Goal: Task Accomplishment & Management: Manage account settings

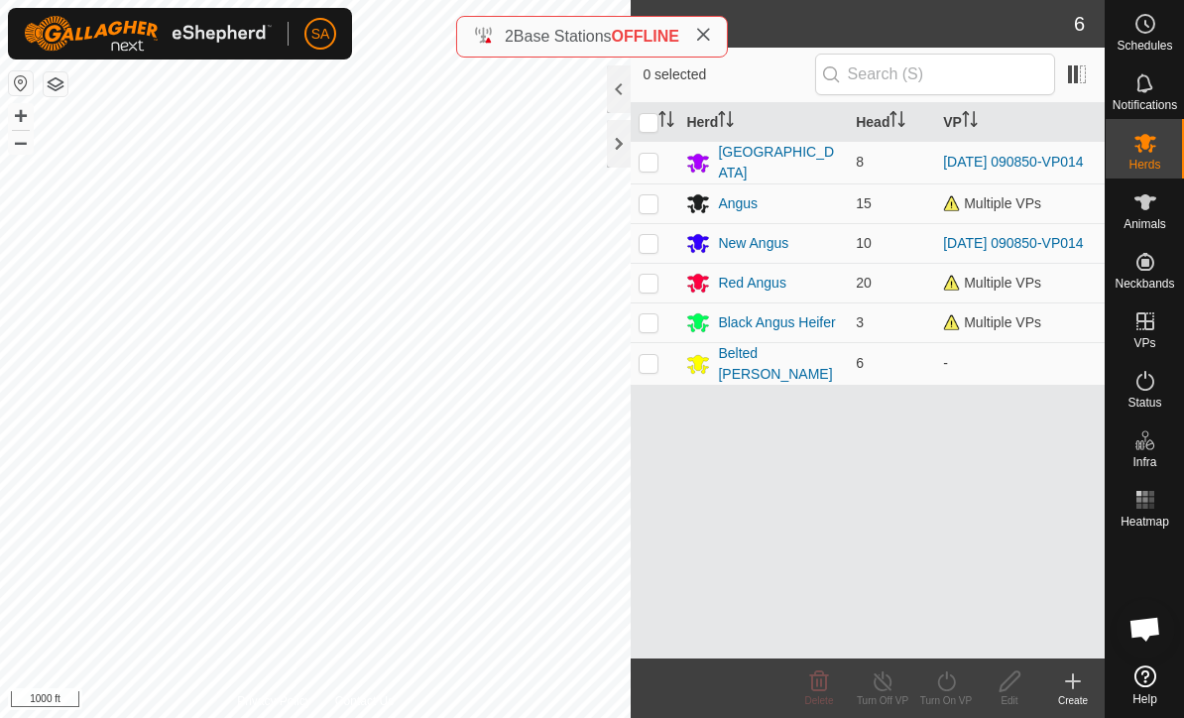
click at [763, 248] on div "New Angus" at bounding box center [753, 243] width 70 height 21
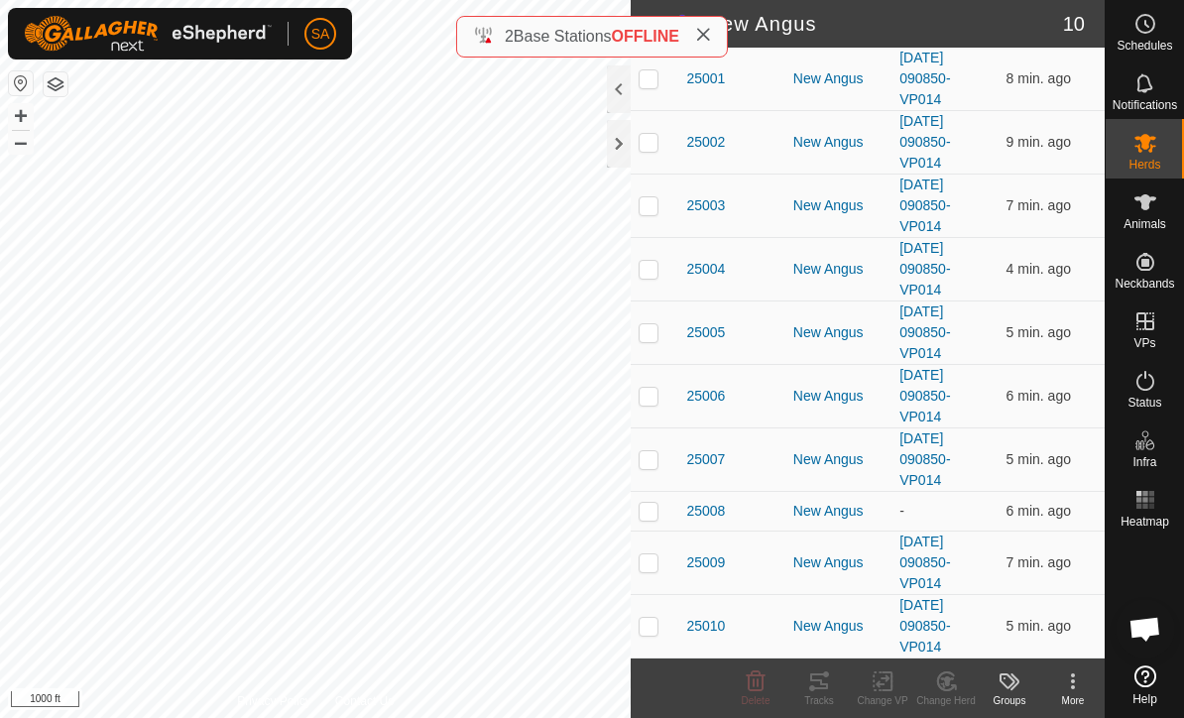
scroll to position [272, 0]
click at [713, 625] on span "25010" at bounding box center [705, 626] width 39 height 21
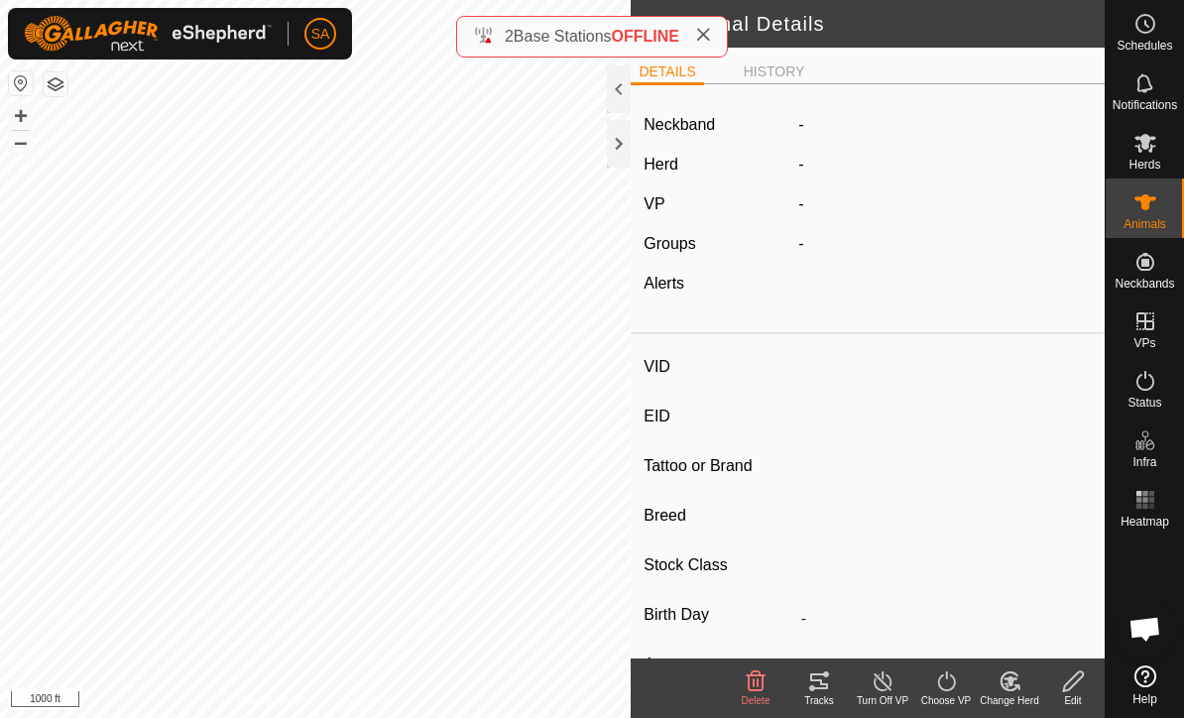
type input "25010"
type input "840003304719066"
type input "12 Pink"
type input "Black Angus"
type input "-"
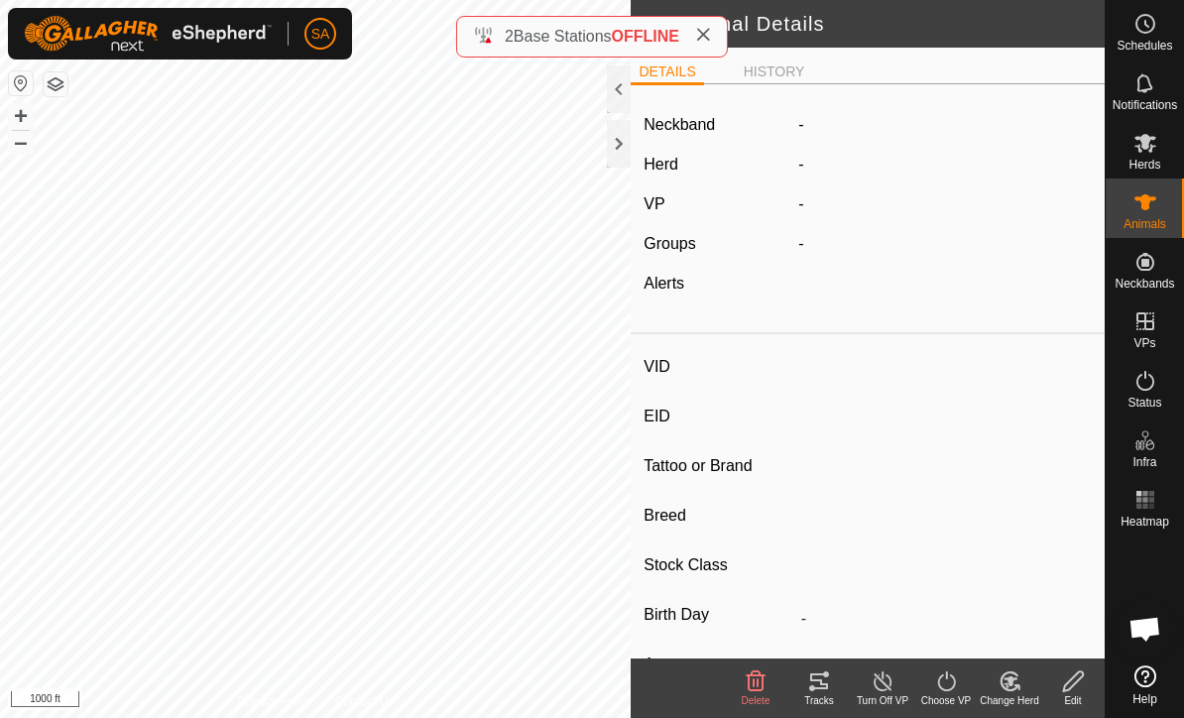
type input "03/2021"
type input "4 years 7 months"
type input "Pregnant"
type input "0 kg"
type input "-"
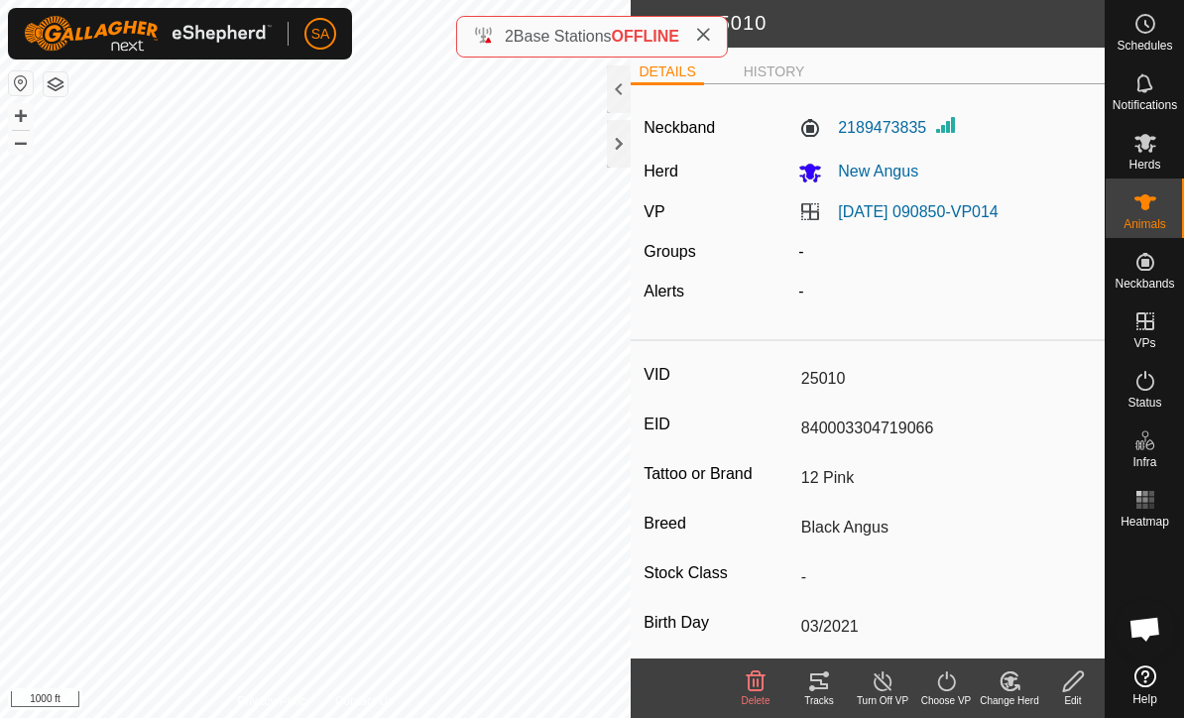
click at [1081, 684] on icon at bounding box center [1073, 681] width 25 height 24
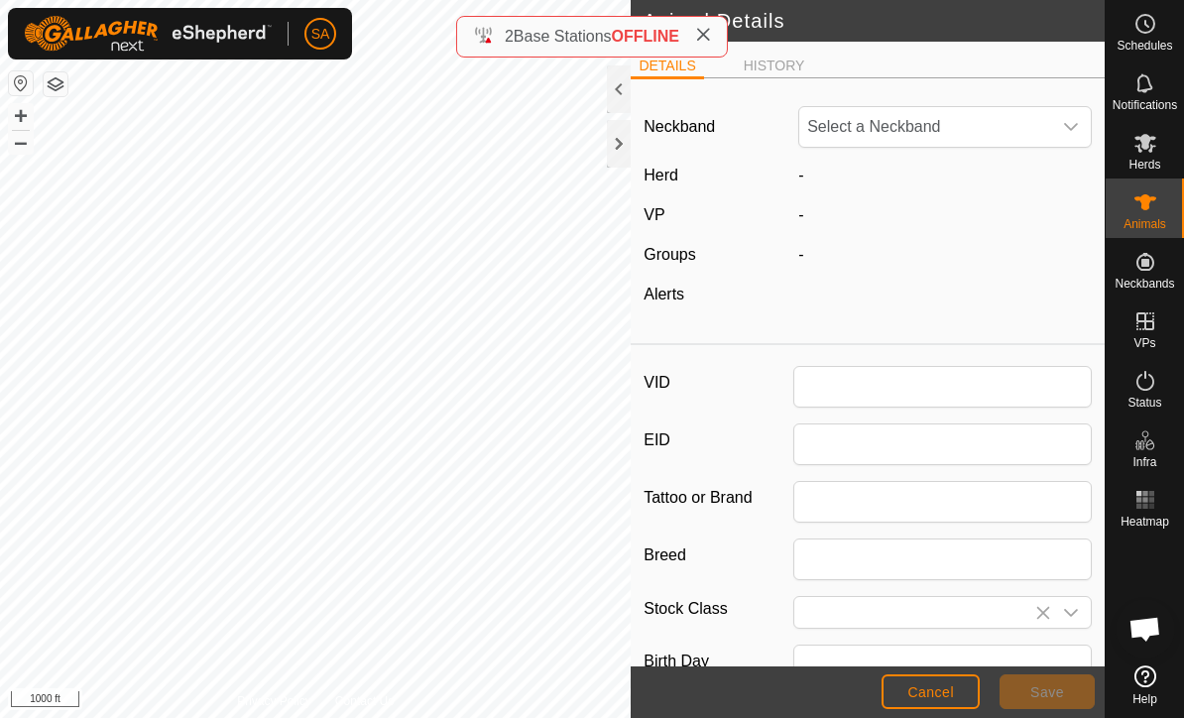
type input "25010"
type input "840003304719066"
type input "12 Pink"
type input "Black Angus"
type input "03/2021"
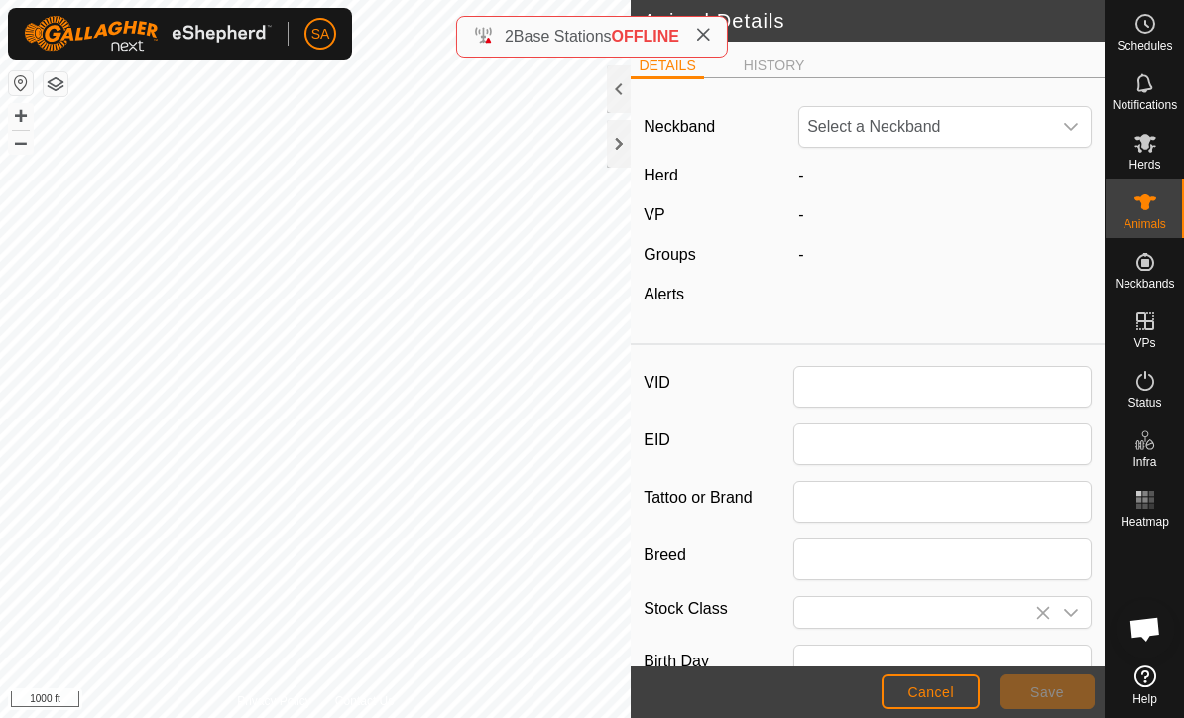
type input "4 years 7 months"
type input "0"
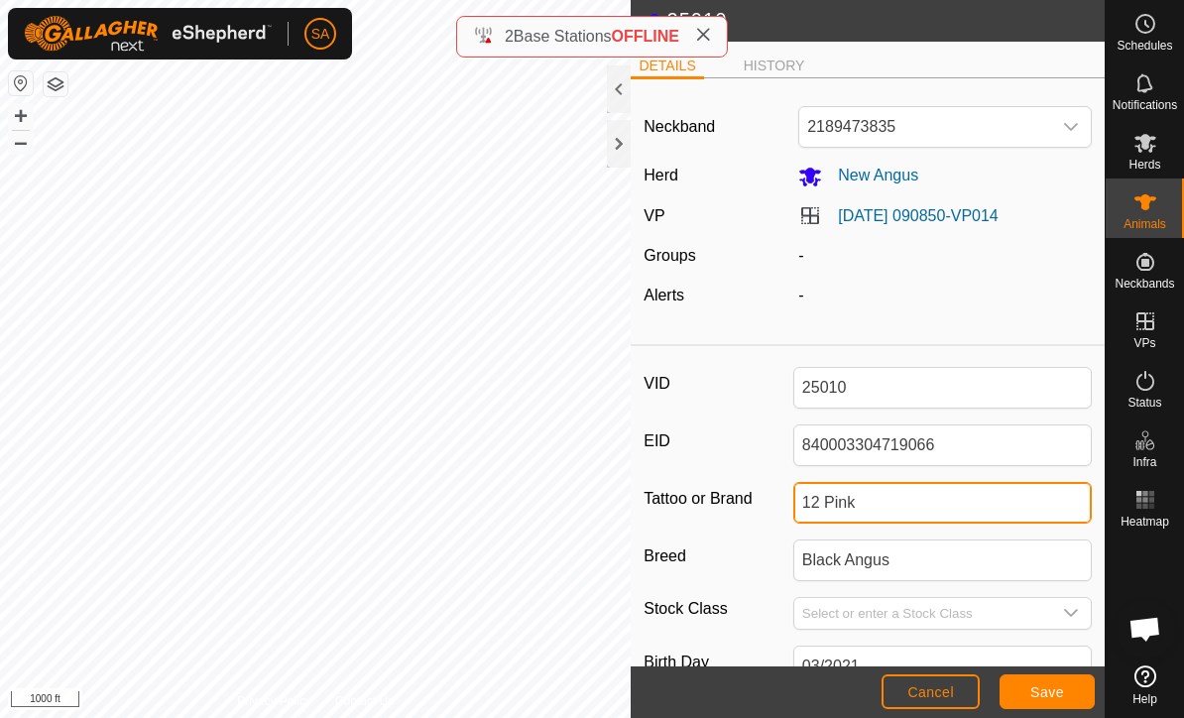
click at [905, 504] on input "12 Pink" at bounding box center [942, 503] width 298 height 42
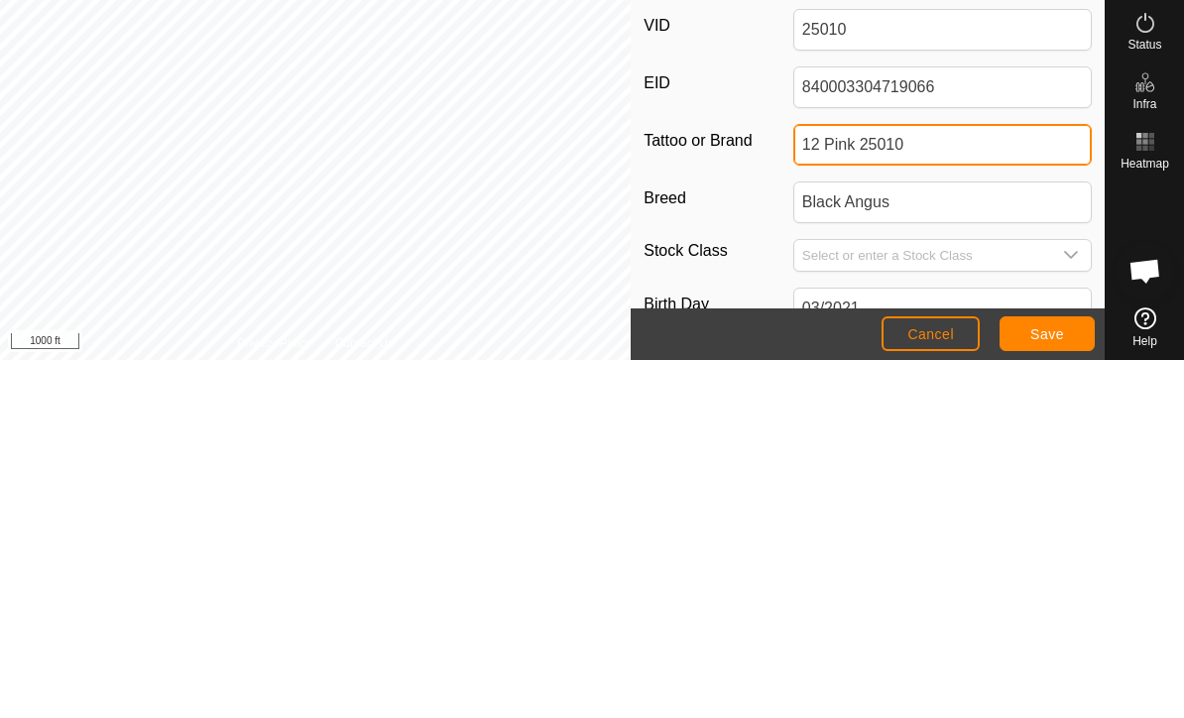
type input "12 Pink 25010"
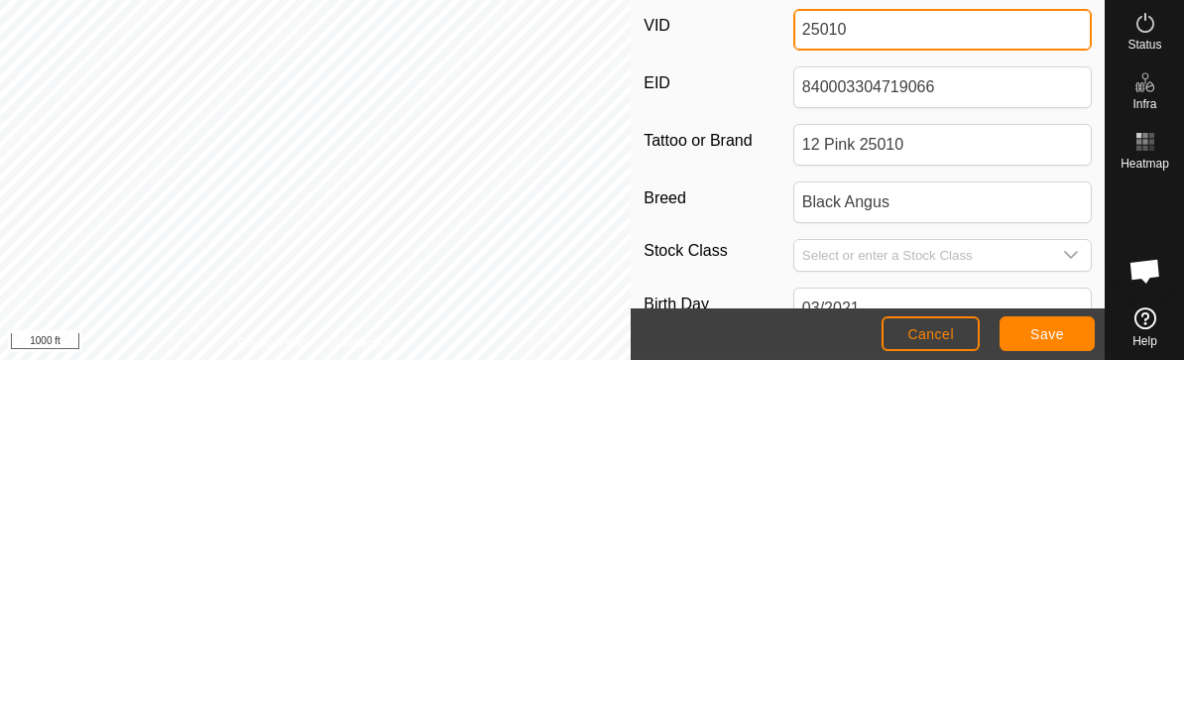
click at [872, 367] on input "25010" at bounding box center [942, 388] width 298 height 42
click at [875, 367] on input "25010" at bounding box center [942, 388] width 298 height 42
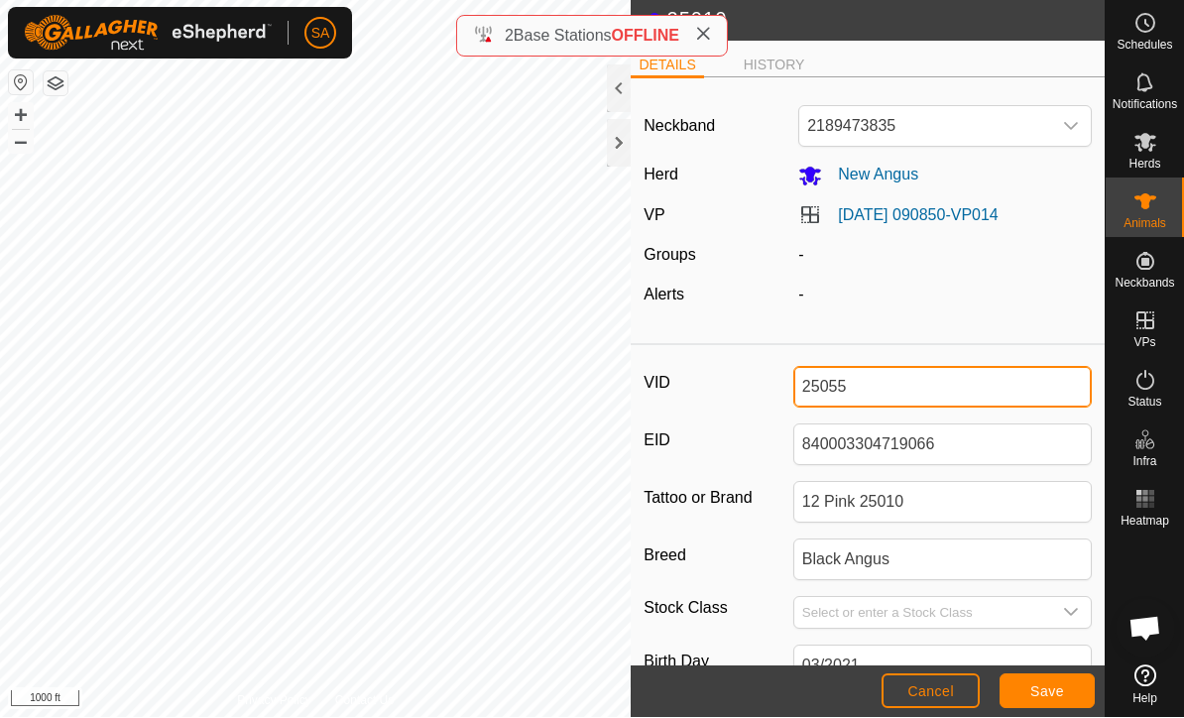
type input "25055"
click at [1052, 685] on span "Save" at bounding box center [1047, 692] width 34 height 16
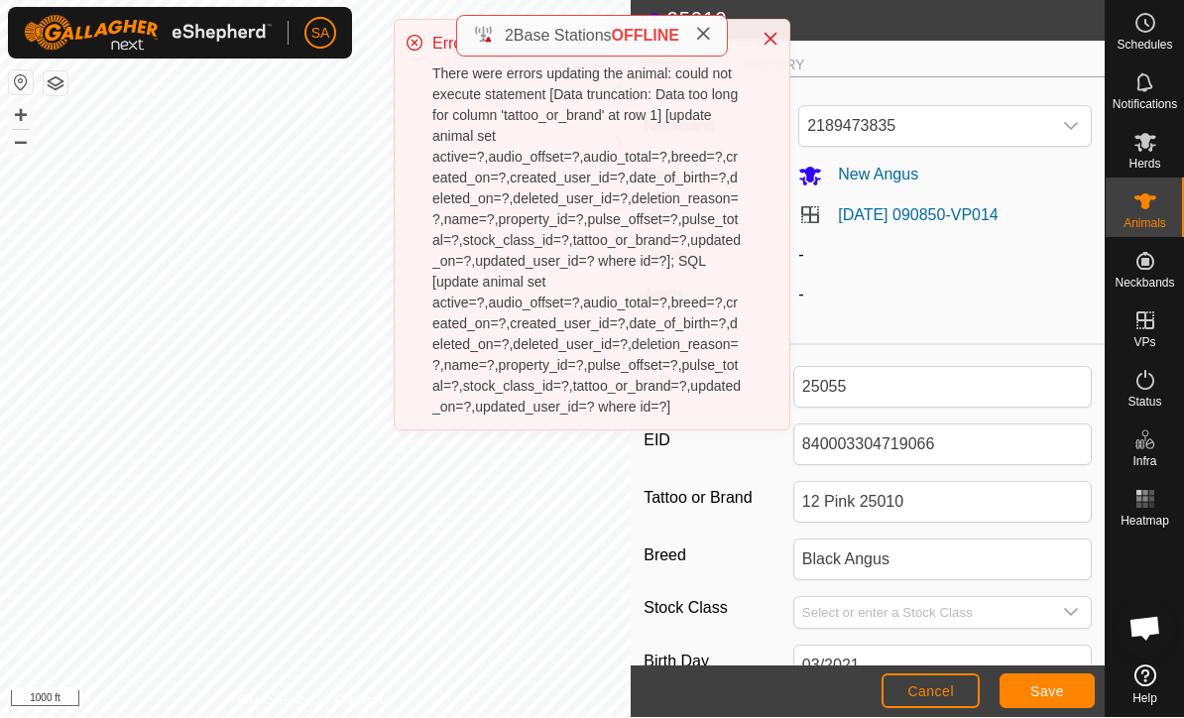
click at [777, 25] on div "Error There were errors updating the animal: could not execute statement [Data …" at bounding box center [592, 226] width 395 height 410
click at [778, 38] on button "Close" at bounding box center [771, 40] width 28 height 28
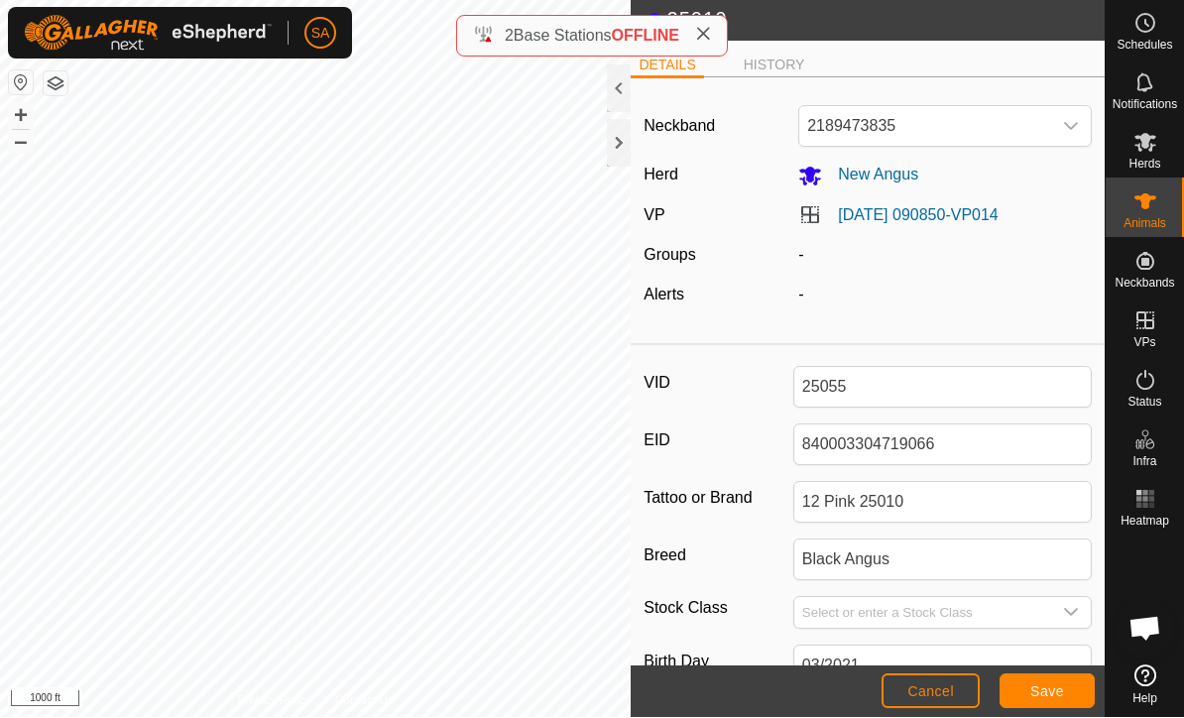
click at [1056, 700] on button "Save" at bounding box center [1046, 691] width 95 height 35
click at [709, 25] on span at bounding box center [703, 37] width 16 height 24
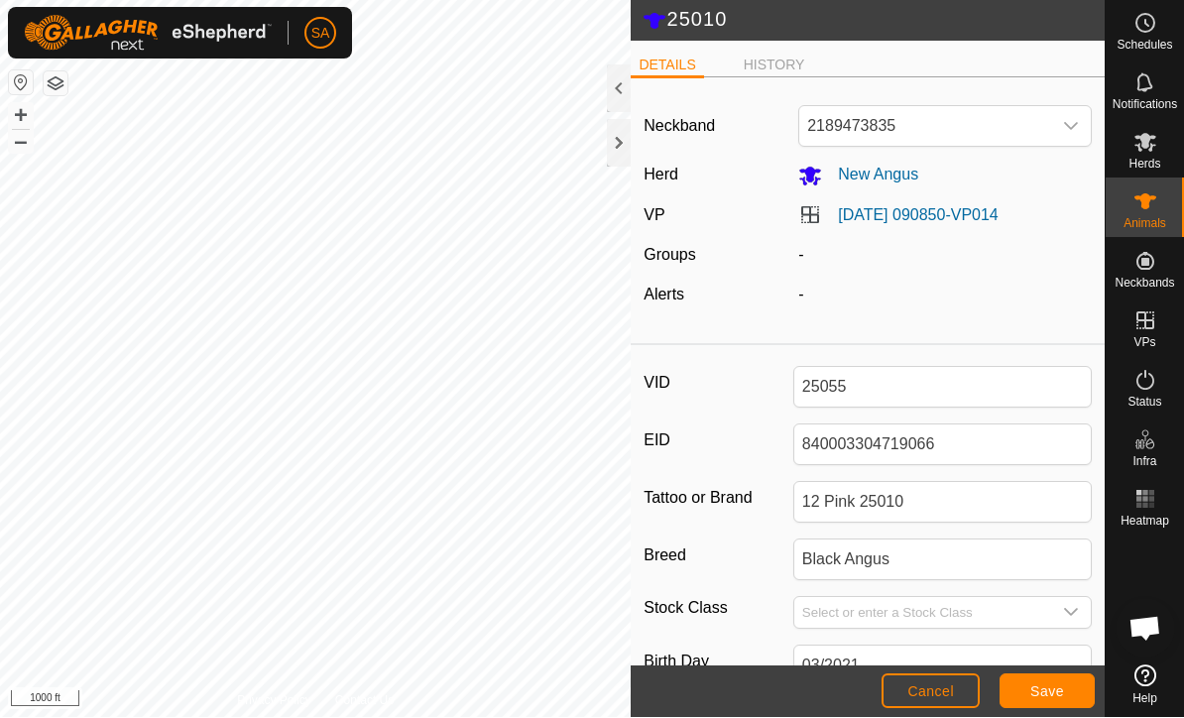
click at [611, 143] on div at bounding box center [619, 144] width 24 height 48
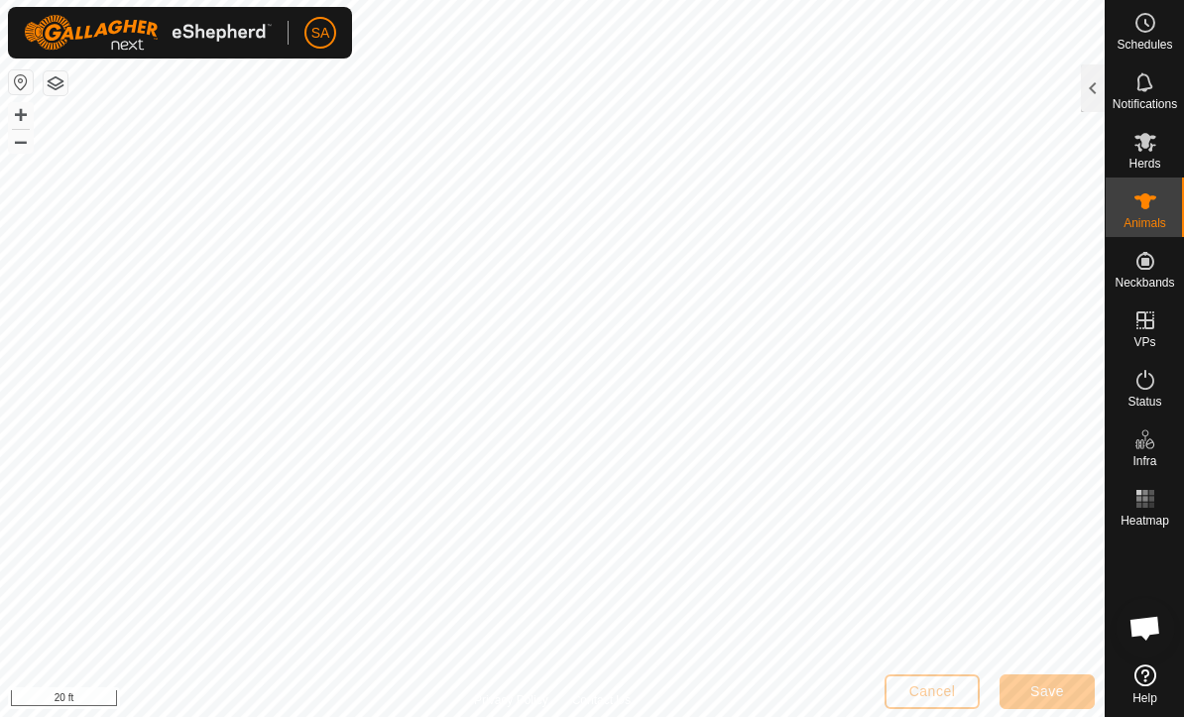
click at [1083, 85] on div at bounding box center [1093, 89] width 24 height 48
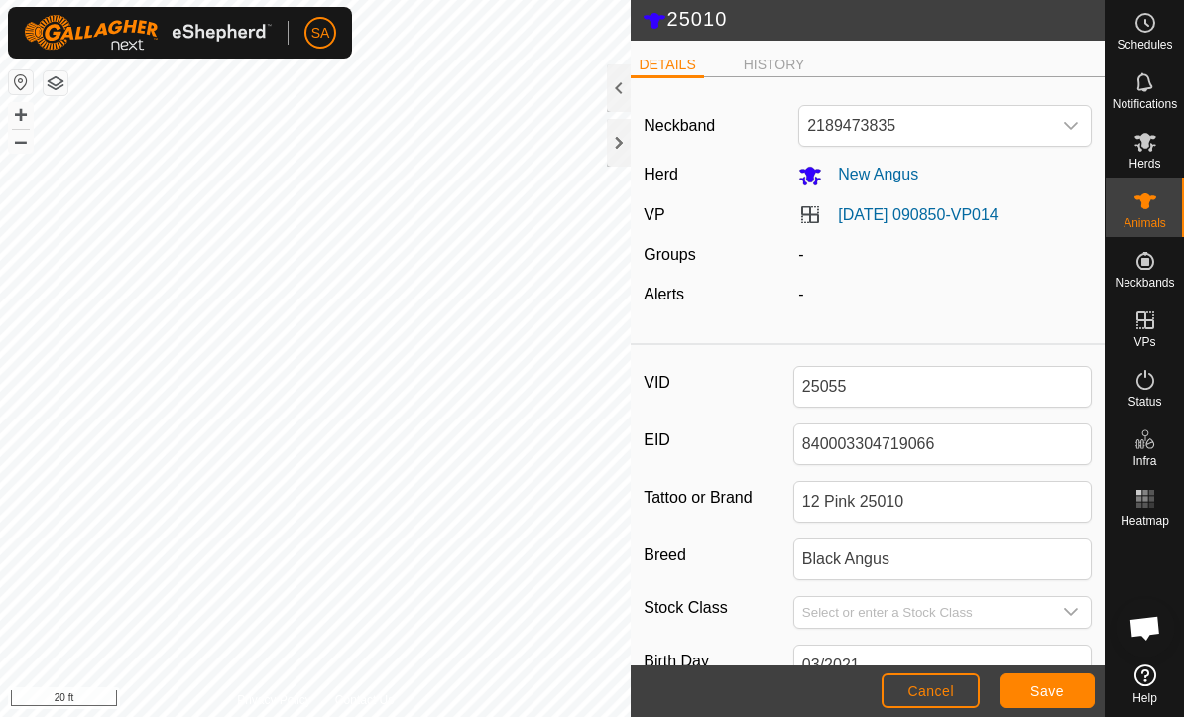
click at [1052, 688] on span "Save" at bounding box center [1047, 692] width 34 height 16
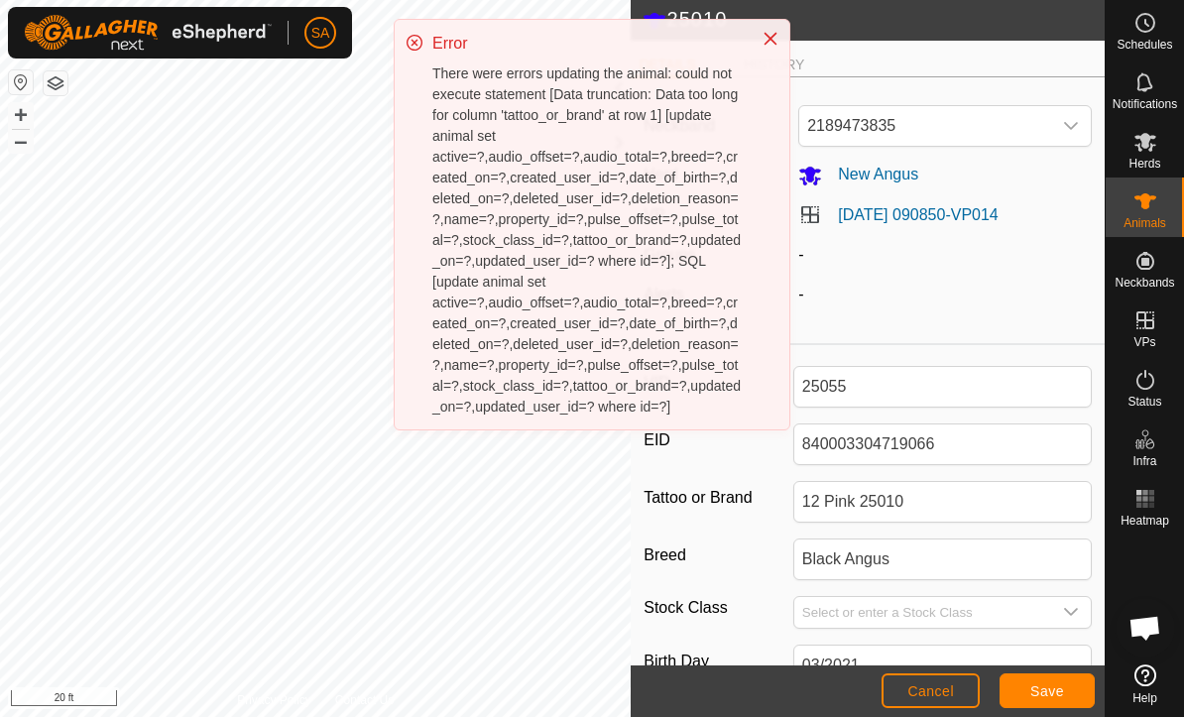
click at [770, 36] on icon "Close" at bounding box center [771, 40] width 16 height 16
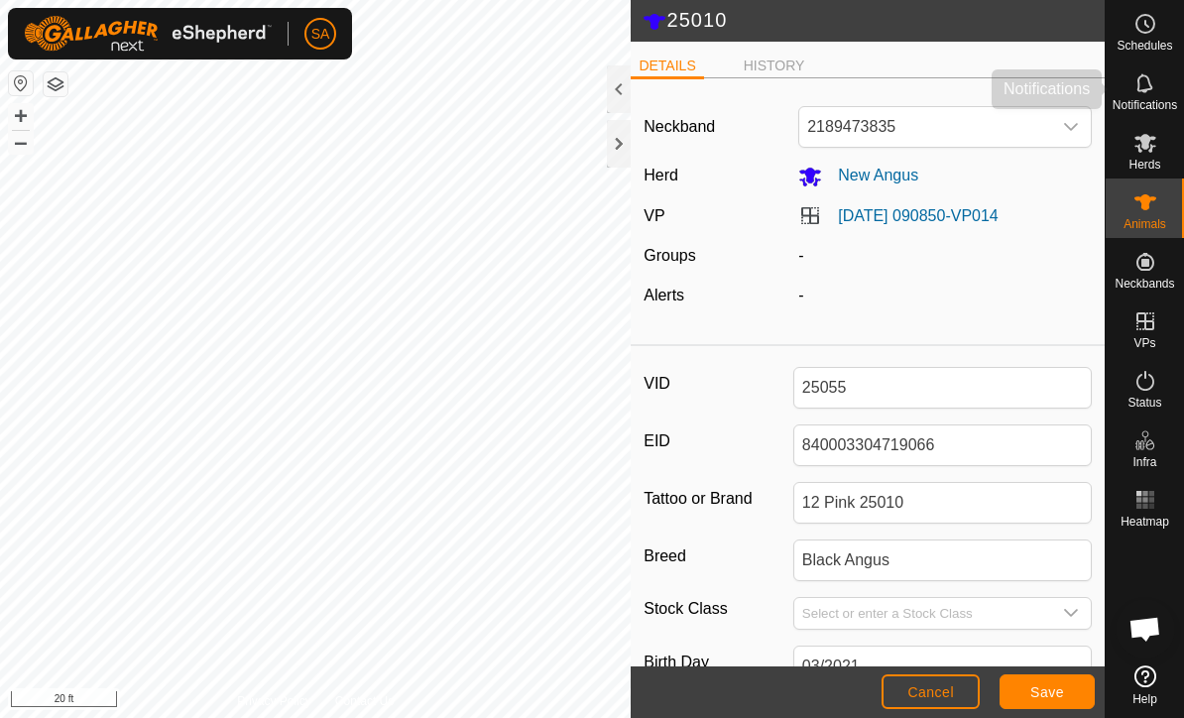
click at [1155, 79] on icon at bounding box center [1145, 83] width 24 height 24
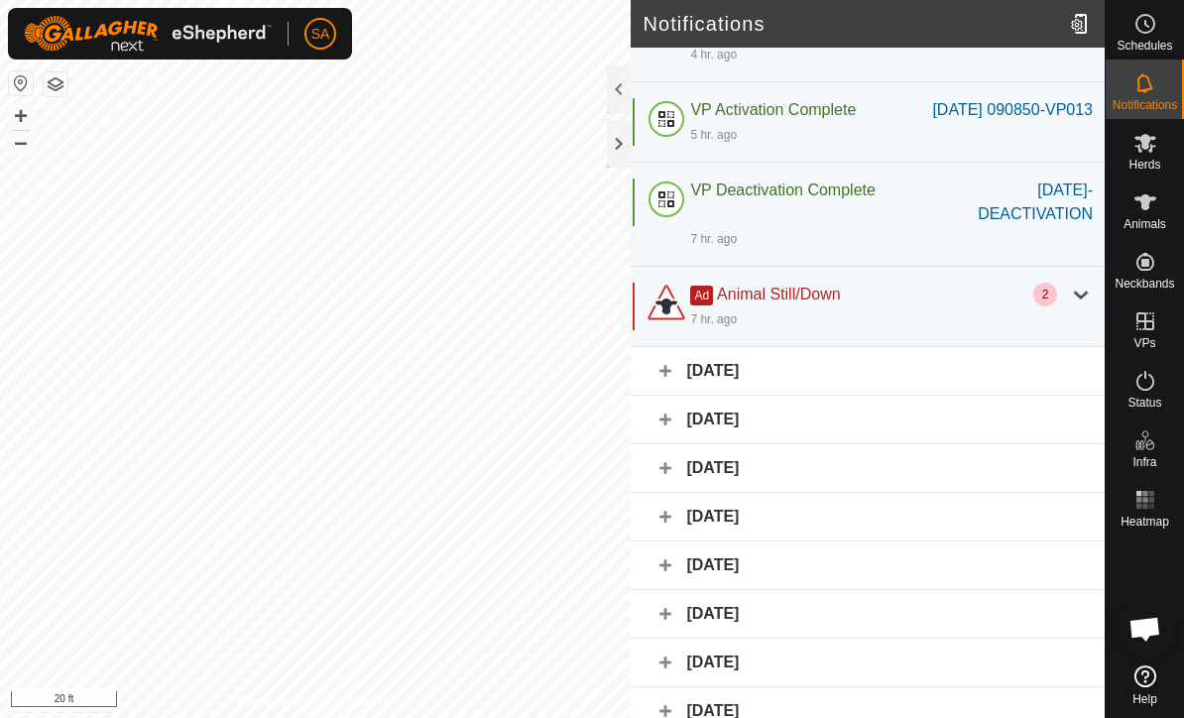
scroll to position [513, 0]
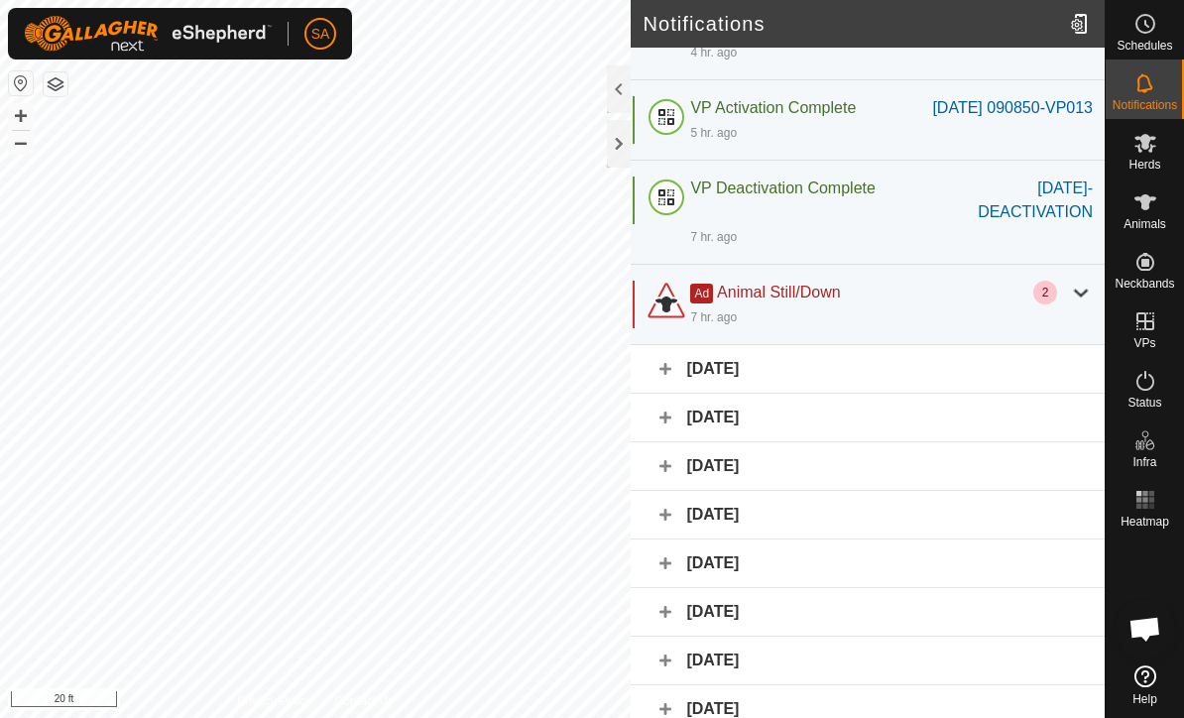
click at [1075, 304] on div at bounding box center [1081, 293] width 24 height 24
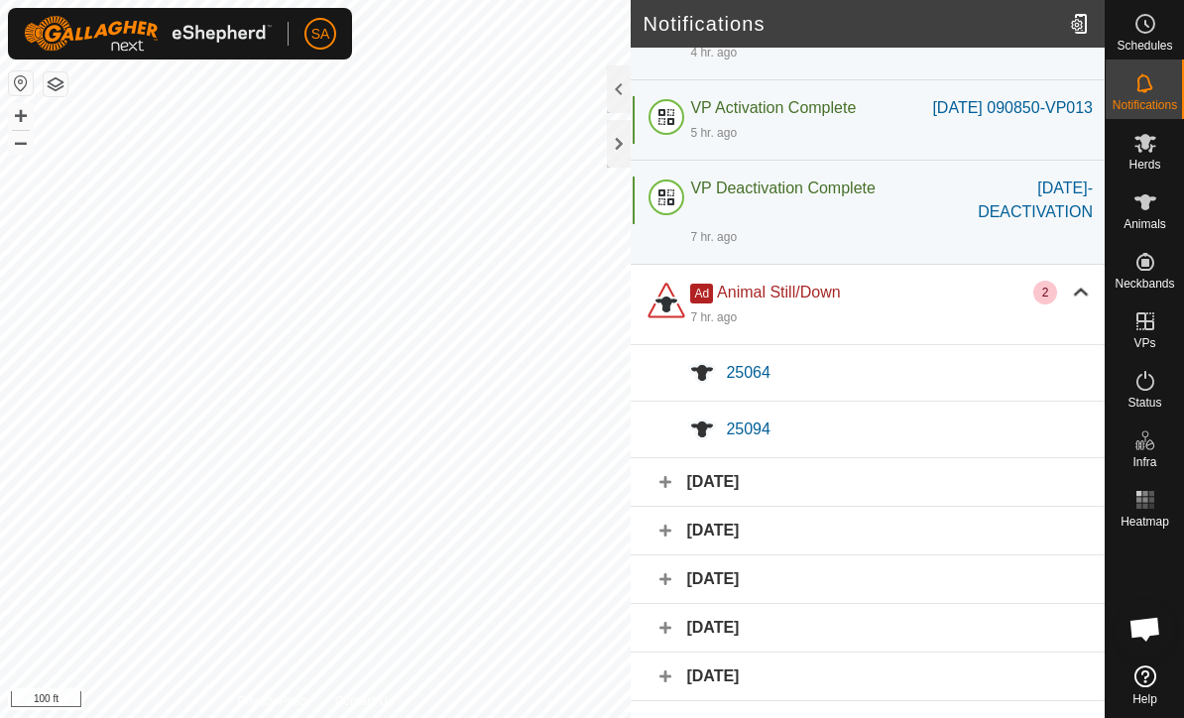
click at [759, 381] on span "25064" at bounding box center [748, 372] width 45 height 17
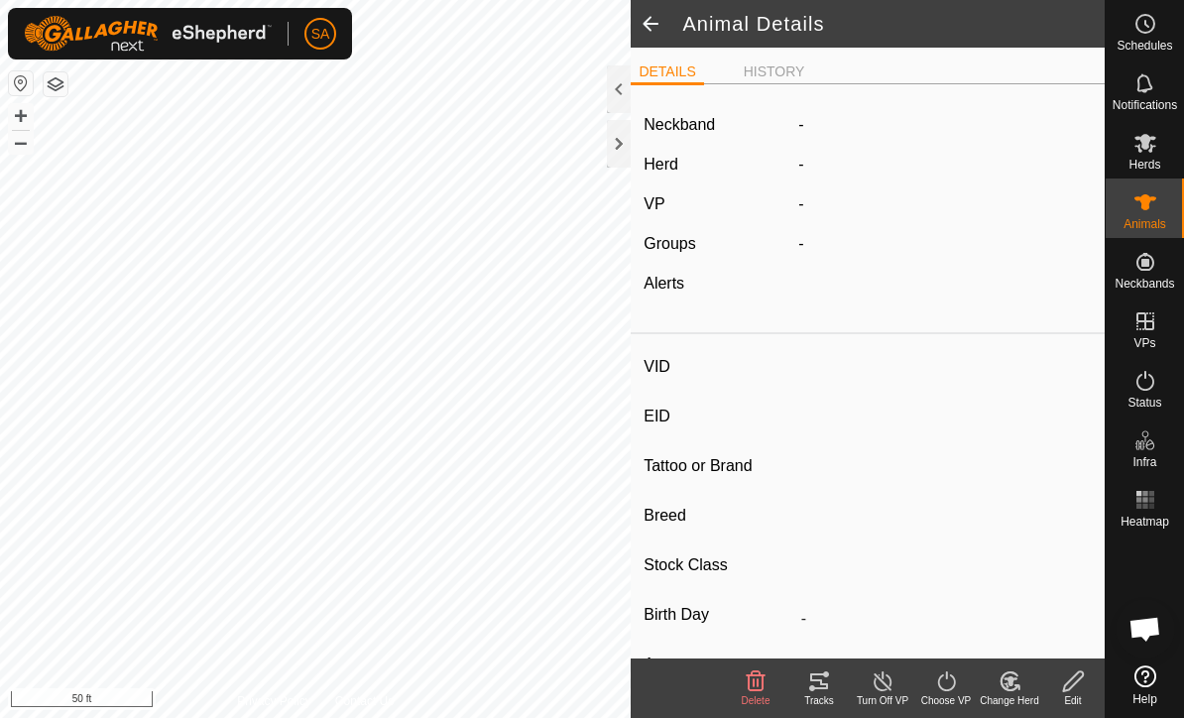
type input "25064"
type input "-"
type input "25064"
type input "Belted [PERSON_NAME]"
type input "-"
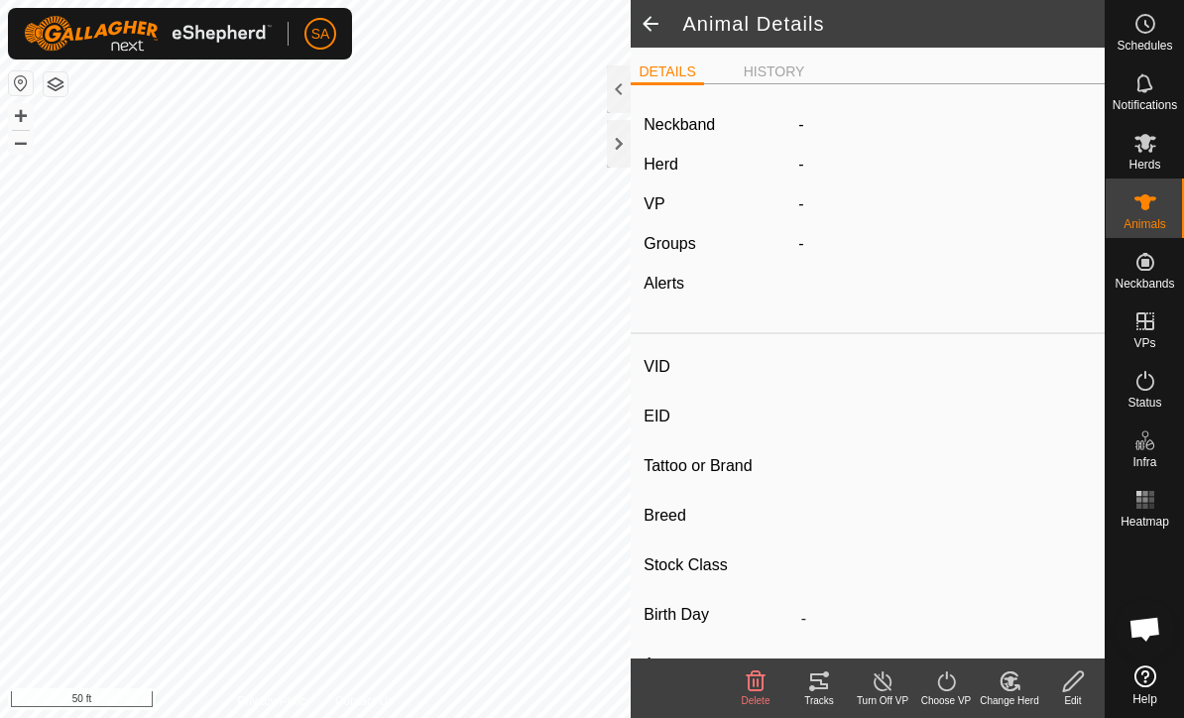
type input "05/2024"
type input "1 year 4 months"
type input "0 kg"
type input "-"
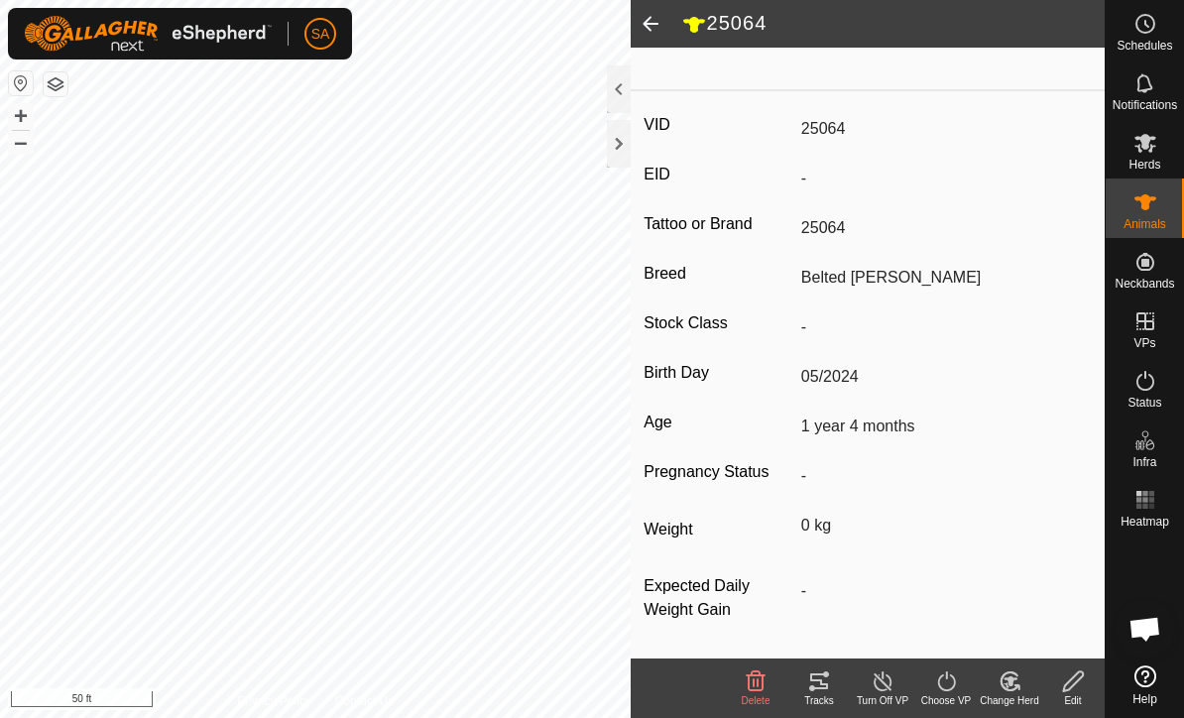
scroll to position [269, 0]
click at [628, 138] on div at bounding box center [619, 144] width 24 height 48
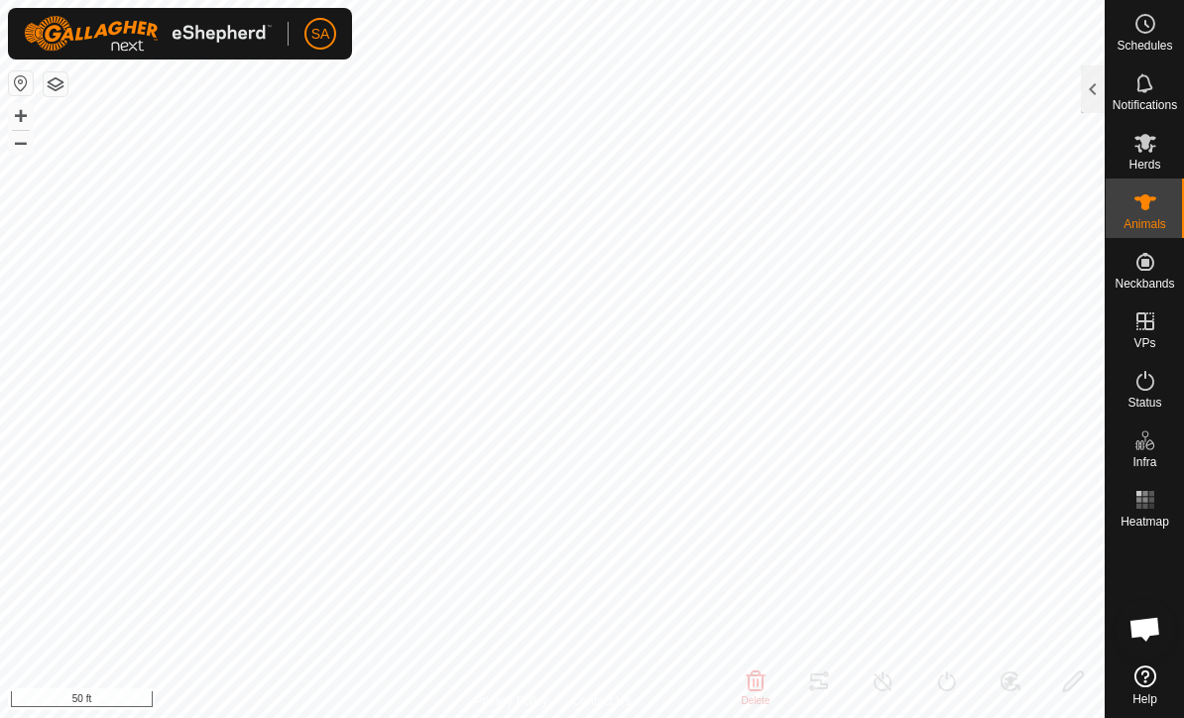
type input "-"
type input "25052"
type input "-"
type input "25052"
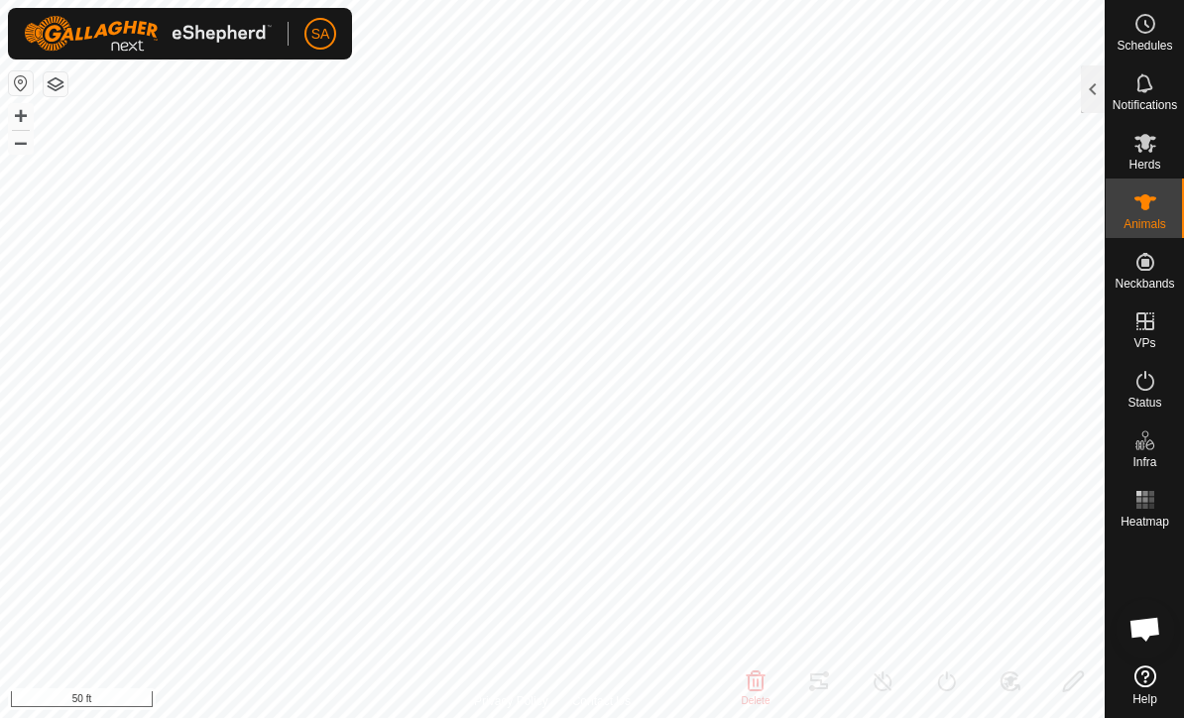
type input "Belted [PERSON_NAME]"
type input "-"
type input "05/2024"
type input "1 year 4 months"
type input "0 kg"
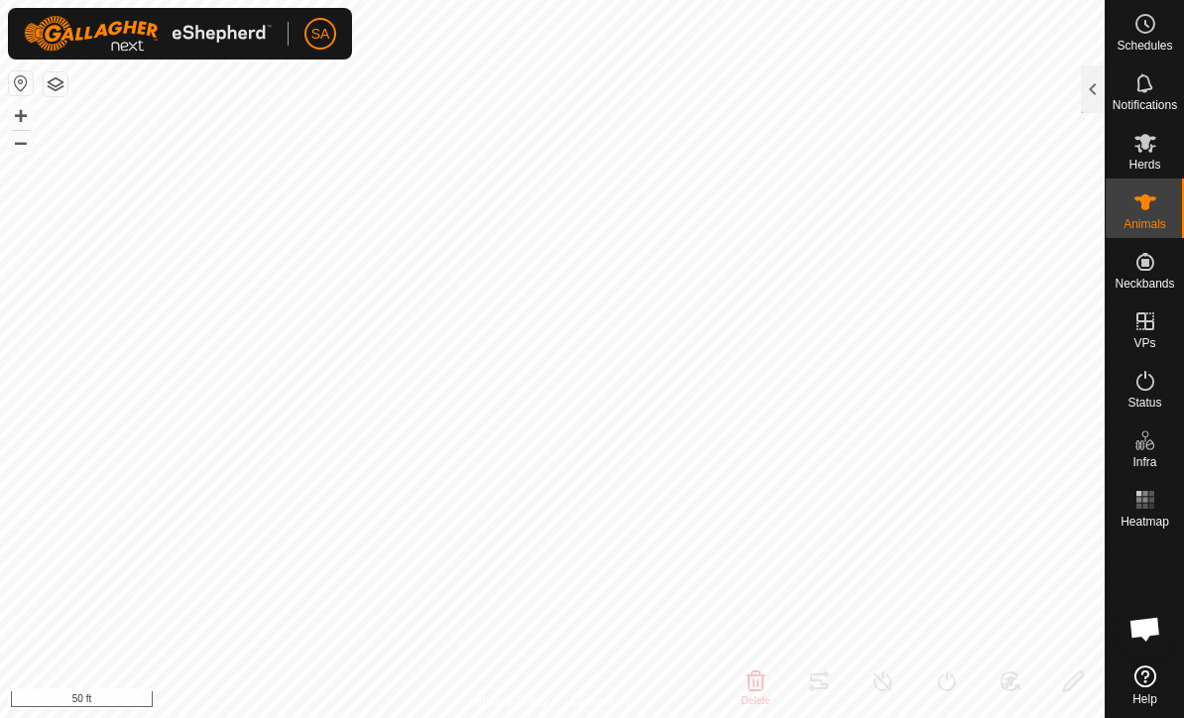
type input "-"
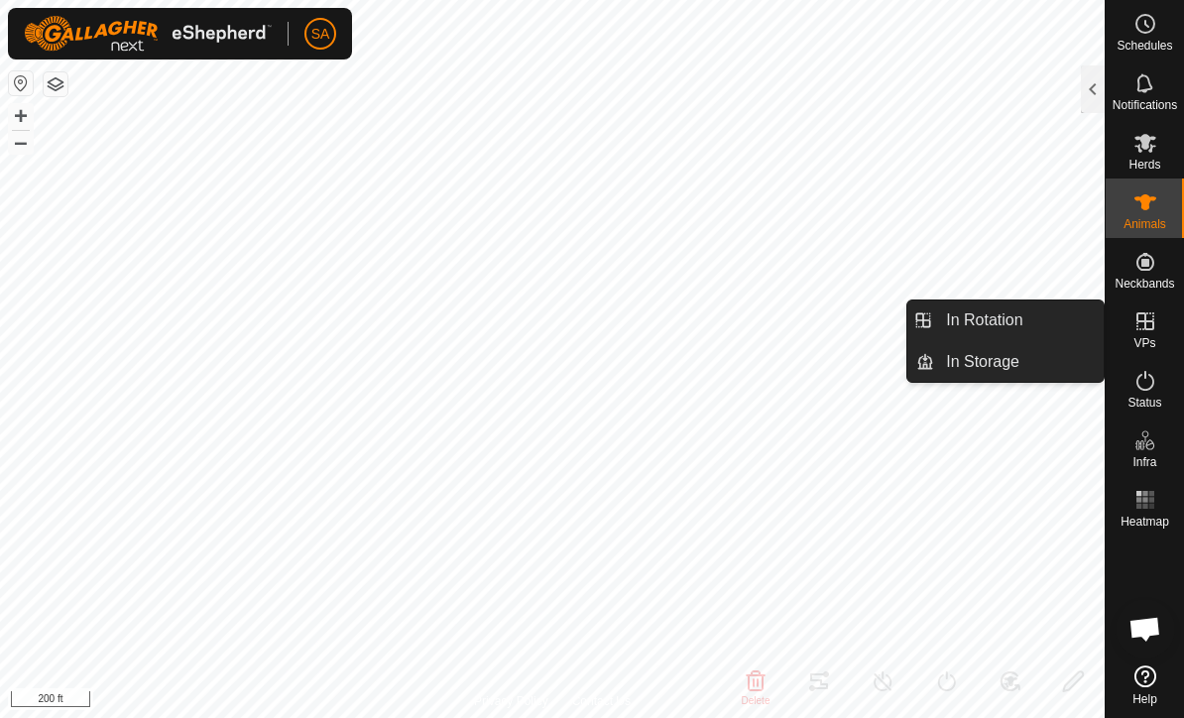
click at [1006, 309] on span "In Rotation" at bounding box center [984, 320] width 76 height 24
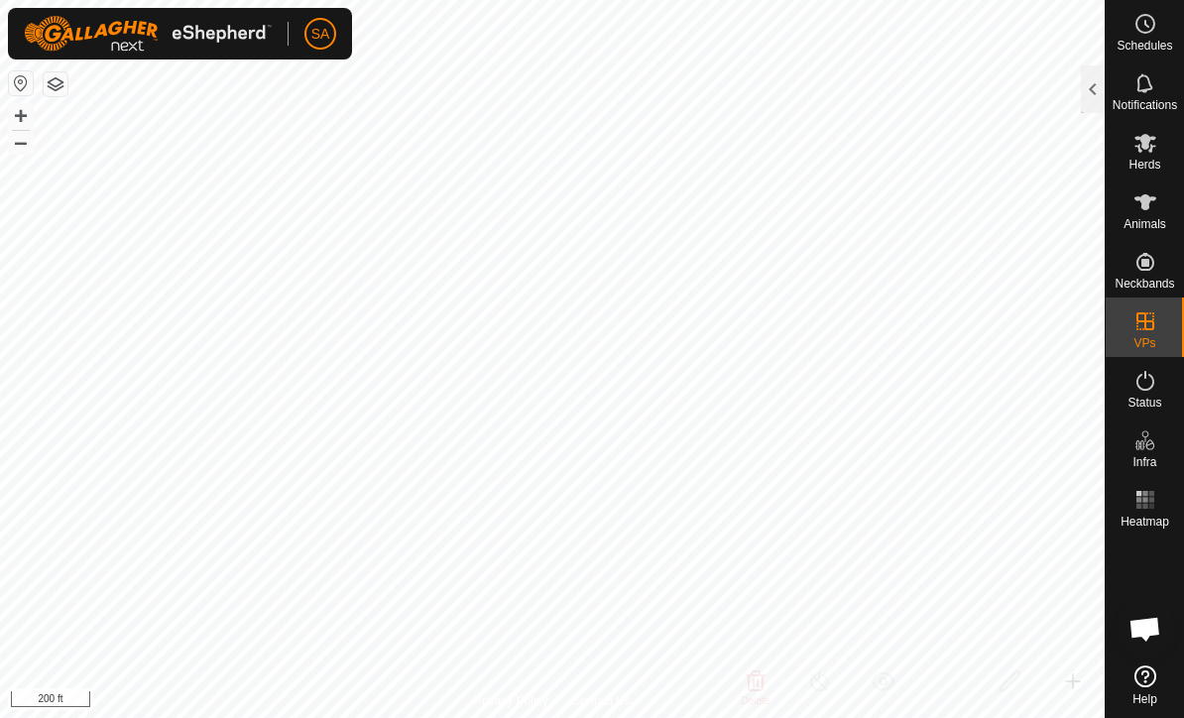
click at [1090, 90] on div at bounding box center [1093, 89] width 24 height 48
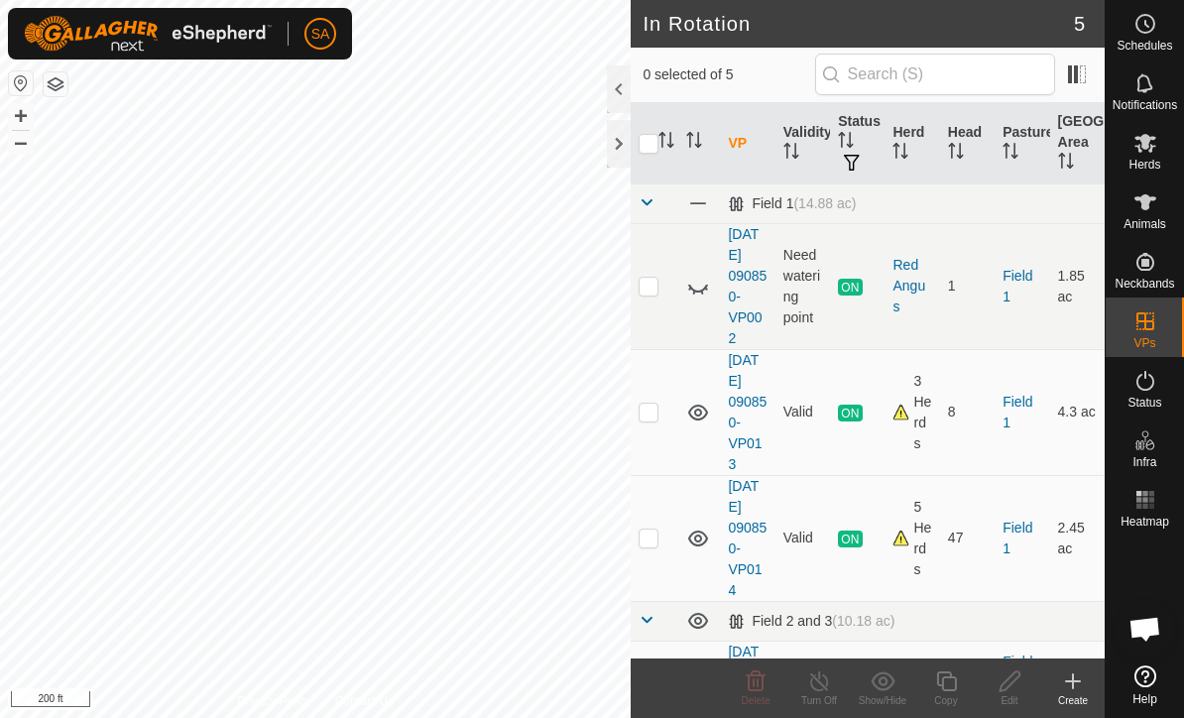
click at [662, 410] on td at bounding box center [655, 412] width 48 height 126
click at [651, 398] on td at bounding box center [655, 412] width 48 height 126
checkbox input "false"
click at [649, 541] on p-checkbox at bounding box center [649, 537] width 20 height 16
click at [653, 533] on p-checkbox at bounding box center [649, 537] width 20 height 16
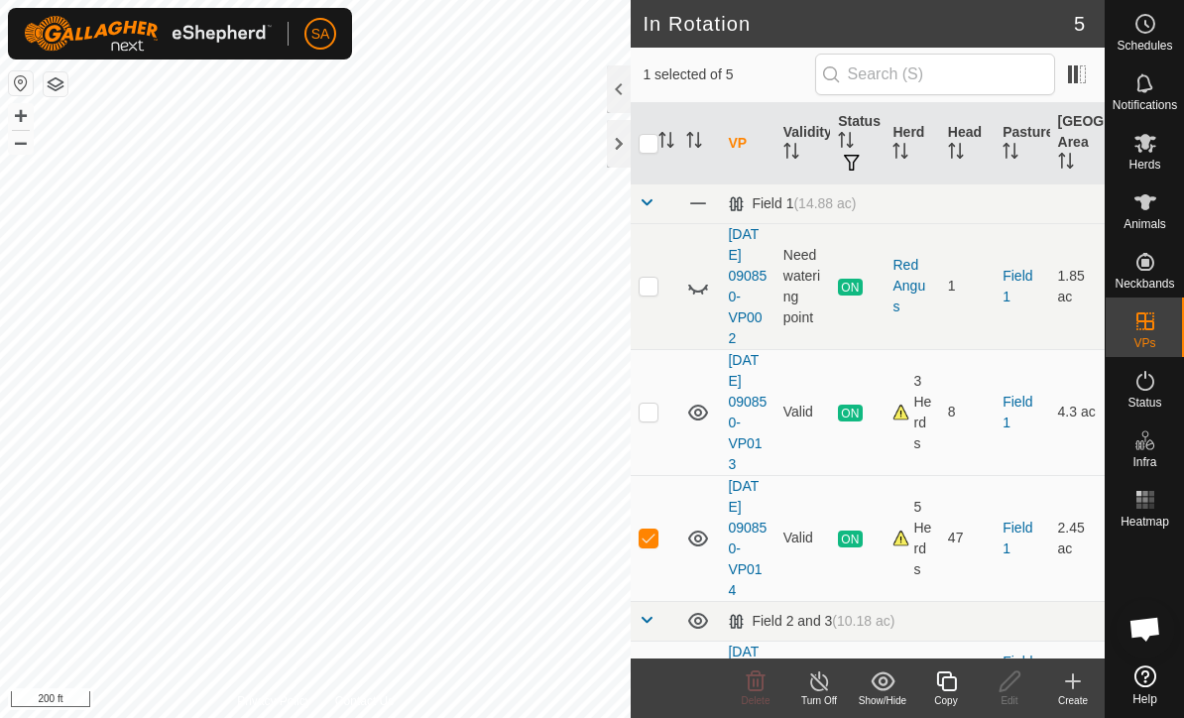
checkbox input "false"
click at [926, 400] on div "3 Herds" at bounding box center [911, 412] width 39 height 83
click at [923, 418] on div "3 Herds" at bounding box center [911, 412] width 39 height 83
click at [751, 391] on link "[DATE] 090850-VP013" at bounding box center [747, 412] width 39 height 120
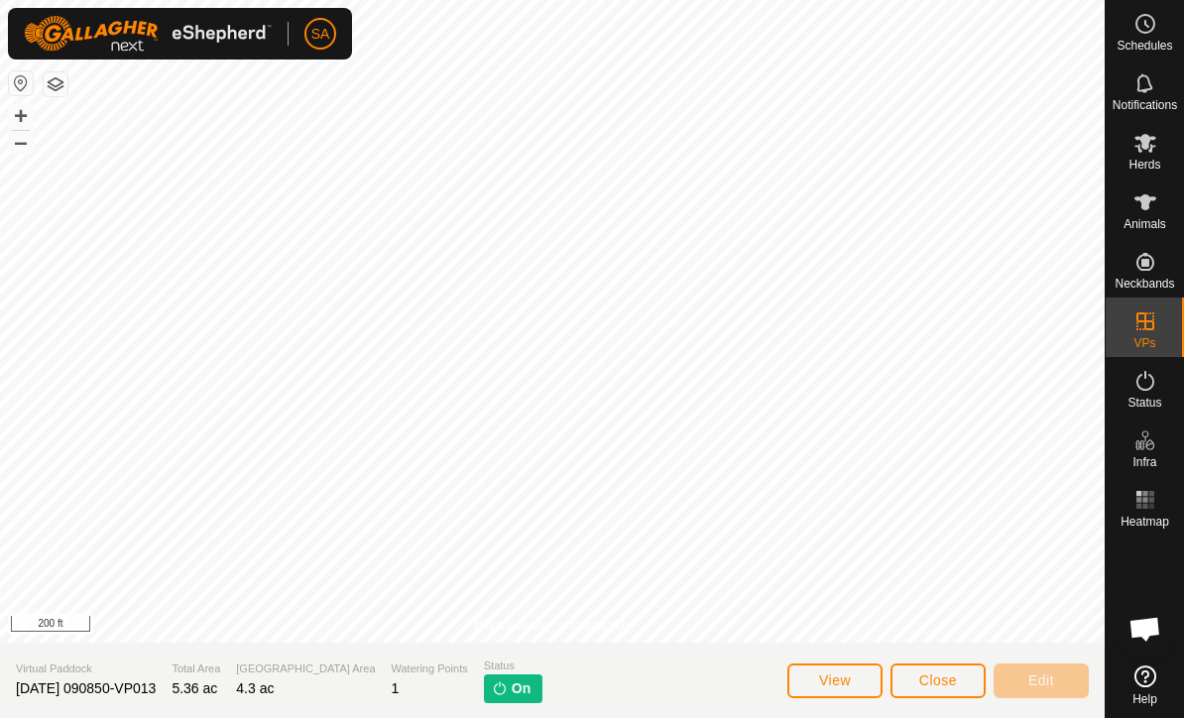
click at [943, 680] on span "Close" at bounding box center [938, 680] width 38 height 16
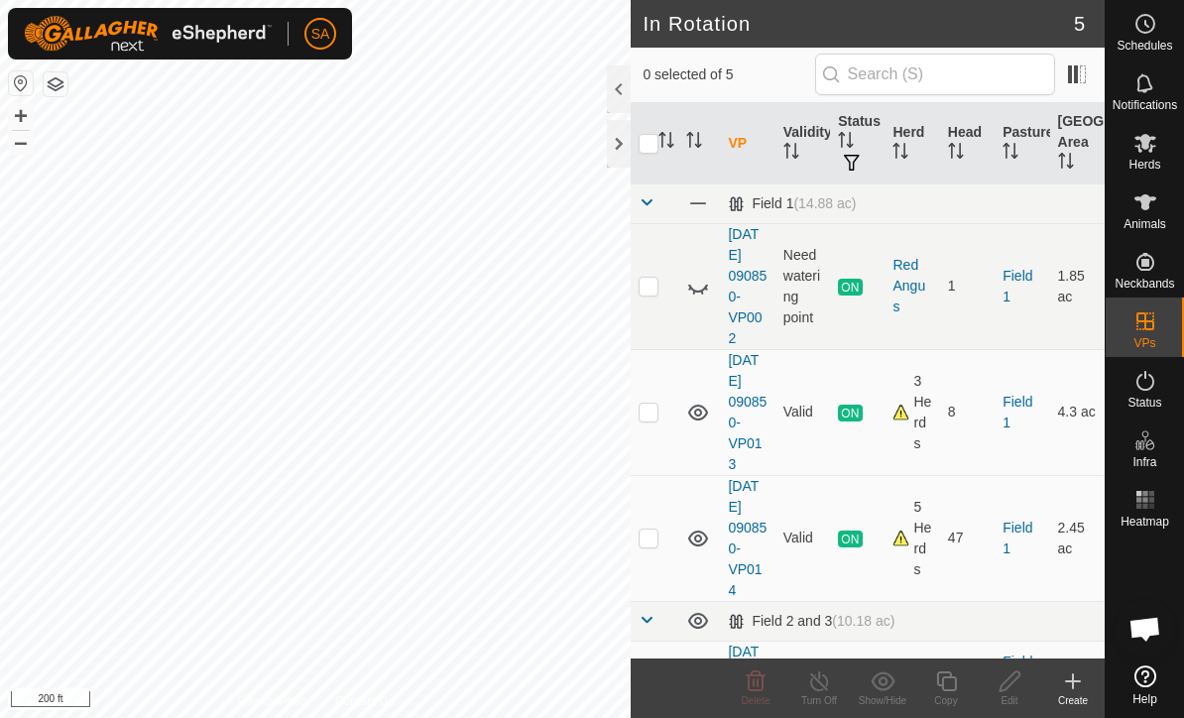
click at [646, 406] on p-checkbox at bounding box center [649, 412] width 20 height 16
click at [653, 409] on p-checkbox at bounding box center [649, 412] width 20 height 16
checkbox input "false"
click at [609, 89] on div at bounding box center [619, 89] width 24 height 48
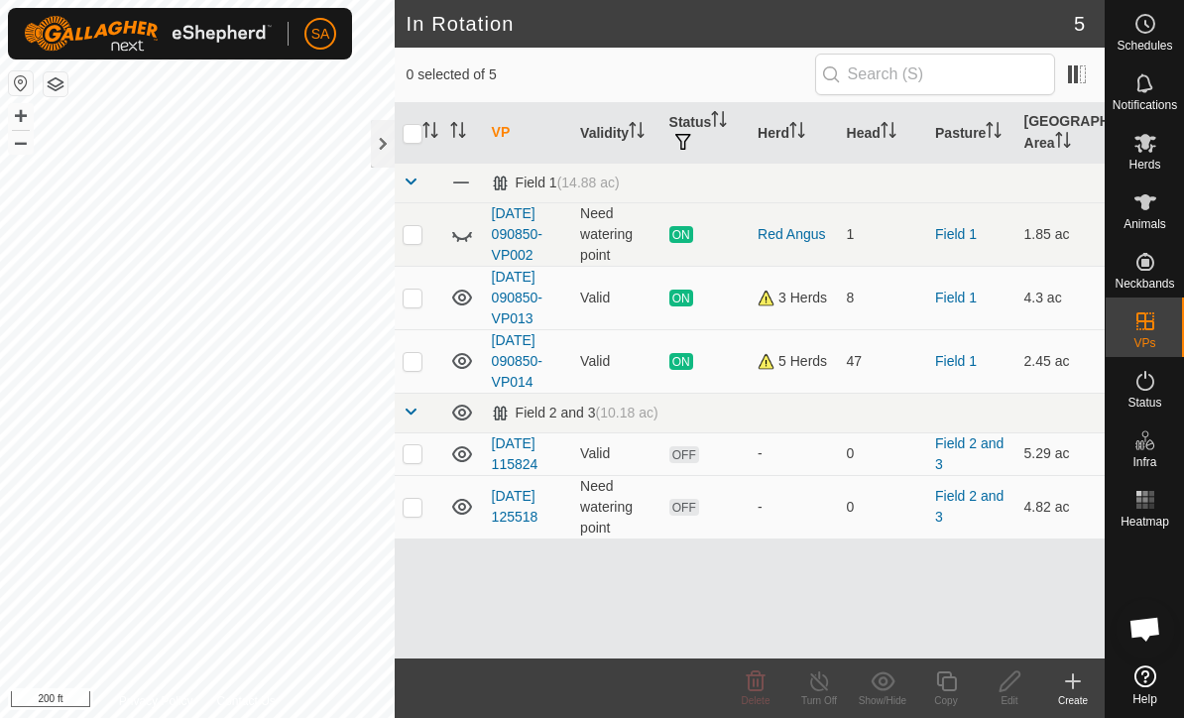
click at [804, 288] on div "3 Herds" at bounding box center [794, 298] width 72 height 21
click at [802, 293] on div "3 Herds" at bounding box center [794, 298] width 72 height 21
click at [765, 290] on div "3 Herds" at bounding box center [794, 298] width 72 height 21
click at [524, 288] on link "[DATE] 090850-VP013" at bounding box center [517, 298] width 51 height 58
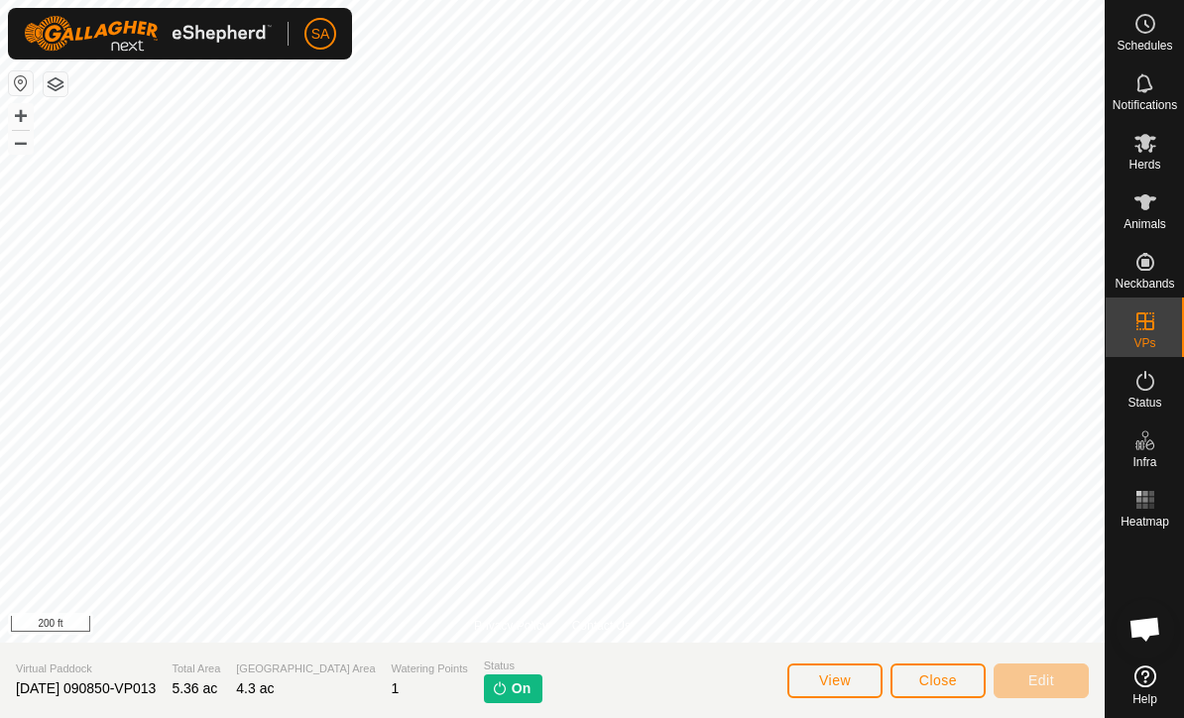
click at [940, 672] on span "Close" at bounding box center [938, 680] width 38 height 16
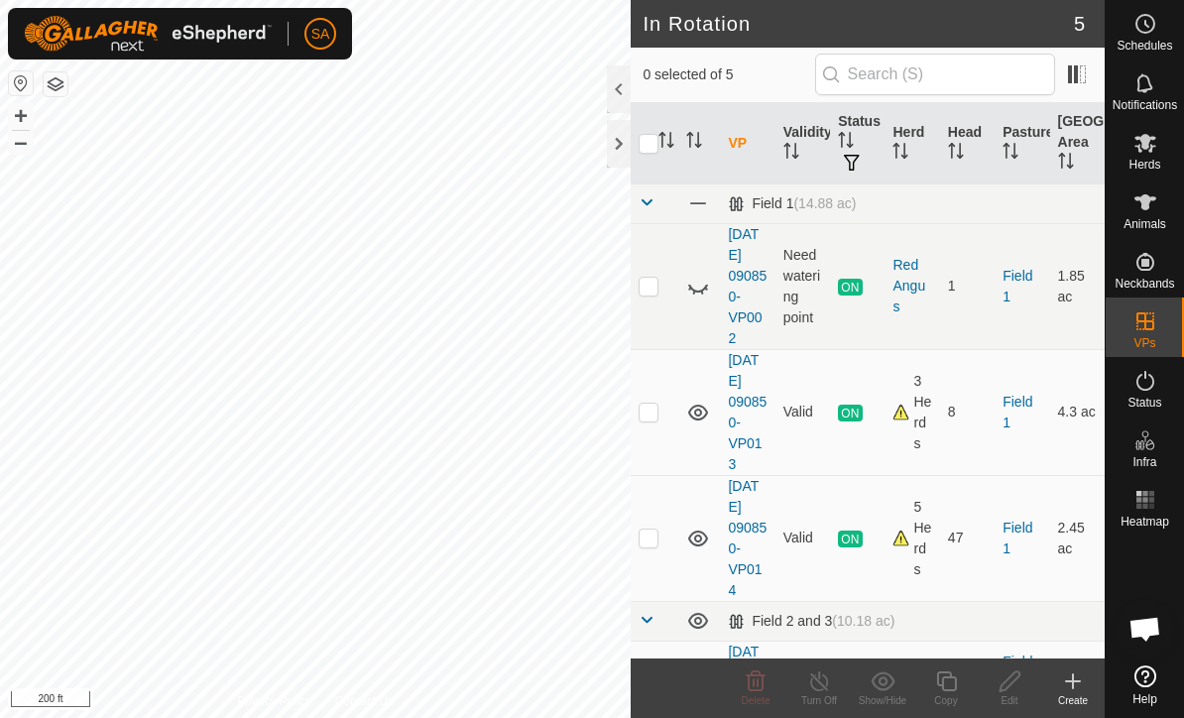
click at [643, 404] on p-checkbox at bounding box center [649, 412] width 20 height 16
click at [647, 413] on p-checkbox at bounding box center [649, 412] width 20 height 16
checkbox input "false"
click at [1153, 383] on icon at bounding box center [1145, 381] width 18 height 20
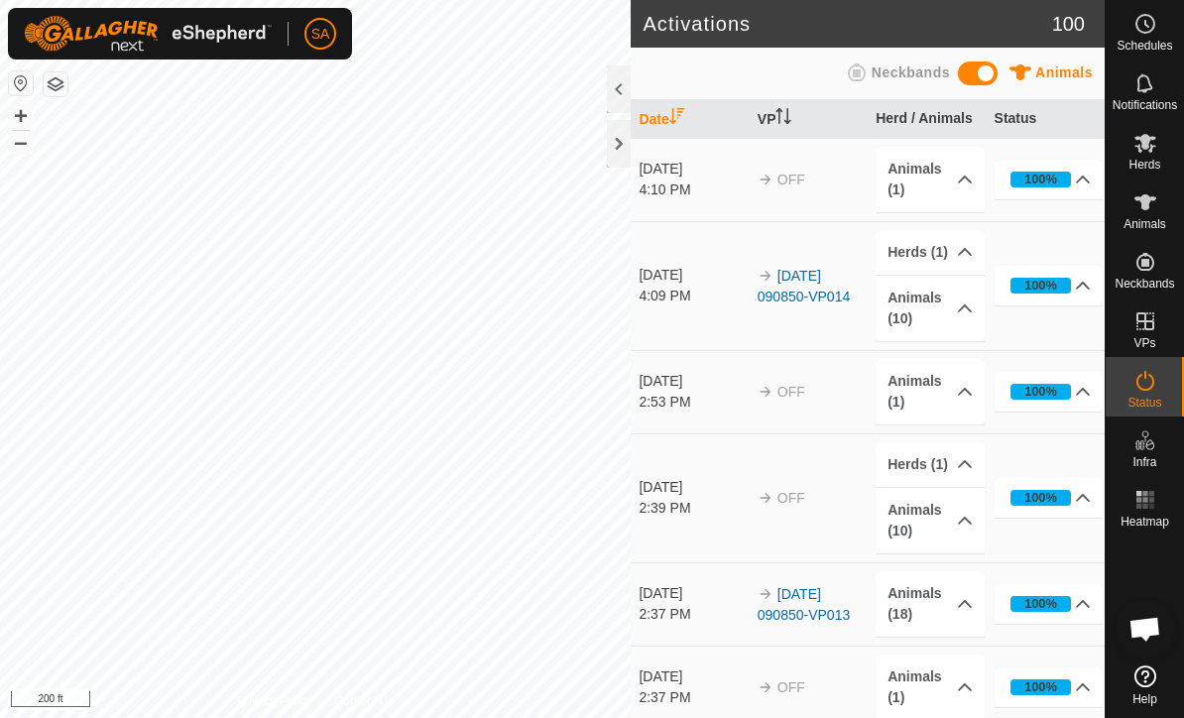
click at [1151, 388] on icon at bounding box center [1145, 381] width 18 height 20
click at [814, 276] on link "[DATE] 090850-VP014" at bounding box center [804, 286] width 92 height 37
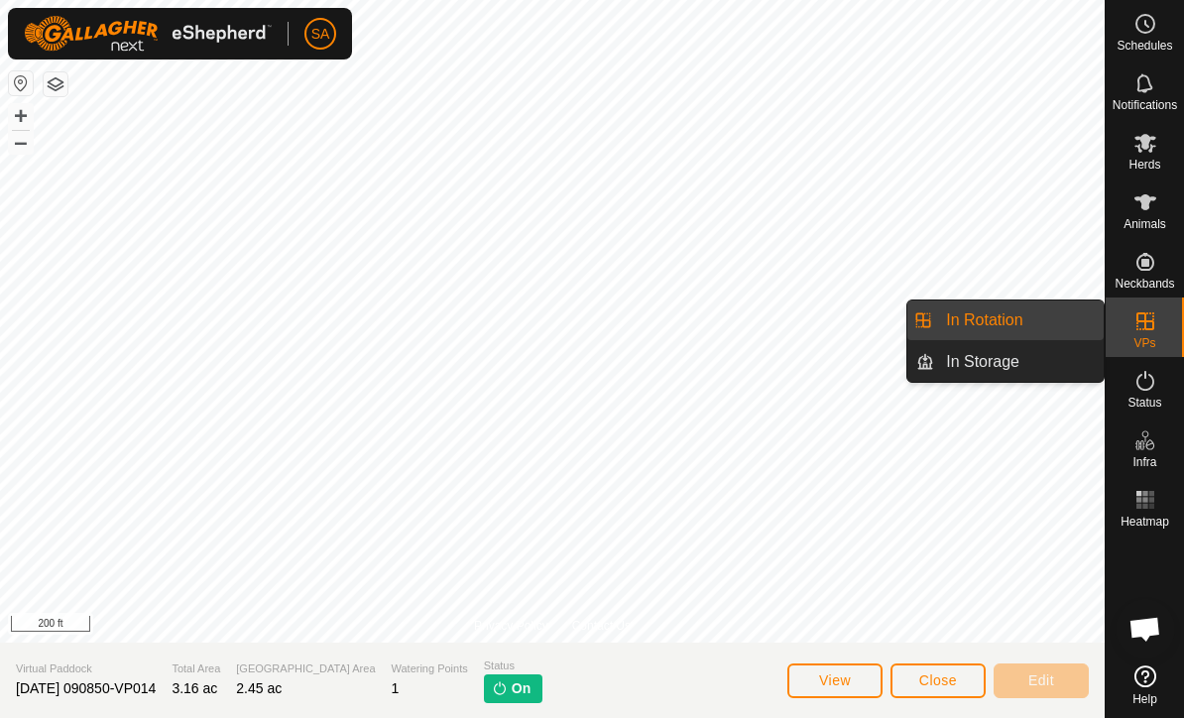
click at [1058, 308] on link "In Rotation" at bounding box center [1019, 320] width 170 height 40
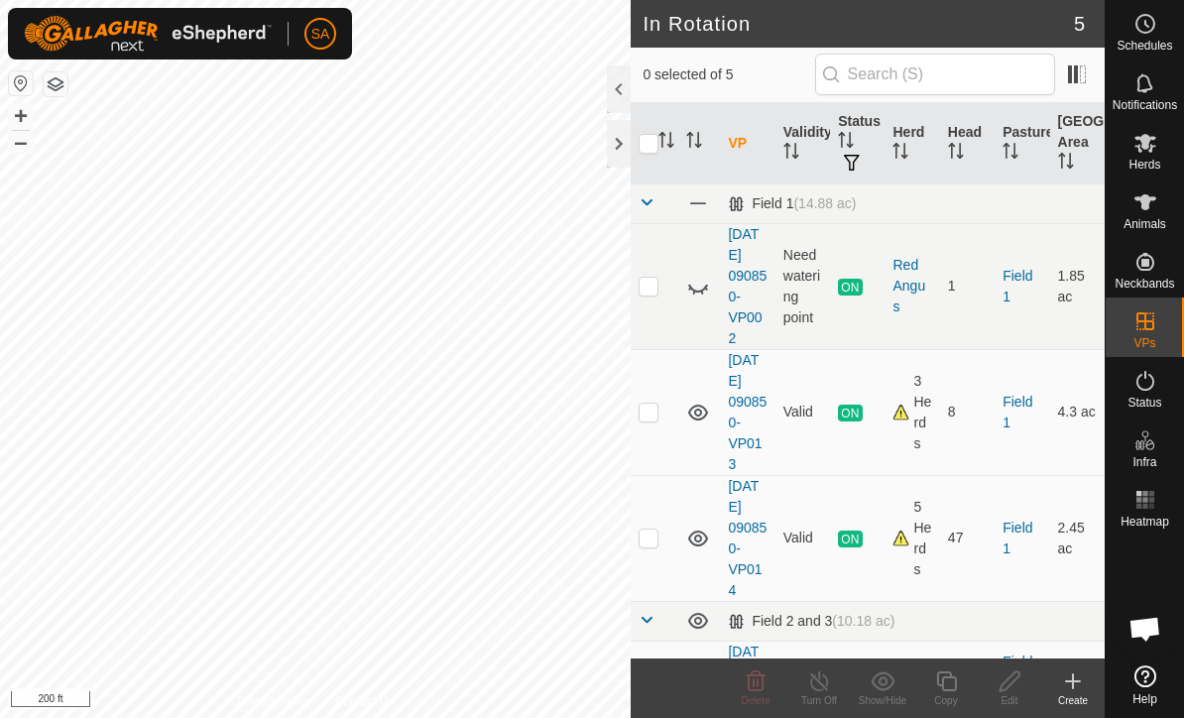
click at [615, 136] on div at bounding box center [619, 144] width 24 height 48
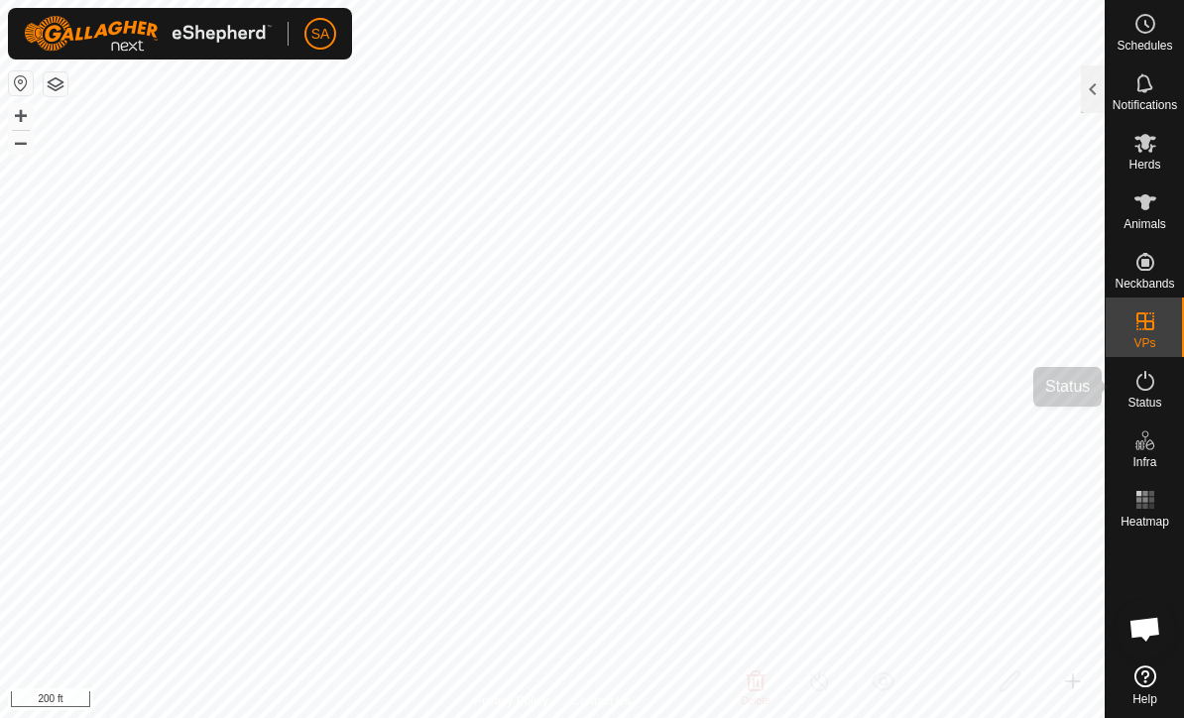
click at [1156, 388] on icon at bounding box center [1145, 381] width 24 height 24
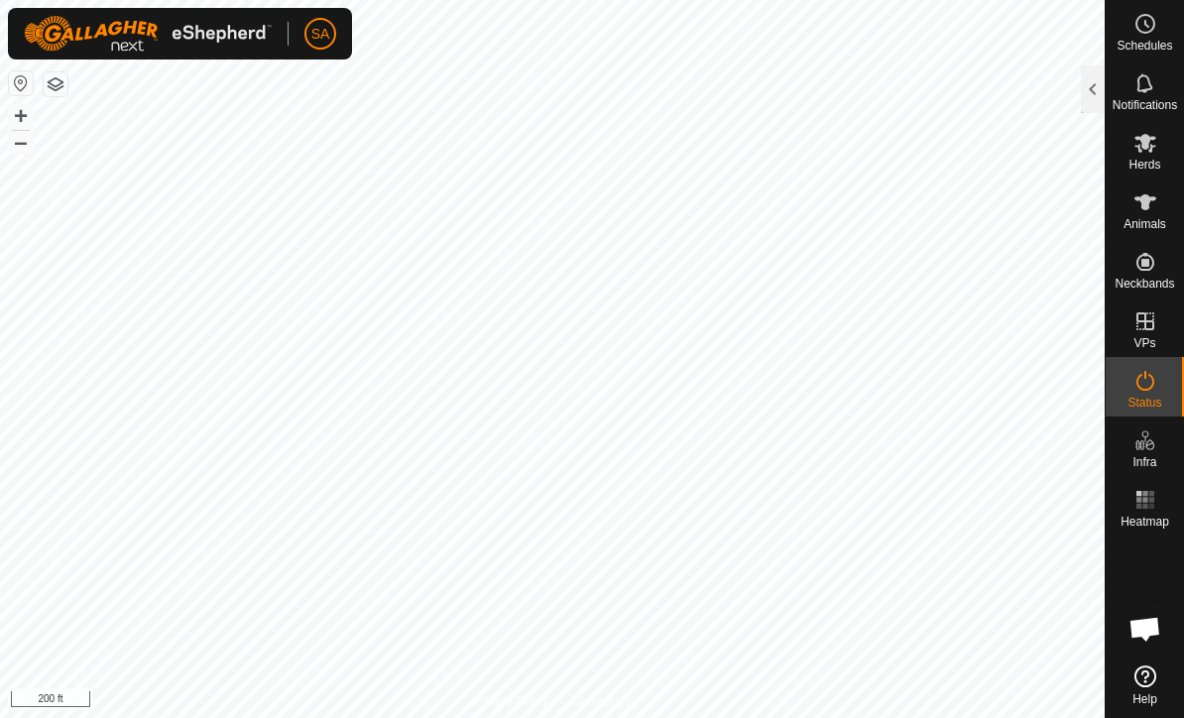
click at [1083, 85] on div at bounding box center [1093, 89] width 24 height 48
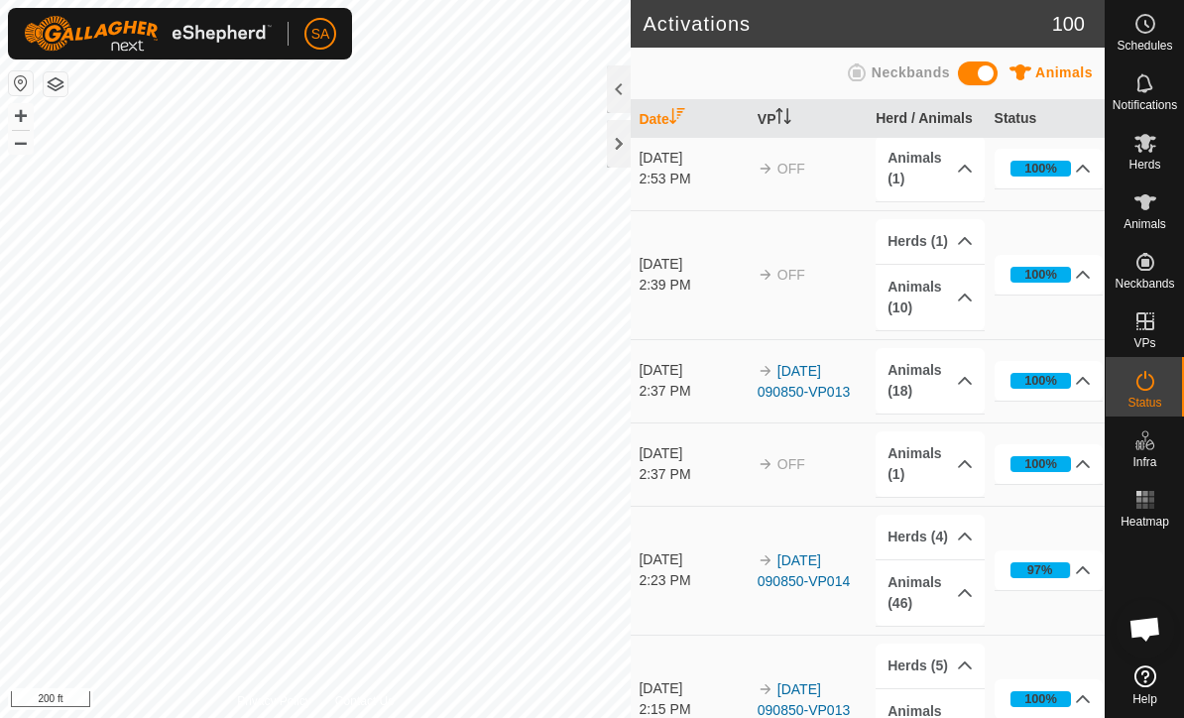
scroll to position [232, 0]
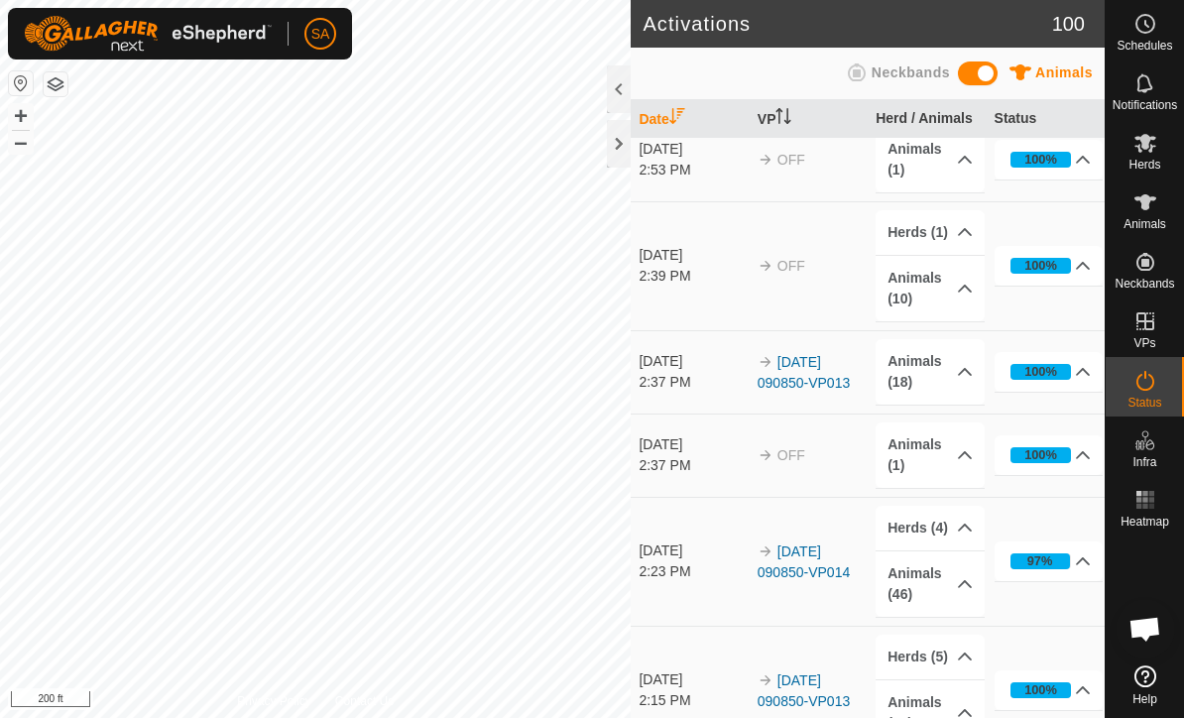
click at [1051, 560] on div "97%" at bounding box center [1040, 560] width 26 height 19
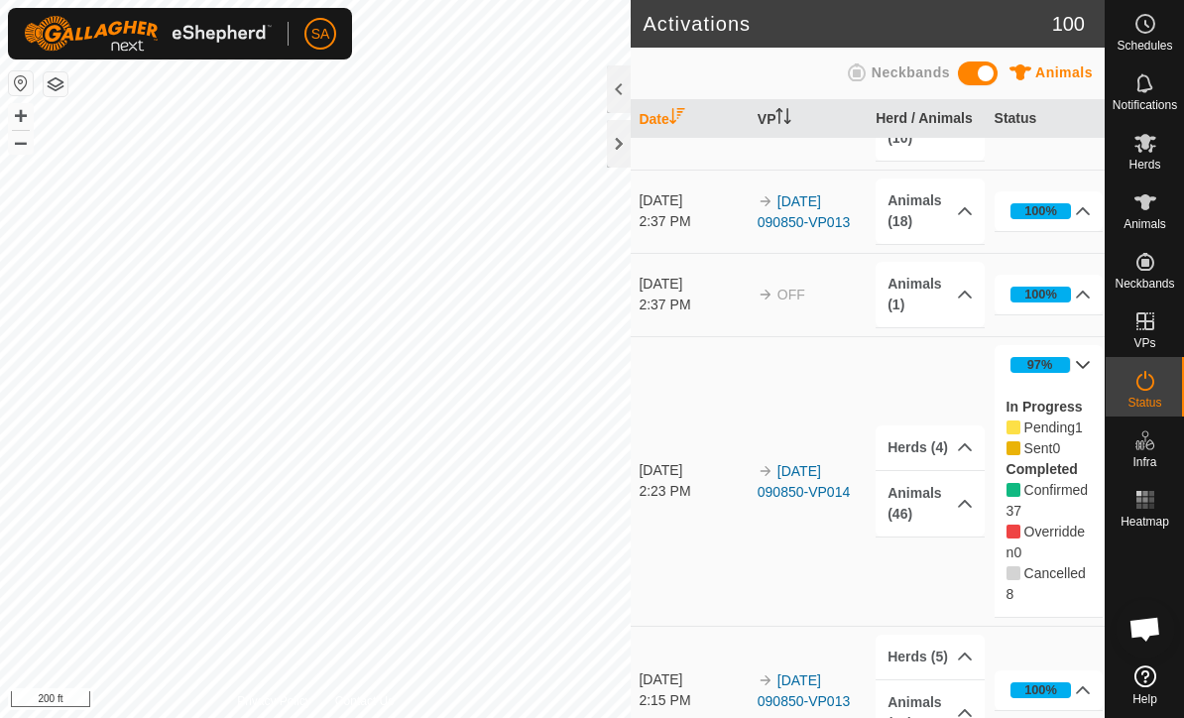
scroll to position [394, 0]
click at [1050, 418] on span "Pending" at bounding box center [1049, 426] width 51 height 16
click at [1045, 356] on div "97%" at bounding box center [1040, 363] width 26 height 19
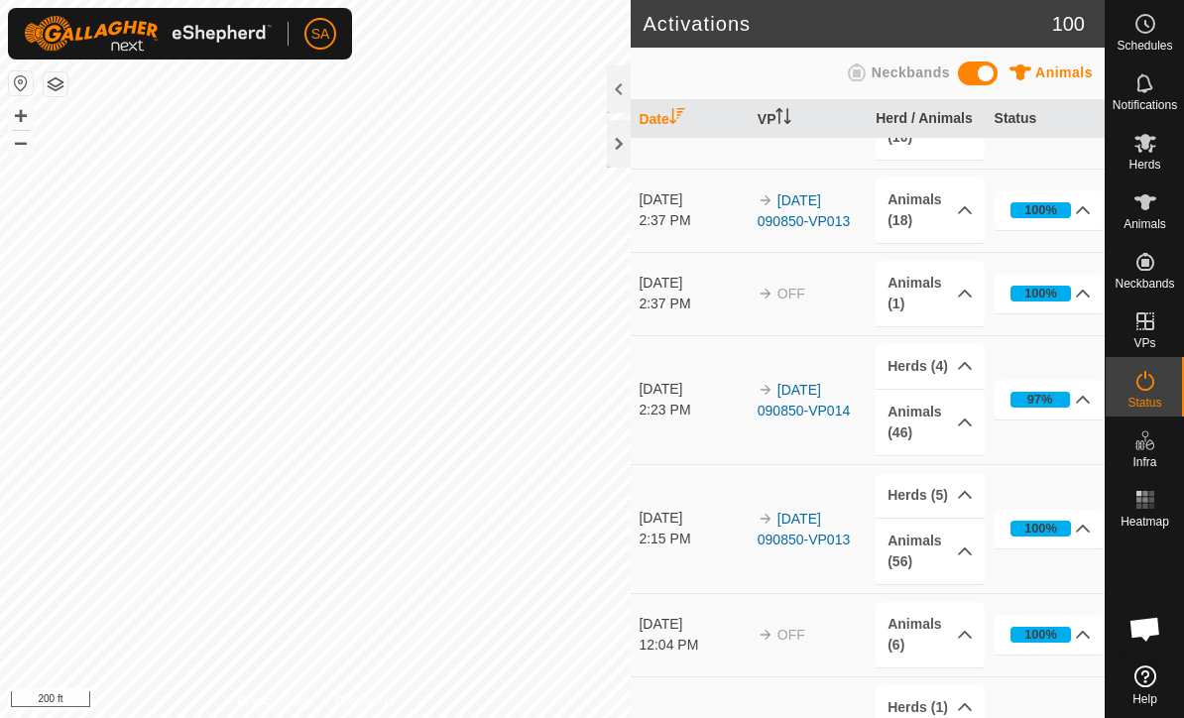
click at [1055, 397] on div "97%" at bounding box center [1039, 400] width 59 height 16
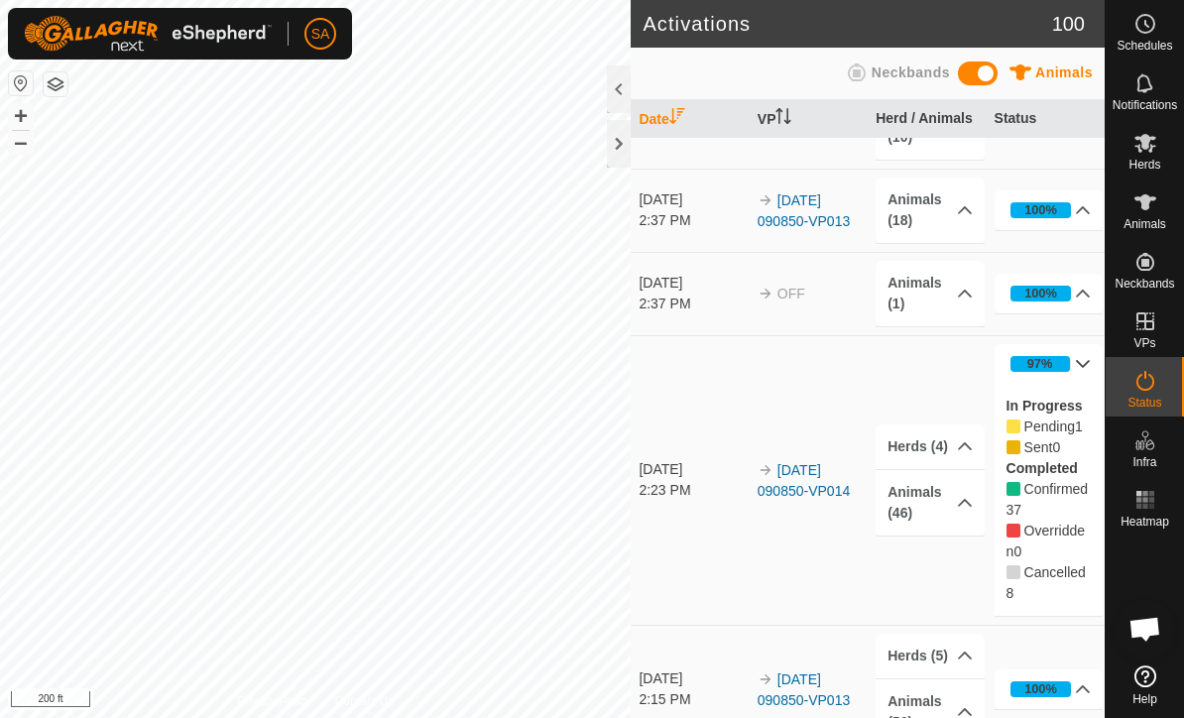
click at [1068, 425] on span "Pending" at bounding box center [1049, 426] width 51 height 16
click at [937, 442] on p-accordion-header "Herds (4)" at bounding box center [930, 446] width 109 height 45
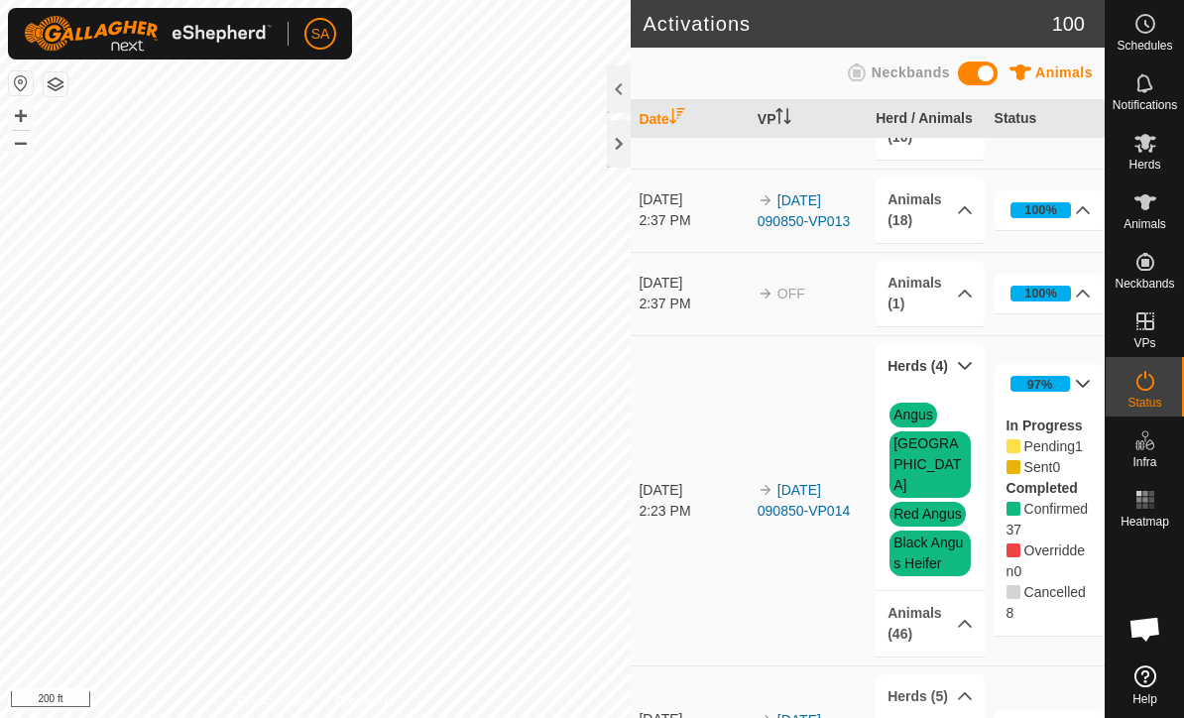
click at [946, 506] on link "Red Angus" at bounding box center [927, 514] width 68 height 16
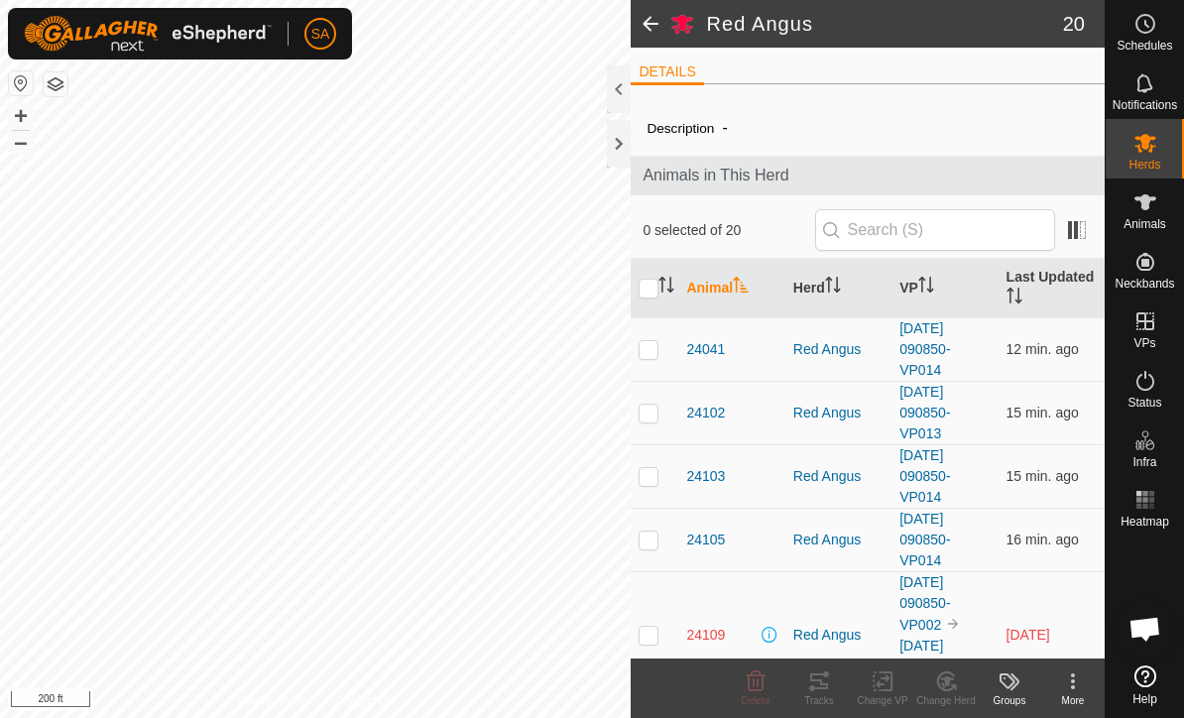
click at [950, 462] on link "[DATE] 090850-VP014" at bounding box center [924, 476] width 51 height 58
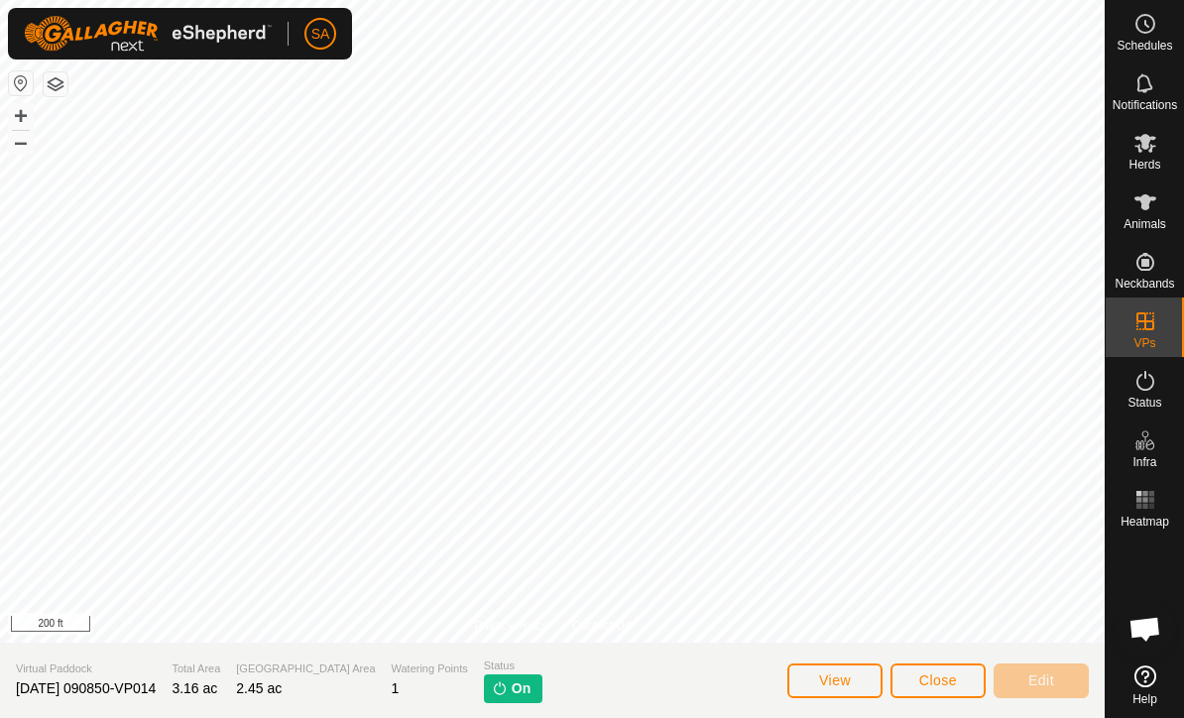
click at [958, 686] on button "Close" at bounding box center [937, 680] width 95 height 35
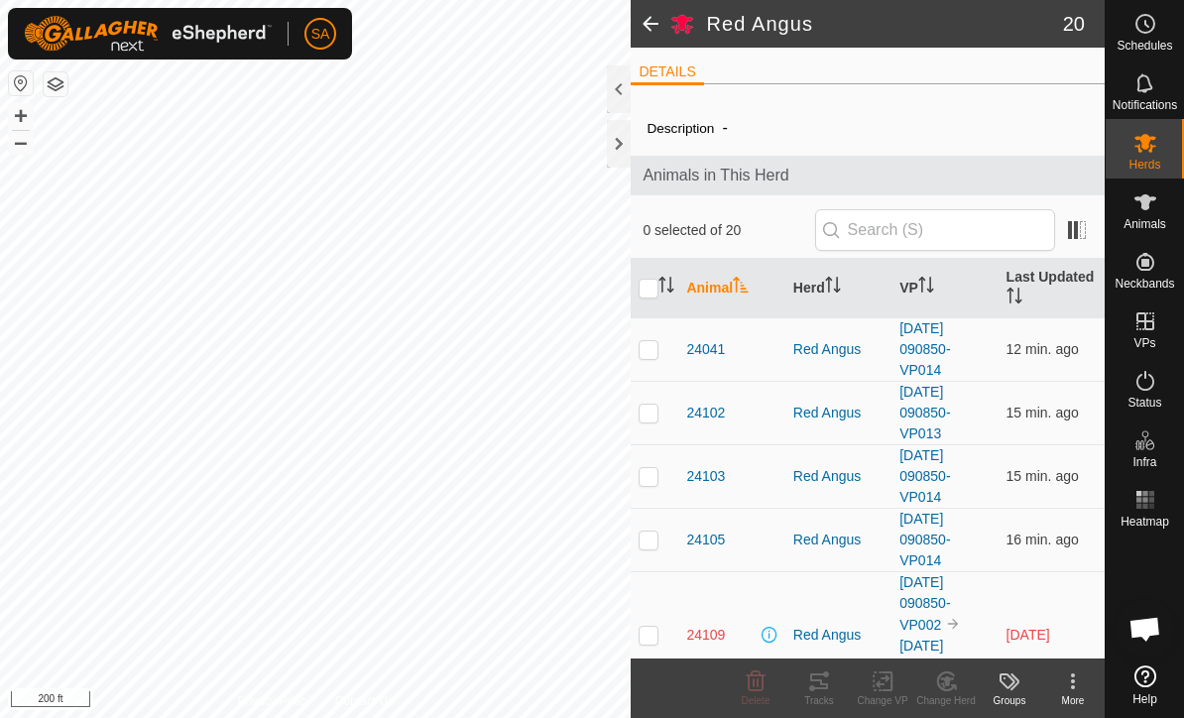
click at [618, 140] on div at bounding box center [619, 144] width 24 height 48
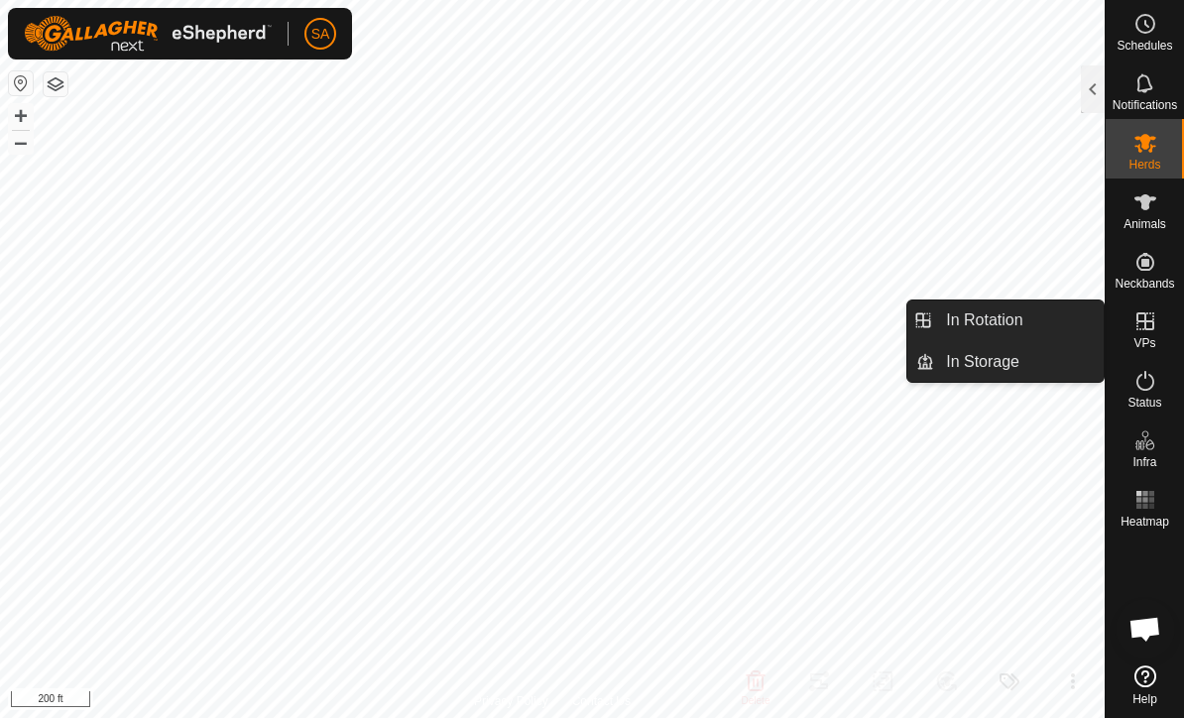
click at [1026, 308] on link "In Rotation" at bounding box center [1019, 320] width 170 height 40
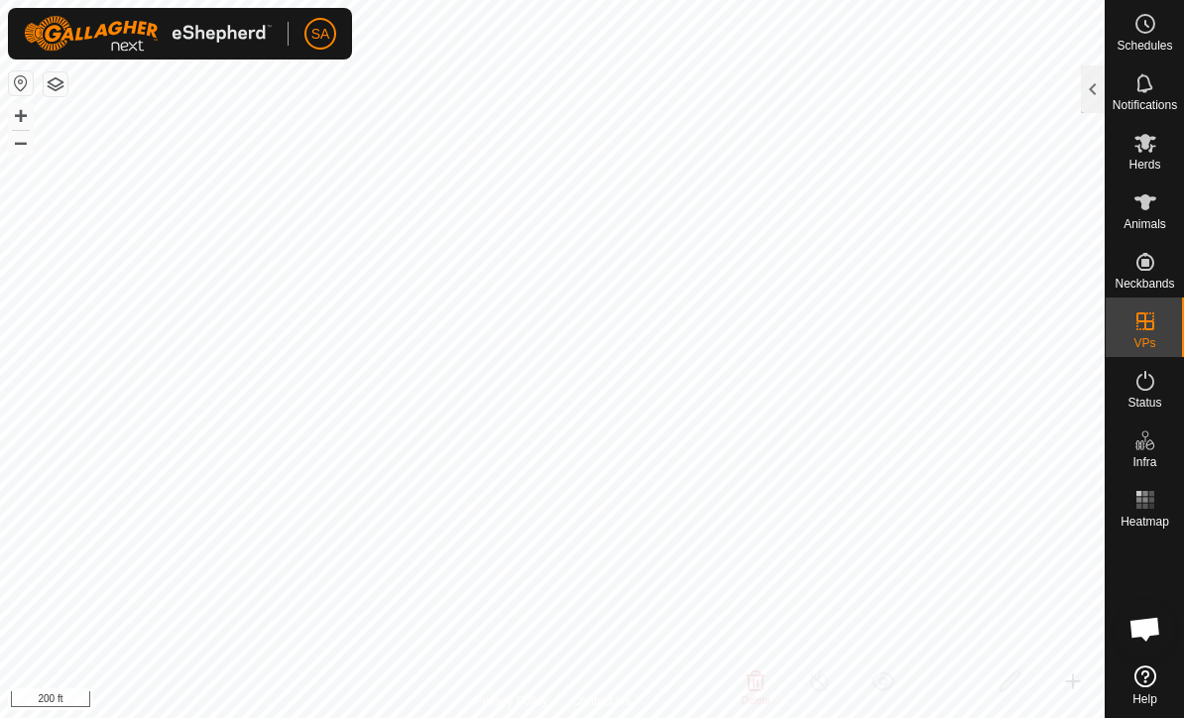
click at [1083, 84] on div at bounding box center [1093, 89] width 24 height 48
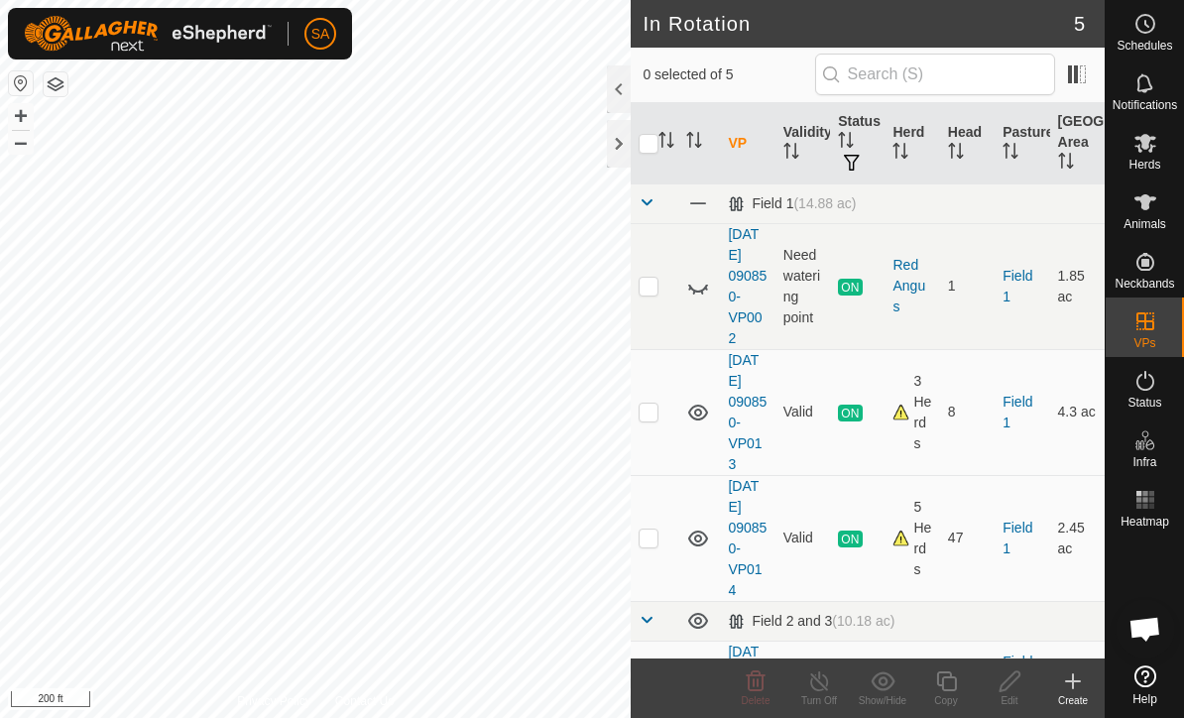
click at [607, 80] on div at bounding box center [619, 89] width 24 height 48
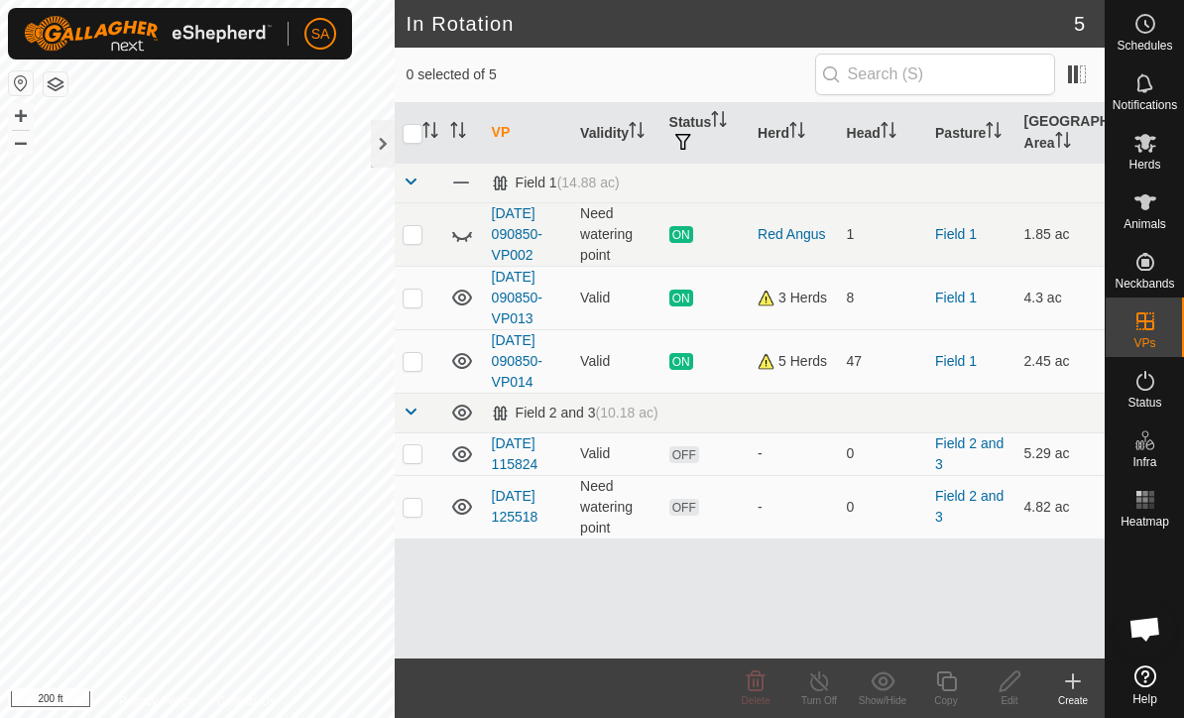
click at [527, 338] on link "[DATE] 090850-VP014" at bounding box center [517, 361] width 51 height 58
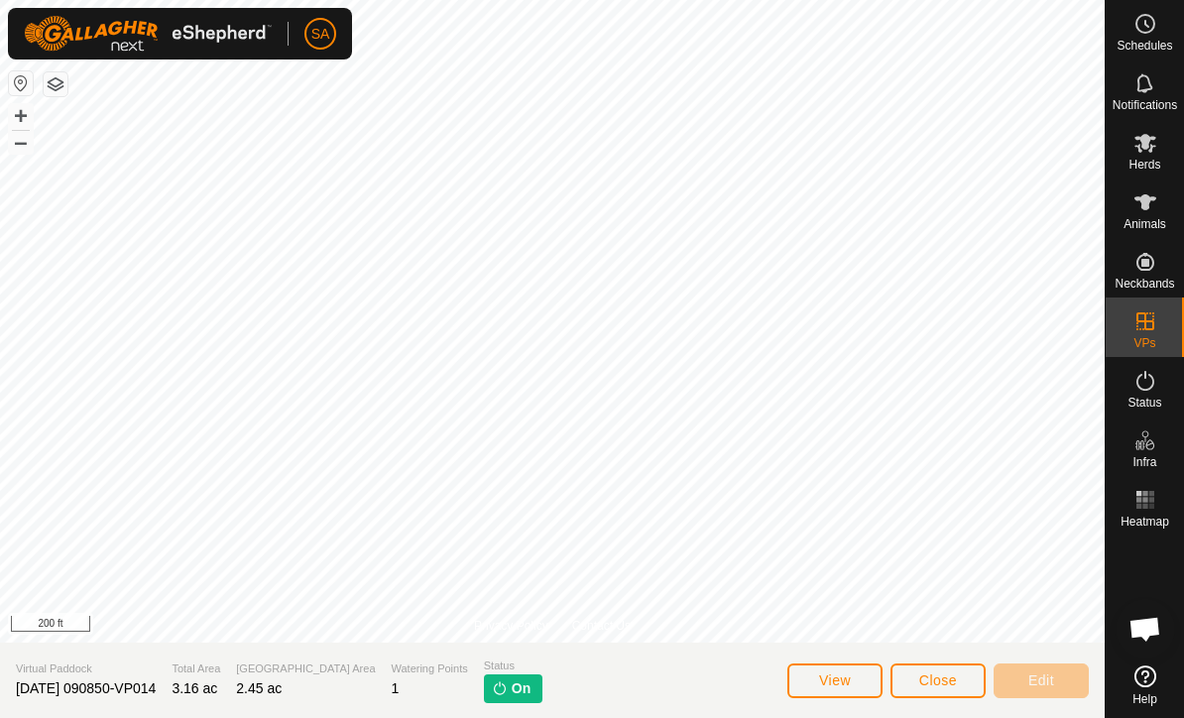
click at [949, 682] on span "Close" at bounding box center [938, 680] width 38 height 16
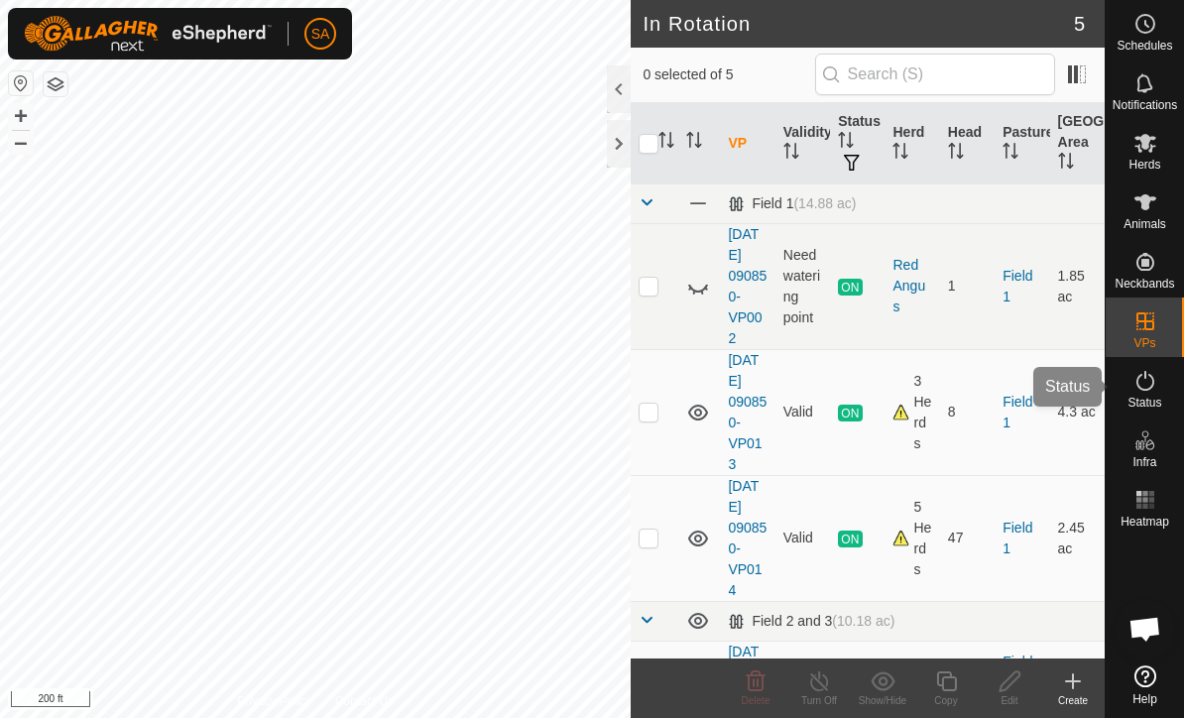
click at [1161, 388] on es-activation-svg-icon at bounding box center [1145, 381] width 36 height 32
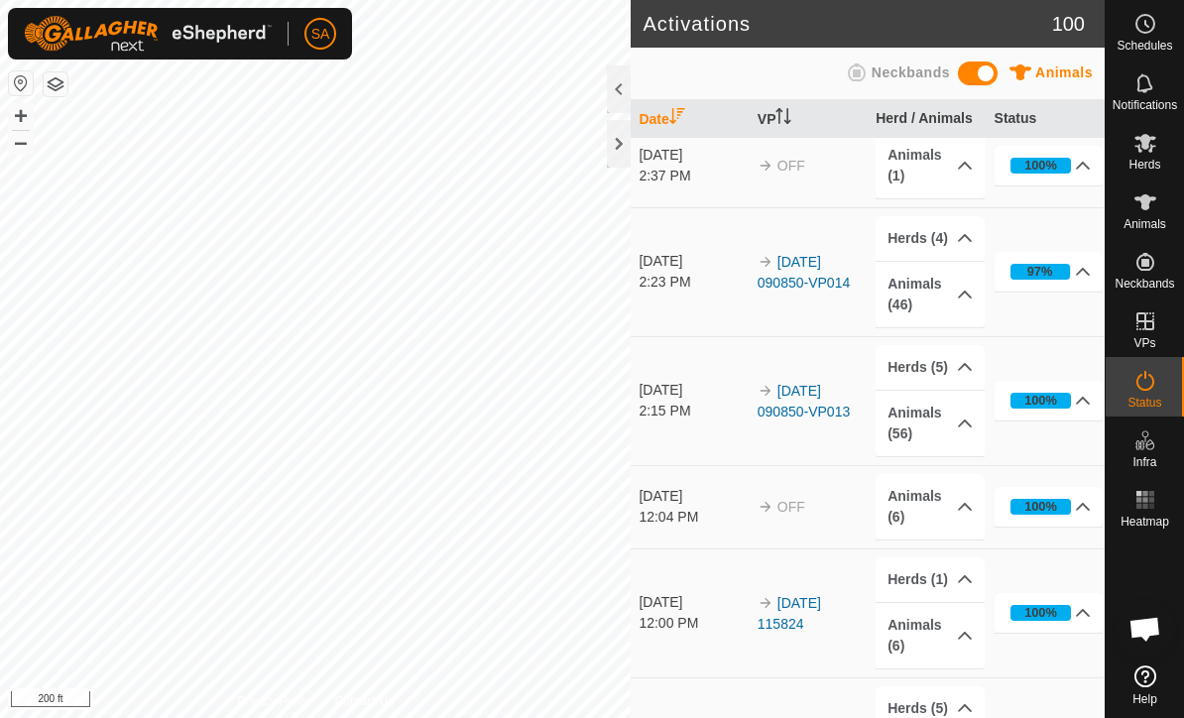
scroll to position [523, 0]
click at [904, 287] on p-accordion-header "Animals (46)" at bounding box center [930, 293] width 109 height 65
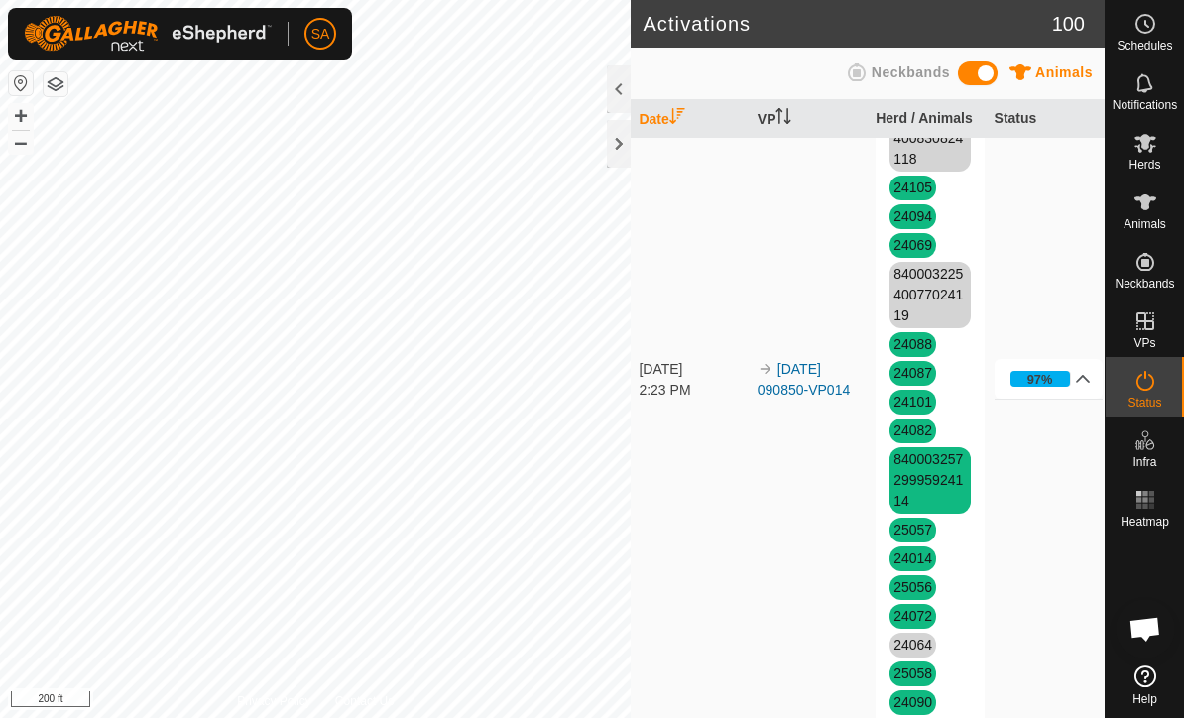
scroll to position [1242, 0]
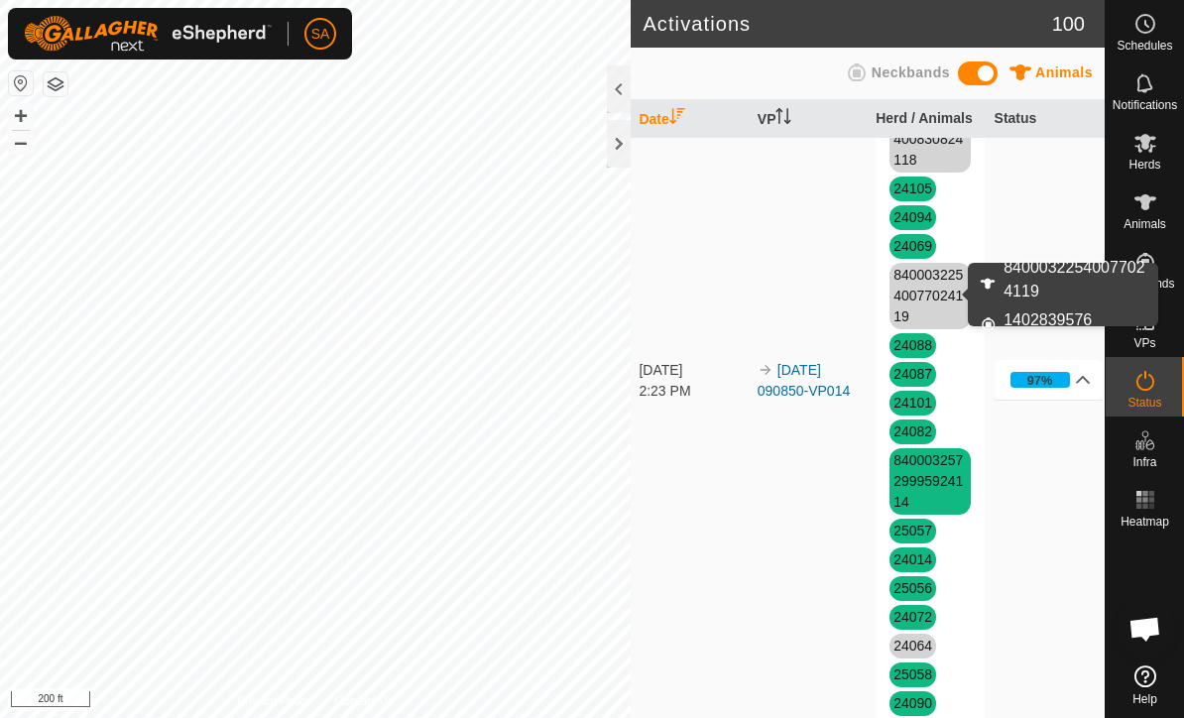
click at [923, 294] on link "84000322540077024119" at bounding box center [927, 296] width 69 height 58
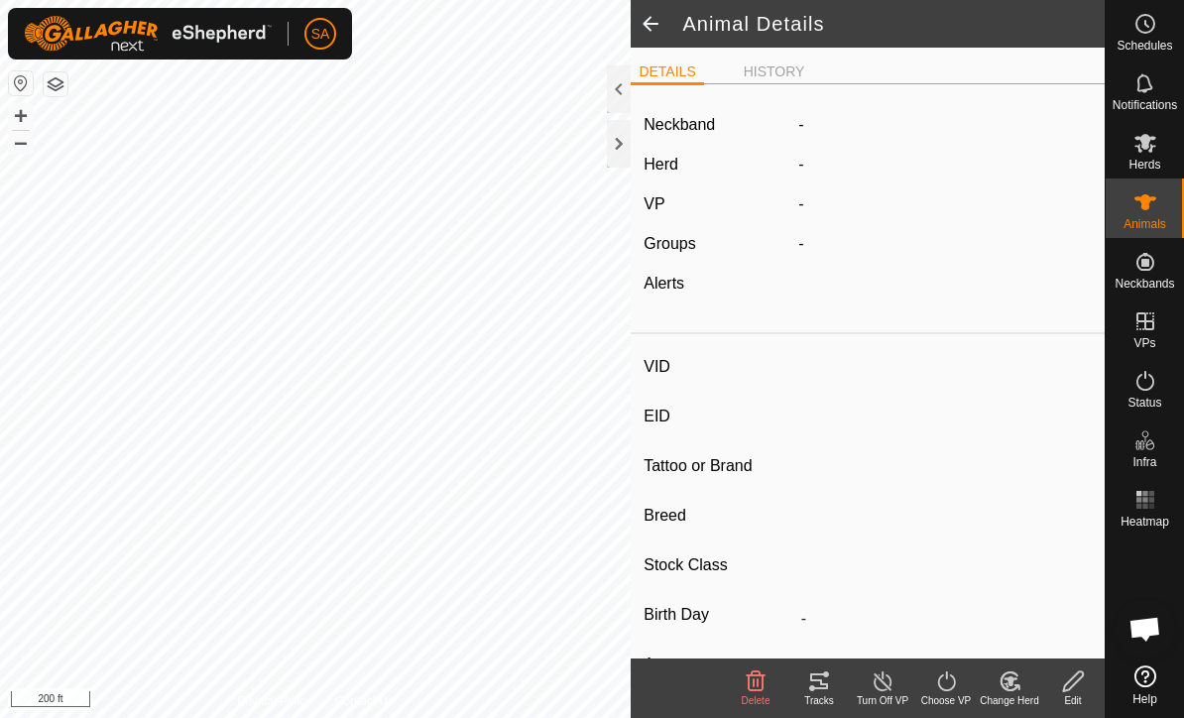
type input "84000322540077024119"
type input "840003288551224"
type input "24113"
type input "Red Angus"
type input "Cow"
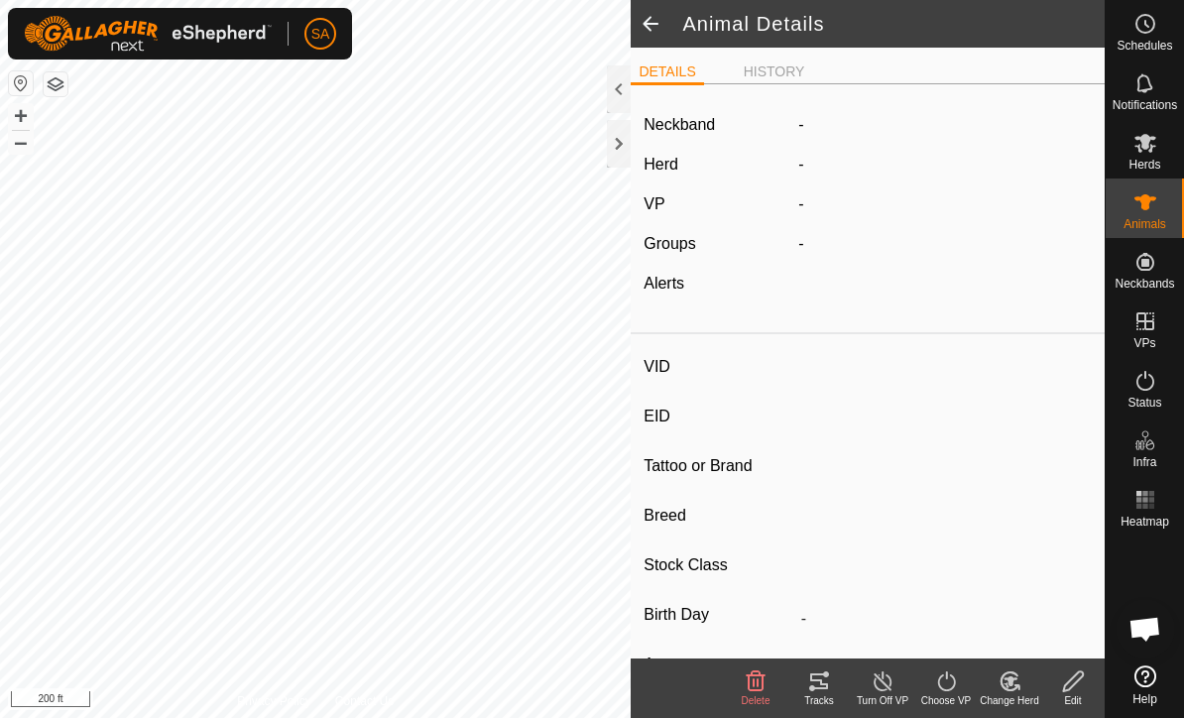
type input "04/2023"
type input "2 years 5 months"
type input "Pregnant"
type input "0 kg"
type input "-"
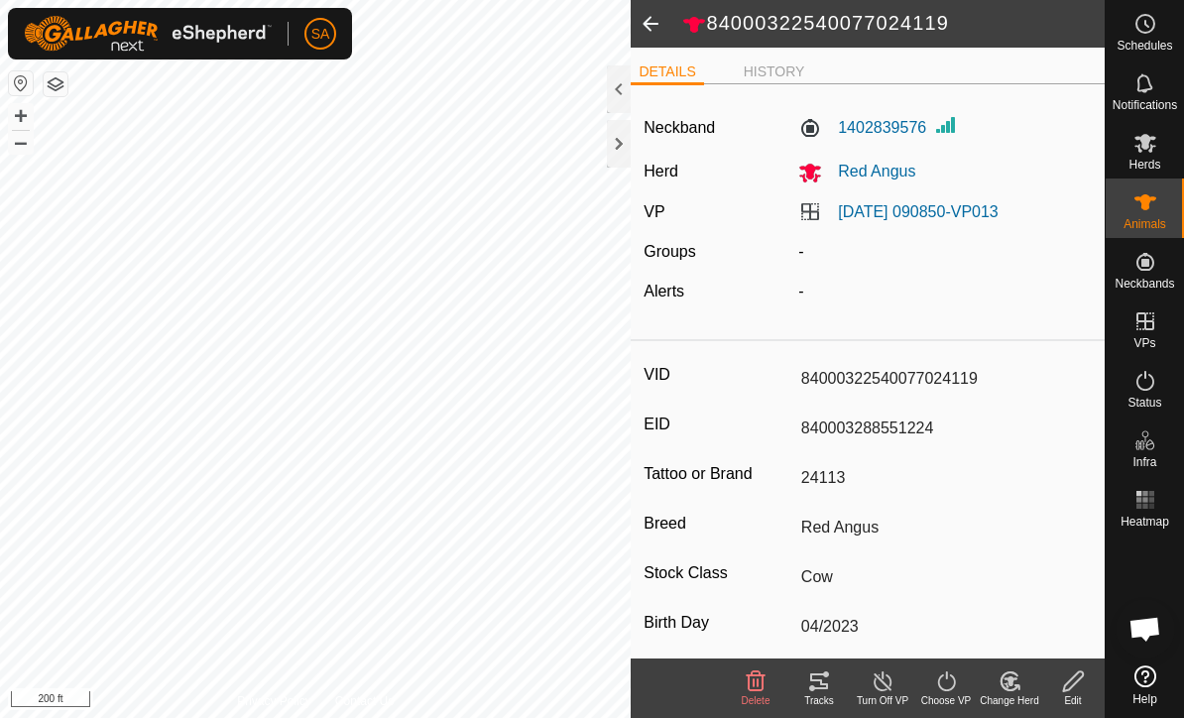
click at [610, 145] on div at bounding box center [619, 144] width 24 height 48
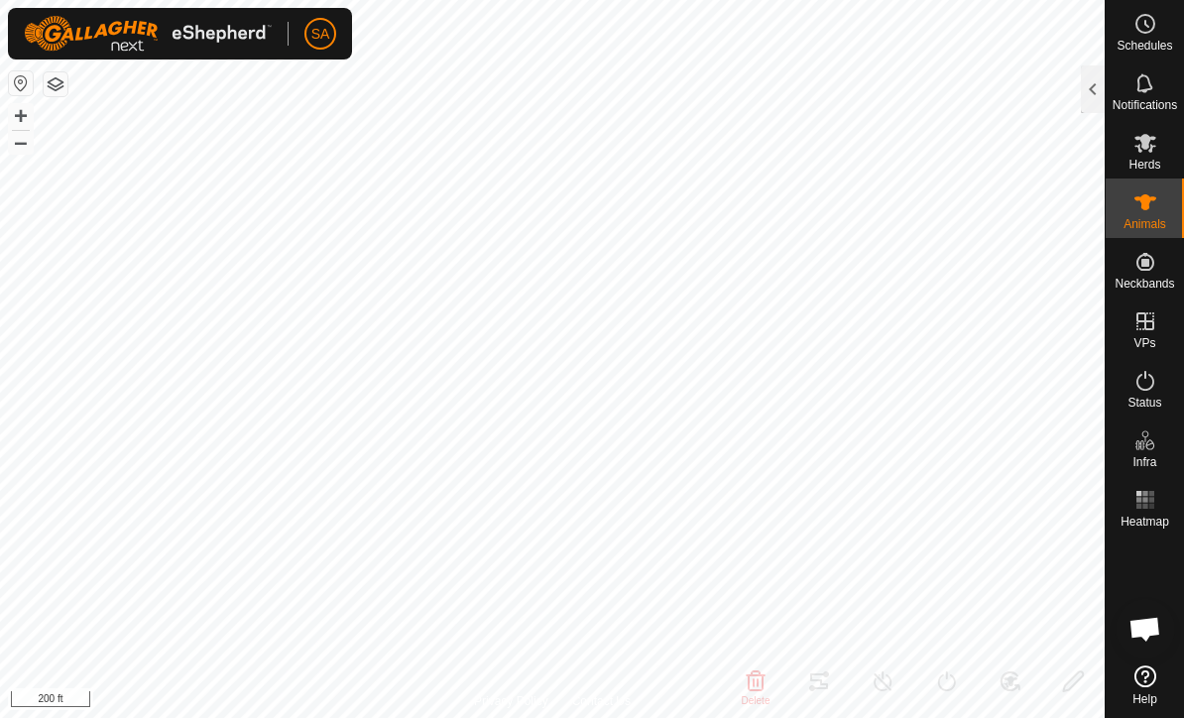
type input "-"
type input "25008"
type input "840003304719064"
type input "14 Pink"
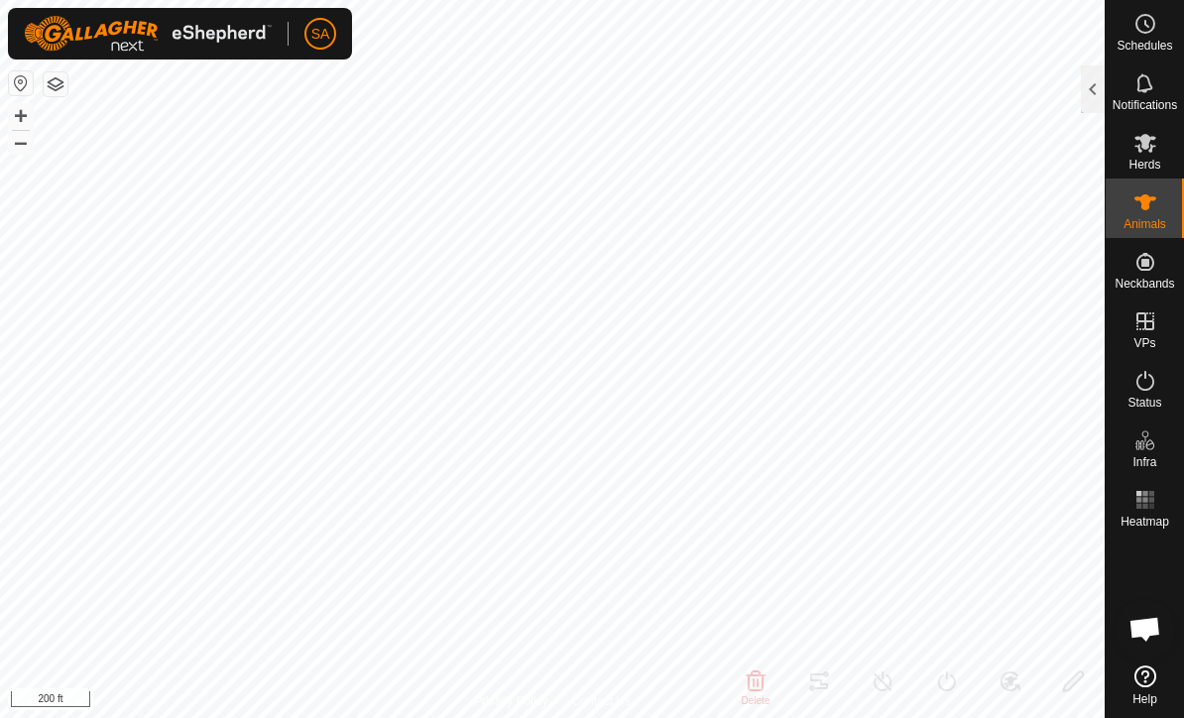
type input "Black Angus"
type input "-"
type input "03/2021"
type input "4 years 7 months"
type input "0 kg"
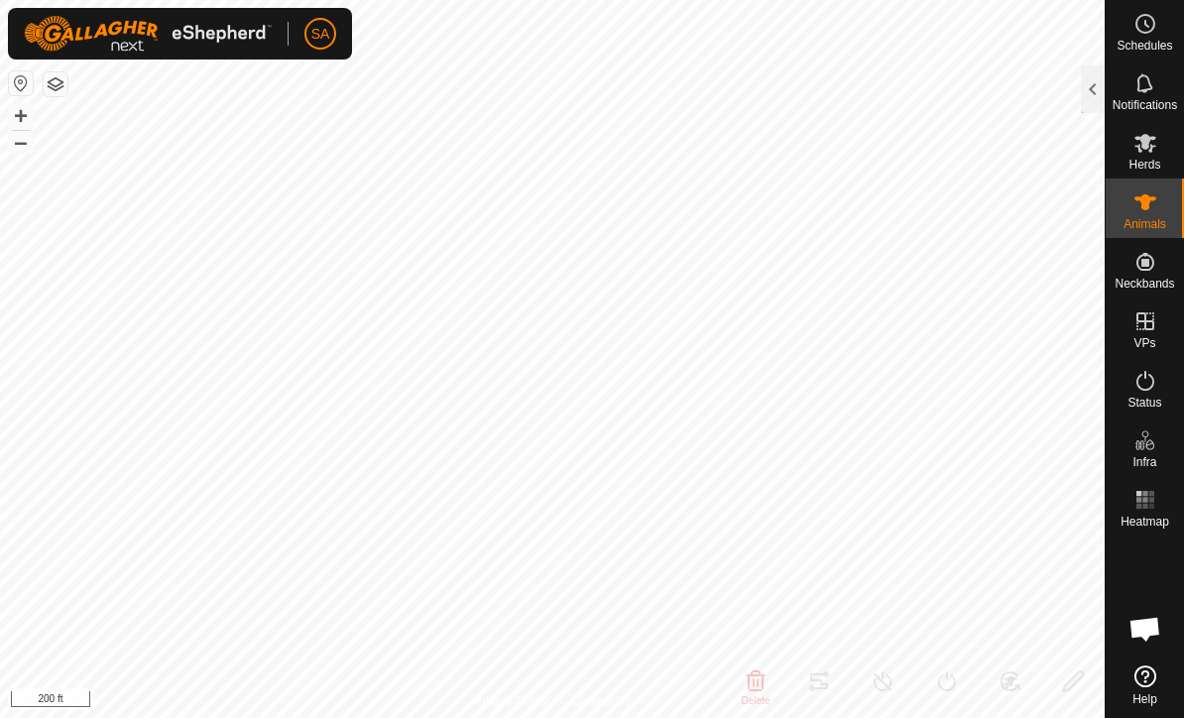
type input "-"
click at [1085, 86] on div at bounding box center [1093, 89] width 24 height 48
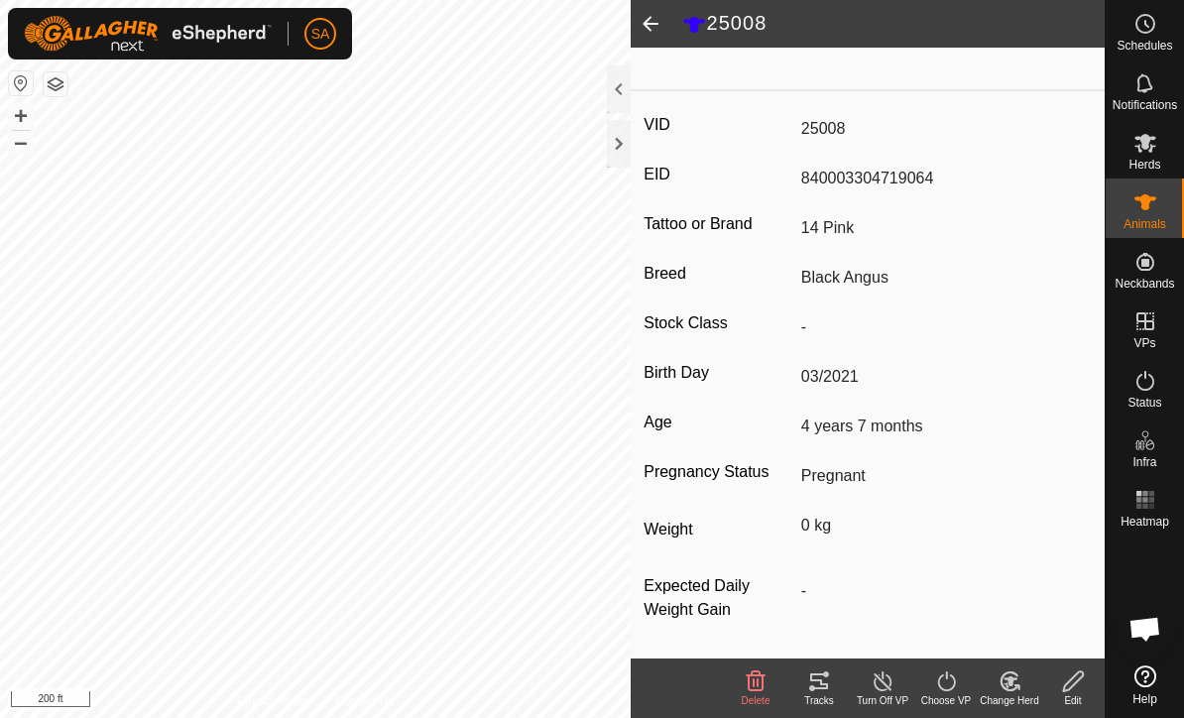
scroll to position [269, 0]
click at [614, 142] on div at bounding box center [619, 144] width 24 height 48
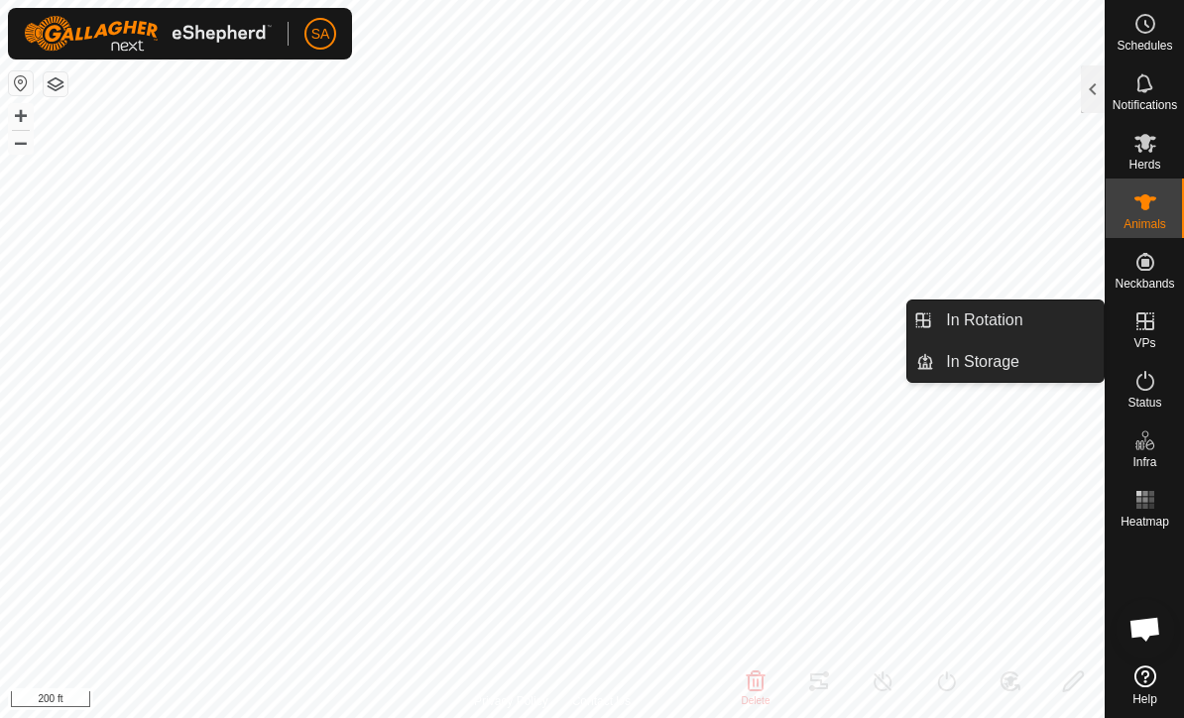
click at [1016, 316] on span "In Rotation" at bounding box center [984, 320] width 76 height 24
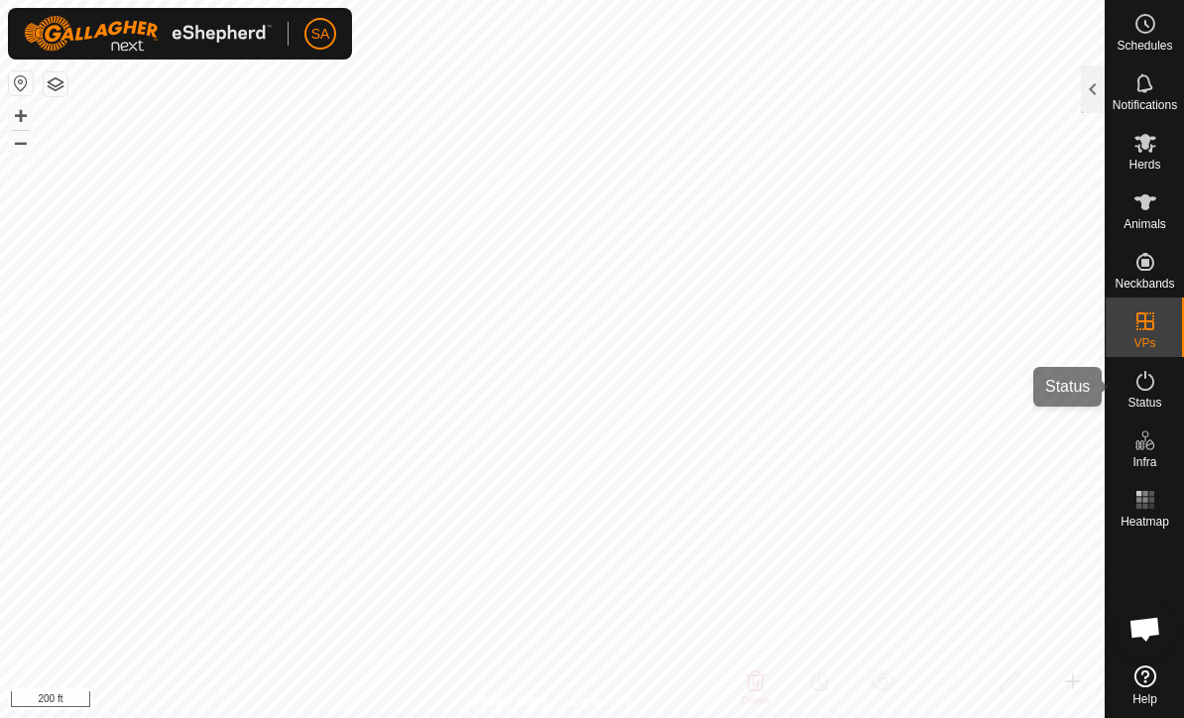
click at [1155, 387] on icon at bounding box center [1145, 381] width 24 height 24
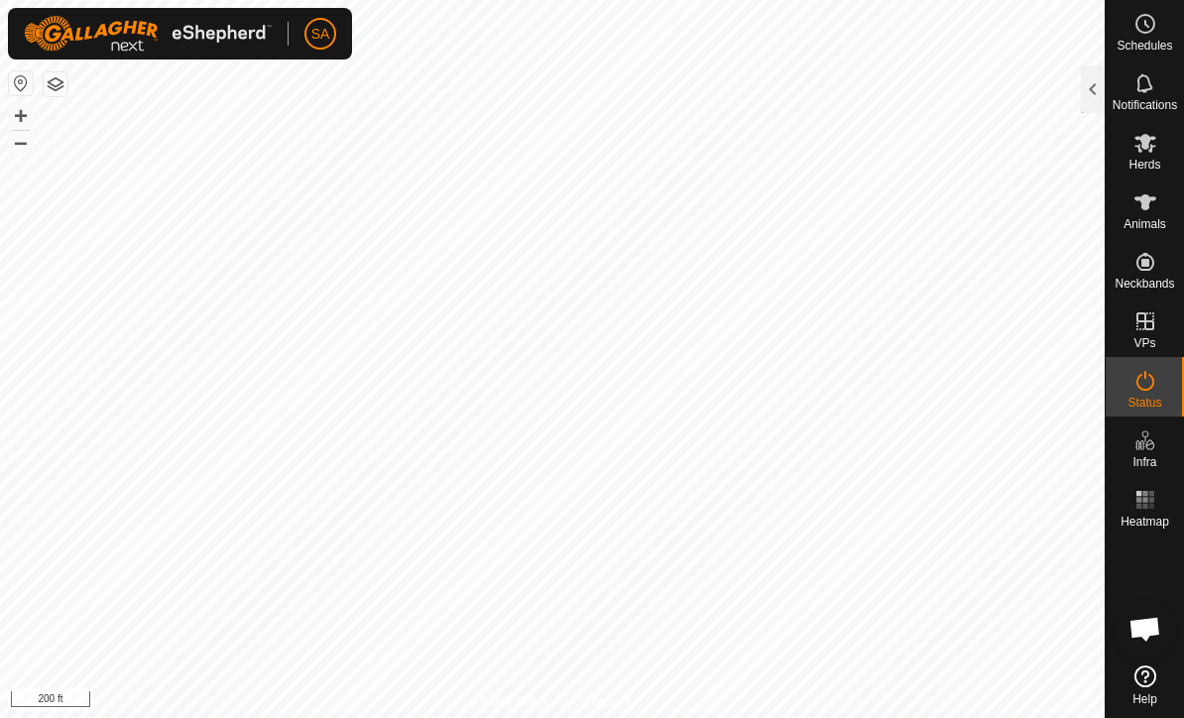
click at [1091, 75] on div at bounding box center [1093, 89] width 24 height 48
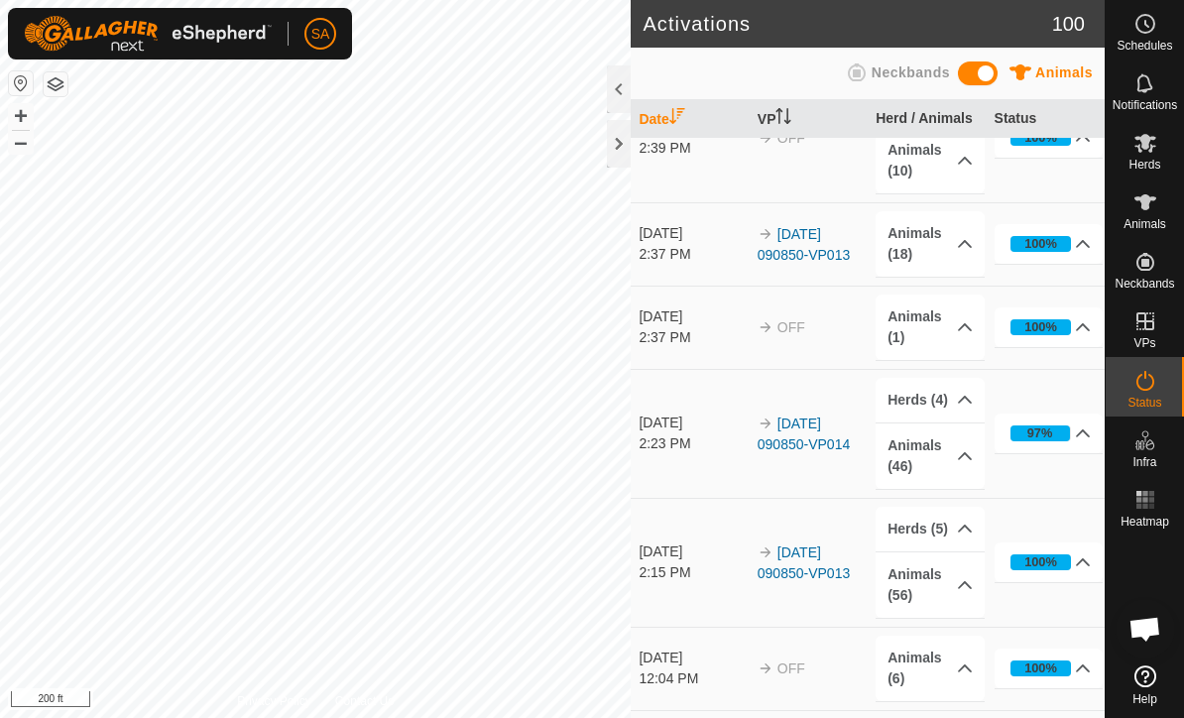
scroll to position [372, 0]
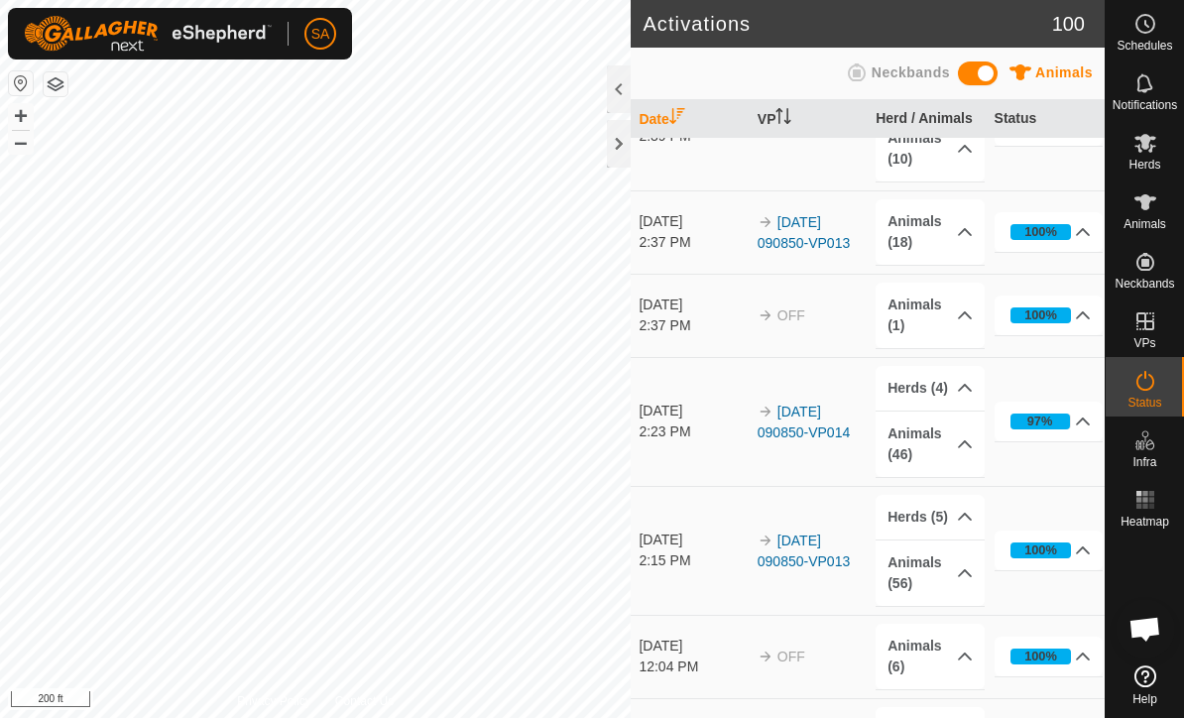
click at [798, 417] on link "[DATE] 090850-VP014" at bounding box center [804, 422] width 92 height 37
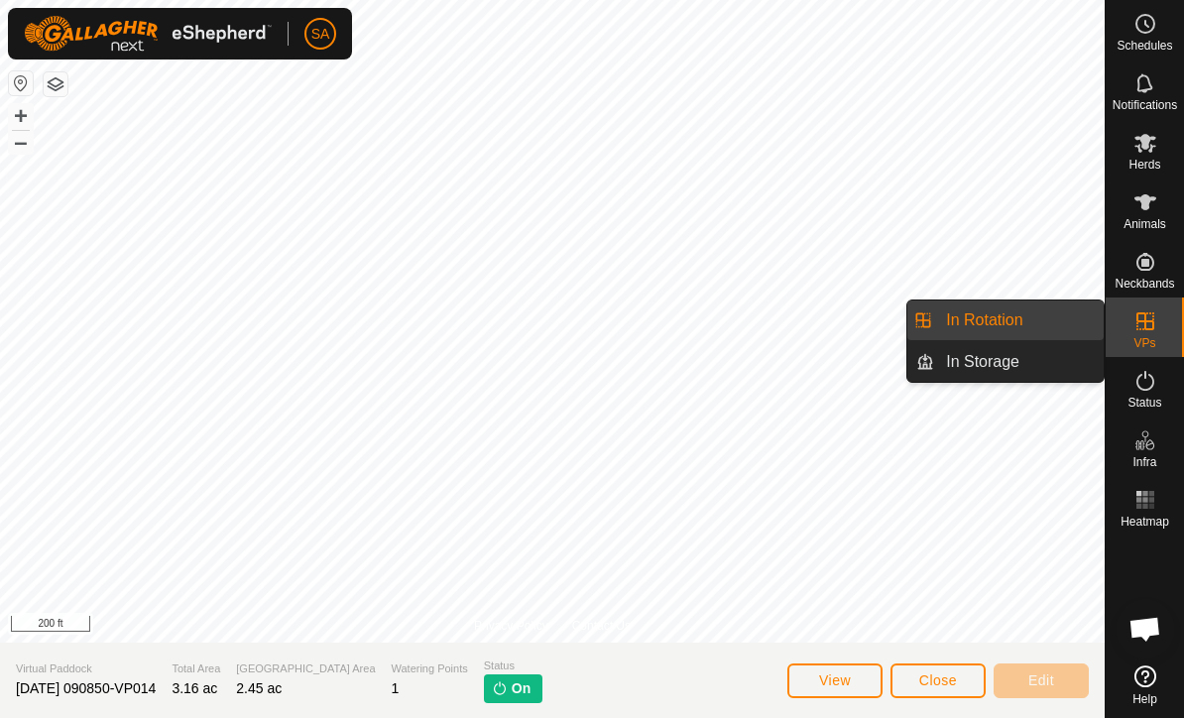
click at [1035, 313] on link "In Rotation" at bounding box center [1019, 320] width 170 height 40
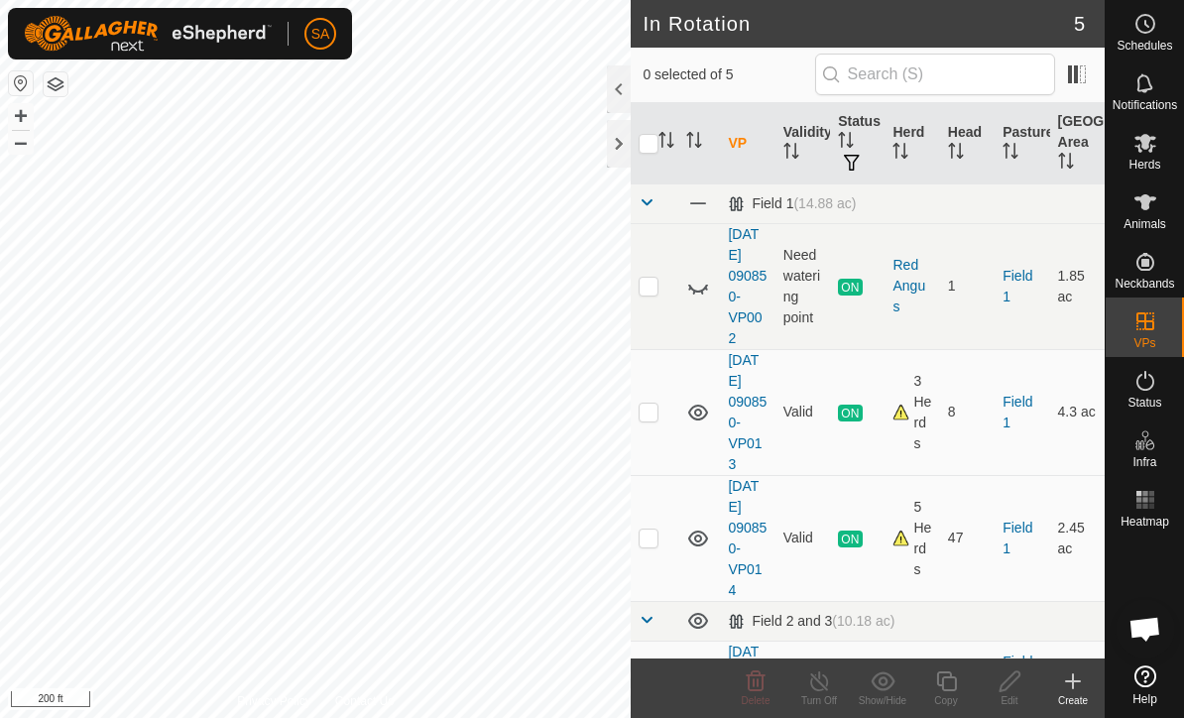
click at [654, 534] on p-checkbox at bounding box center [649, 537] width 20 height 16
click at [648, 537] on p-checkbox at bounding box center [649, 537] width 20 height 16
checkbox input "false"
click at [1142, 156] on es-mob-svg-icon at bounding box center [1145, 143] width 36 height 32
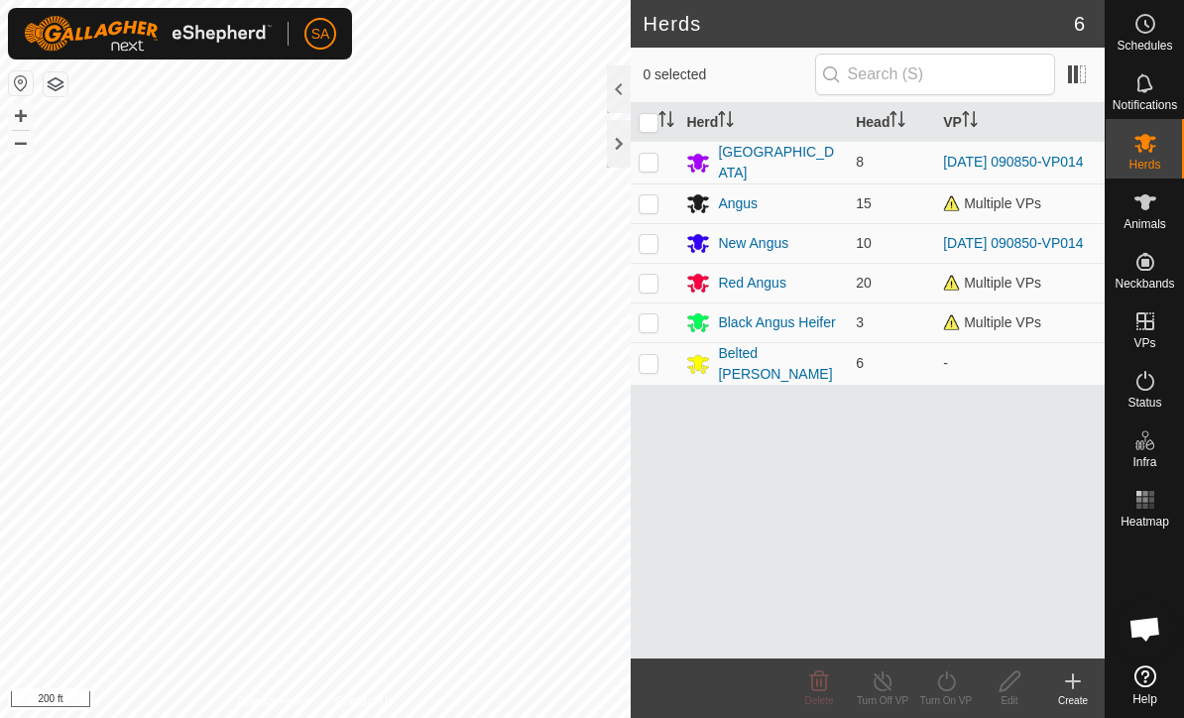
click at [642, 199] on p-checkbox at bounding box center [649, 203] width 20 height 16
click at [993, 195] on span "Multiple VPs" at bounding box center [992, 203] width 98 height 16
click at [1008, 201] on span "Multiple VPs" at bounding box center [992, 203] width 98 height 16
click at [651, 191] on td at bounding box center [655, 203] width 48 height 40
checkbox input "false"
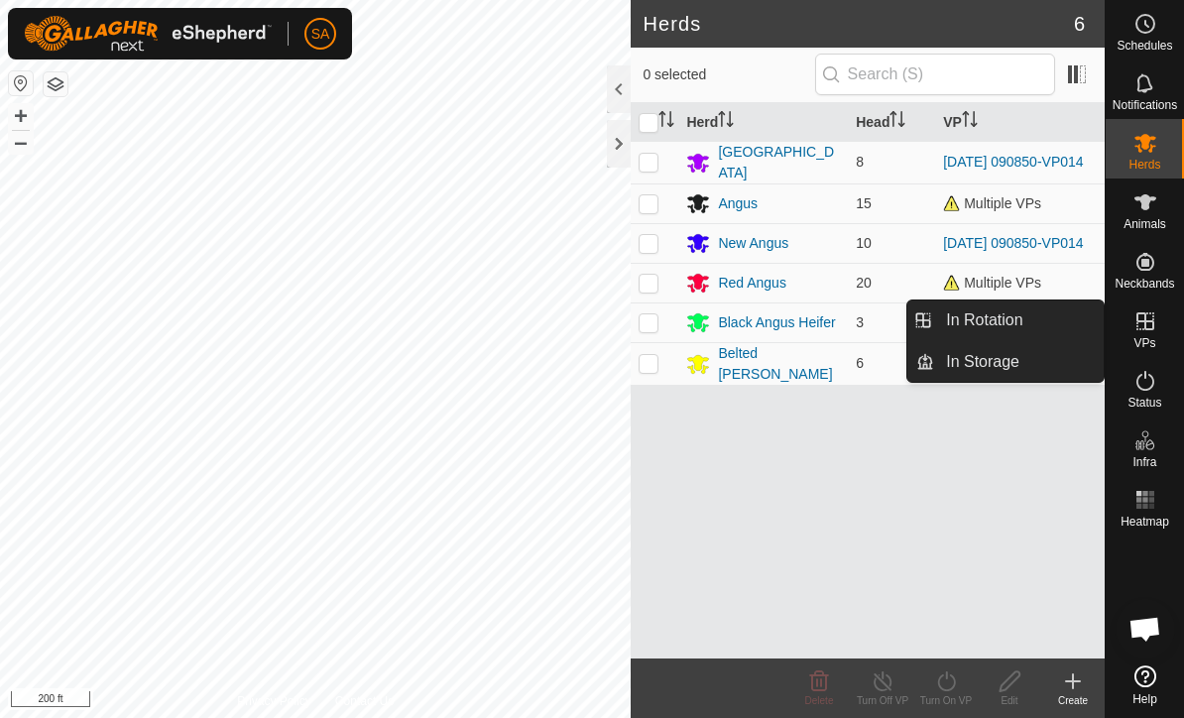
click at [1075, 307] on link "In Rotation" at bounding box center [1019, 320] width 170 height 40
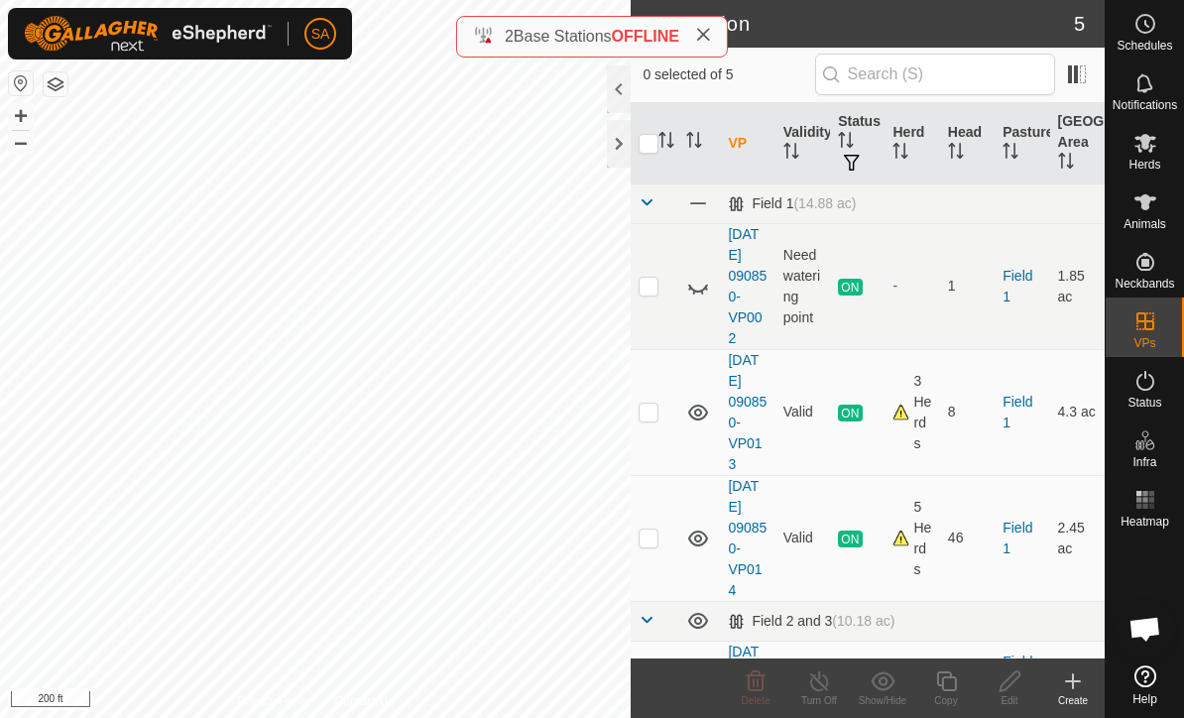
click at [750, 387] on link "[DATE] 090850-VP013" at bounding box center [747, 412] width 39 height 120
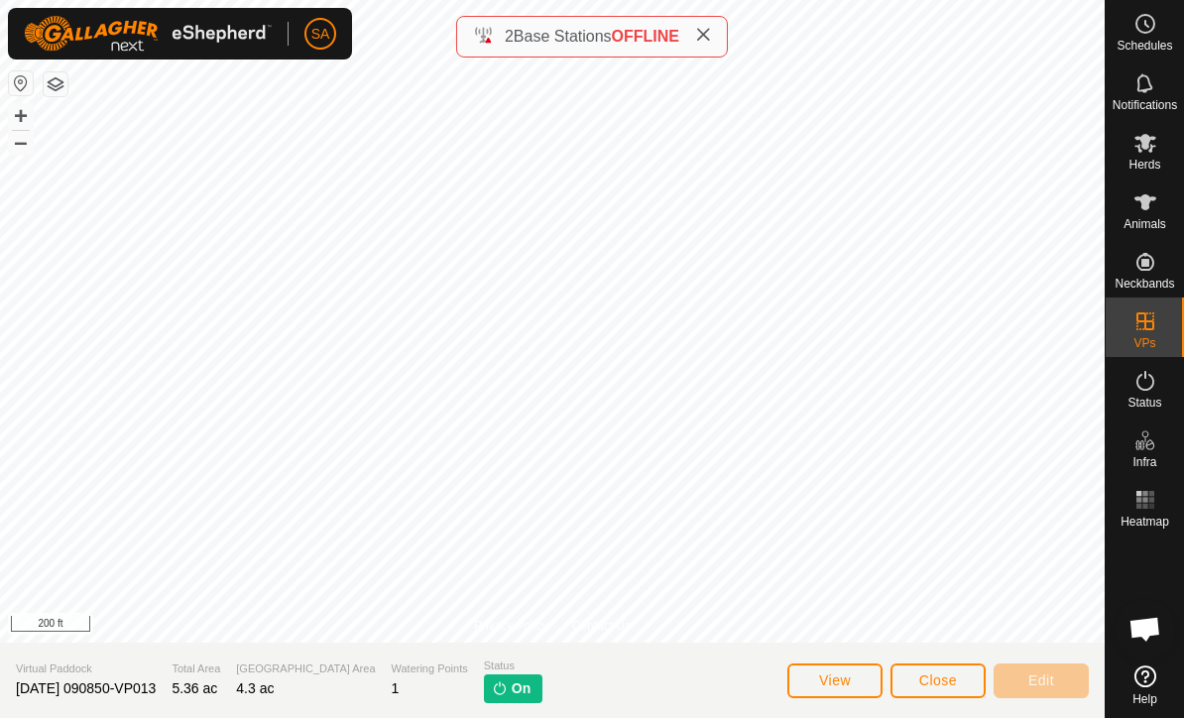
click at [943, 687] on span "Close" at bounding box center [938, 680] width 38 height 16
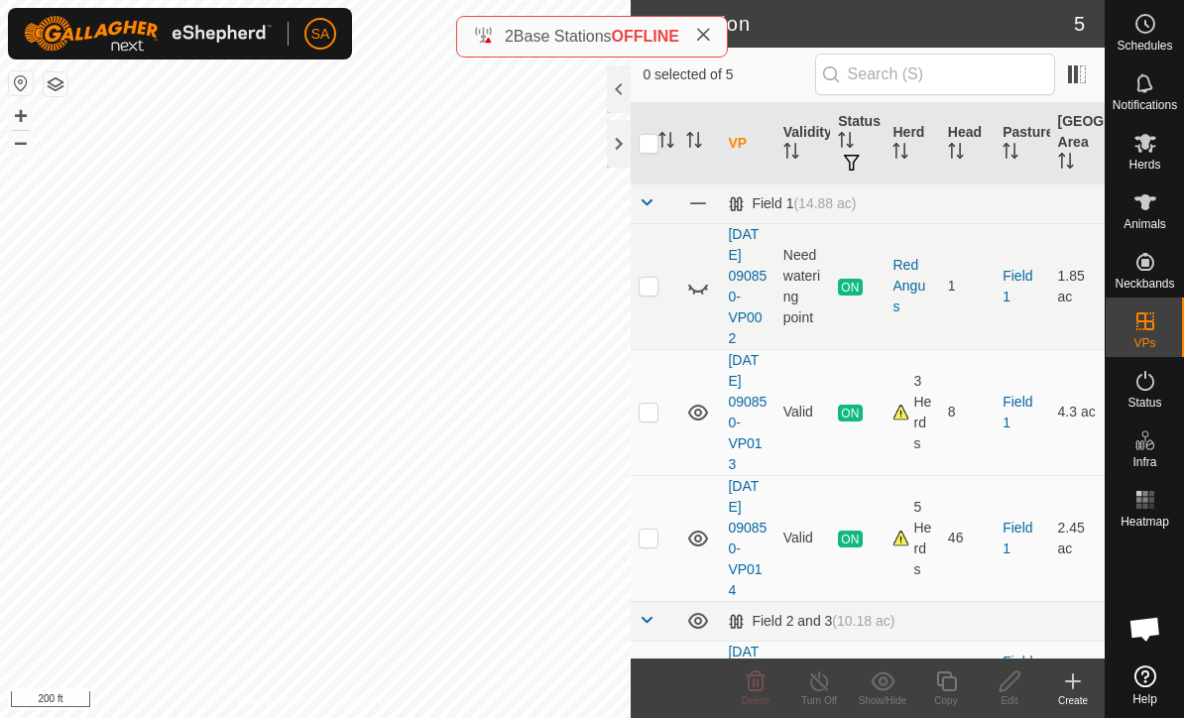
click at [614, 83] on div at bounding box center [619, 89] width 24 height 48
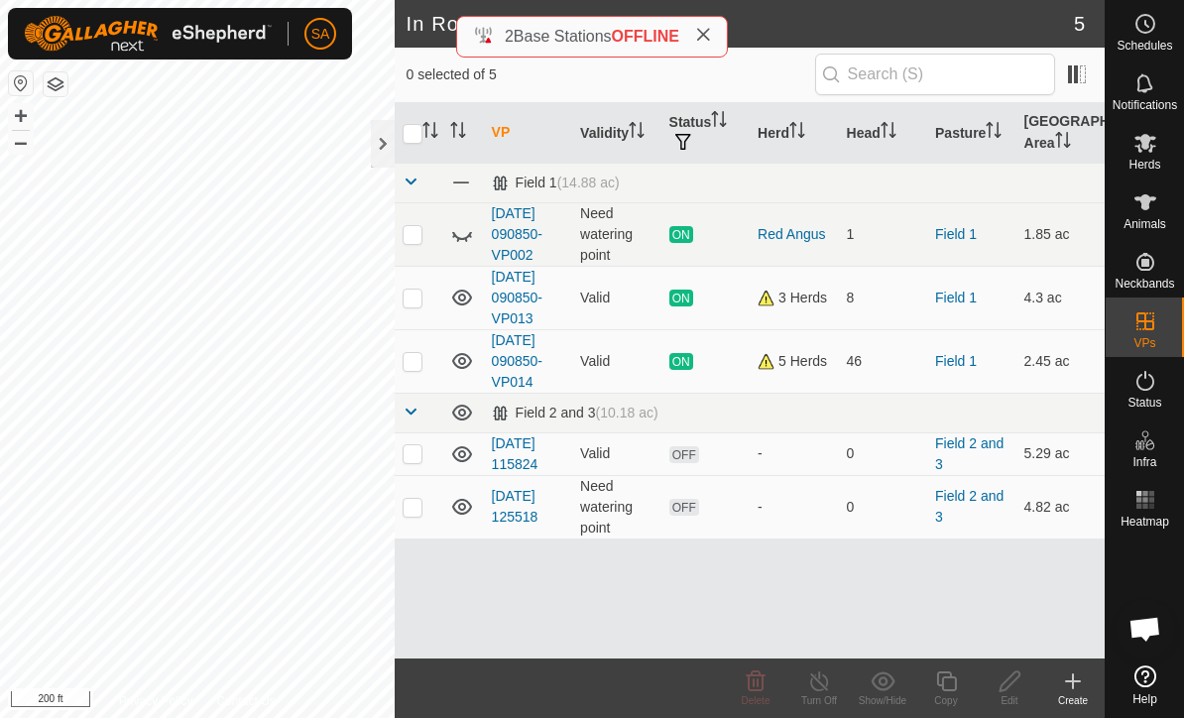
click at [957, 290] on link "Field 1" at bounding box center [956, 298] width 42 height 16
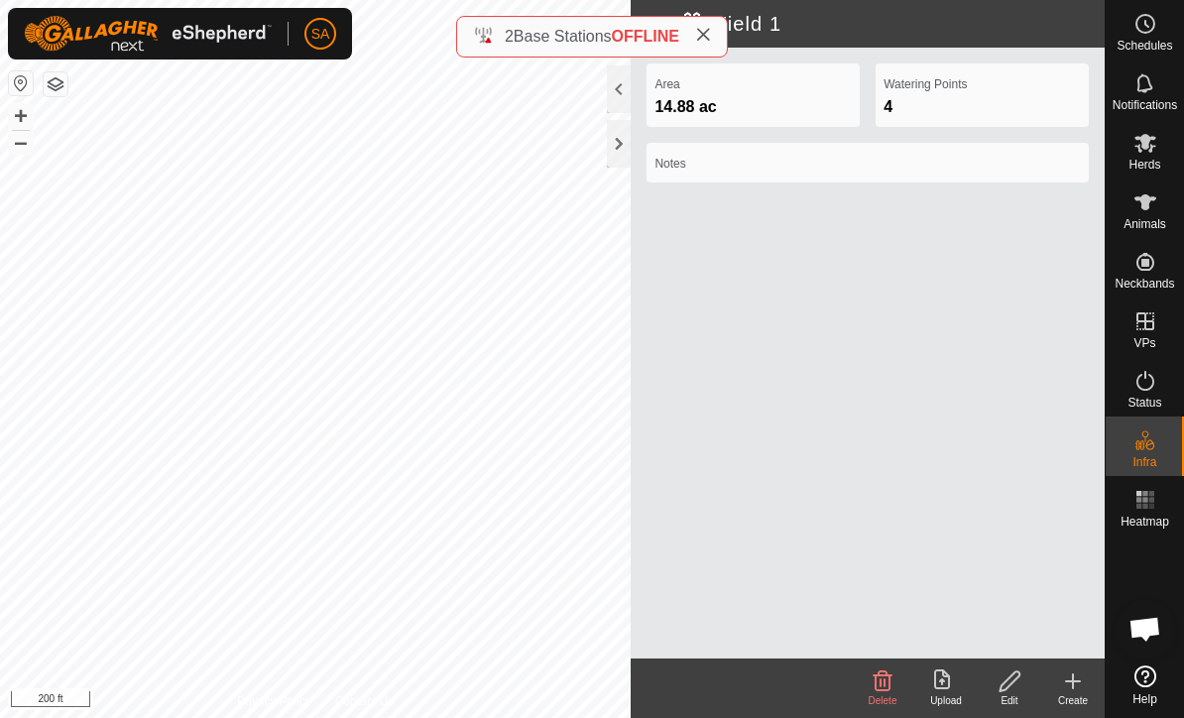
click at [614, 88] on div at bounding box center [619, 89] width 24 height 48
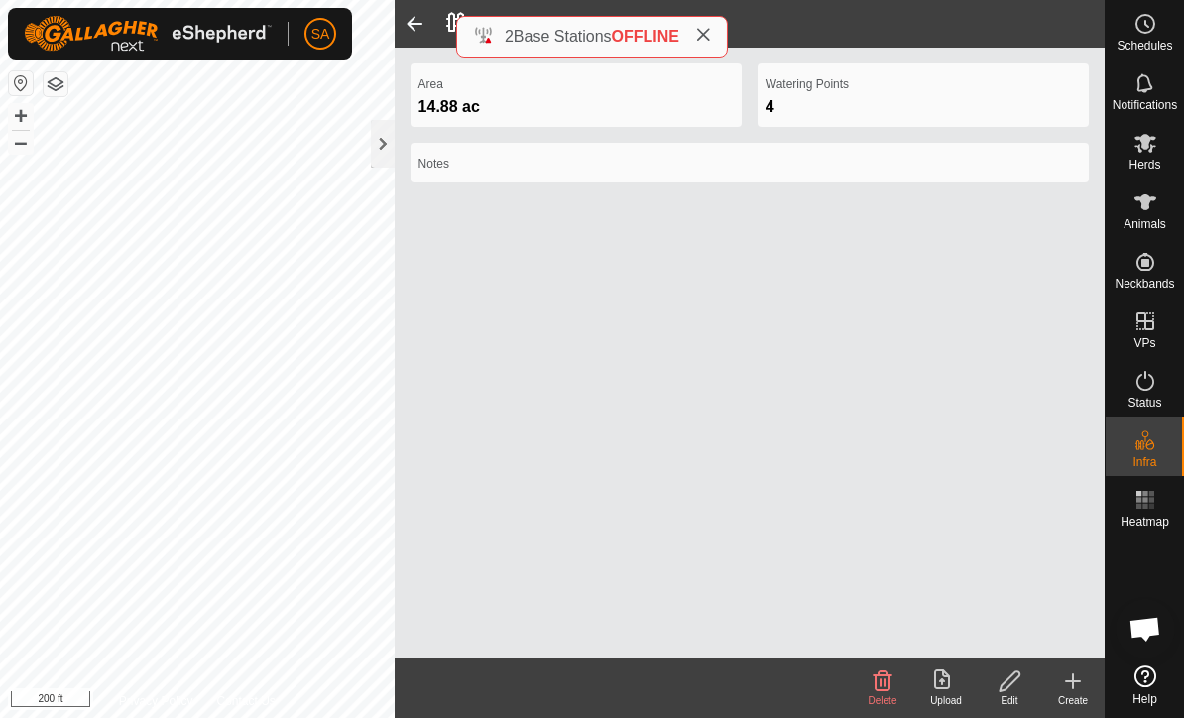
click at [1011, 682] on icon at bounding box center [1009, 681] width 20 height 20
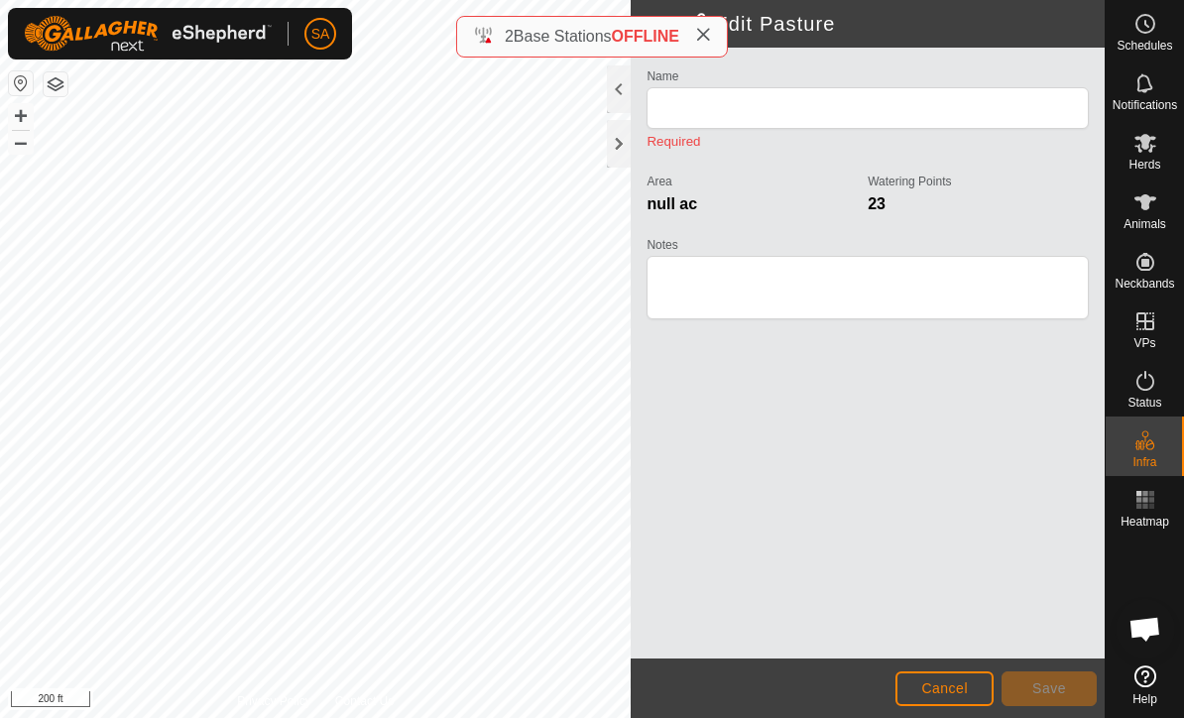
type input "Field 1"
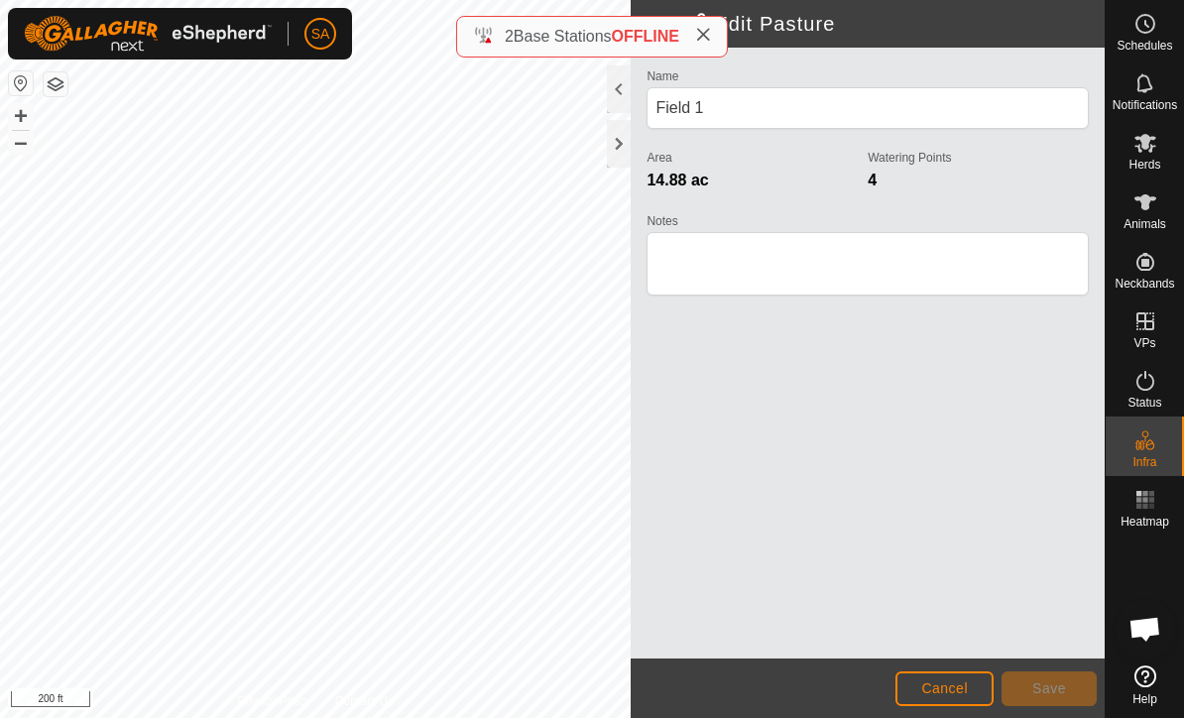
click at [612, 131] on div at bounding box center [619, 144] width 24 height 48
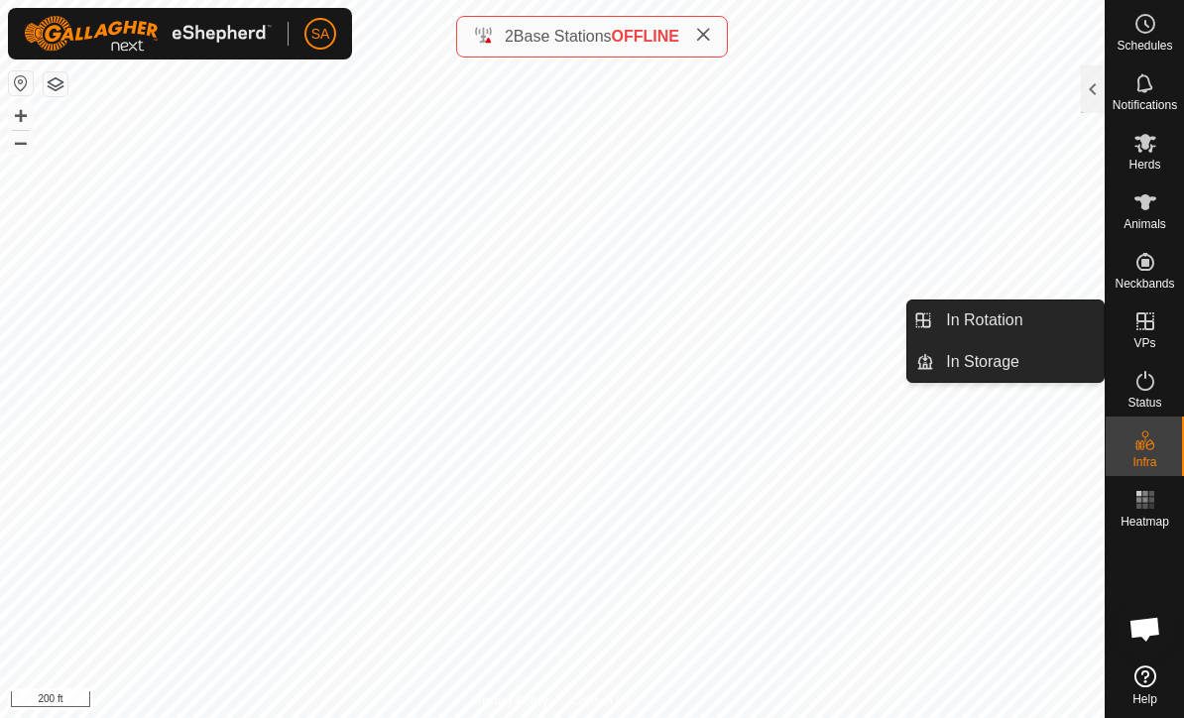
click at [1038, 316] on link "In Rotation" at bounding box center [1019, 320] width 170 height 40
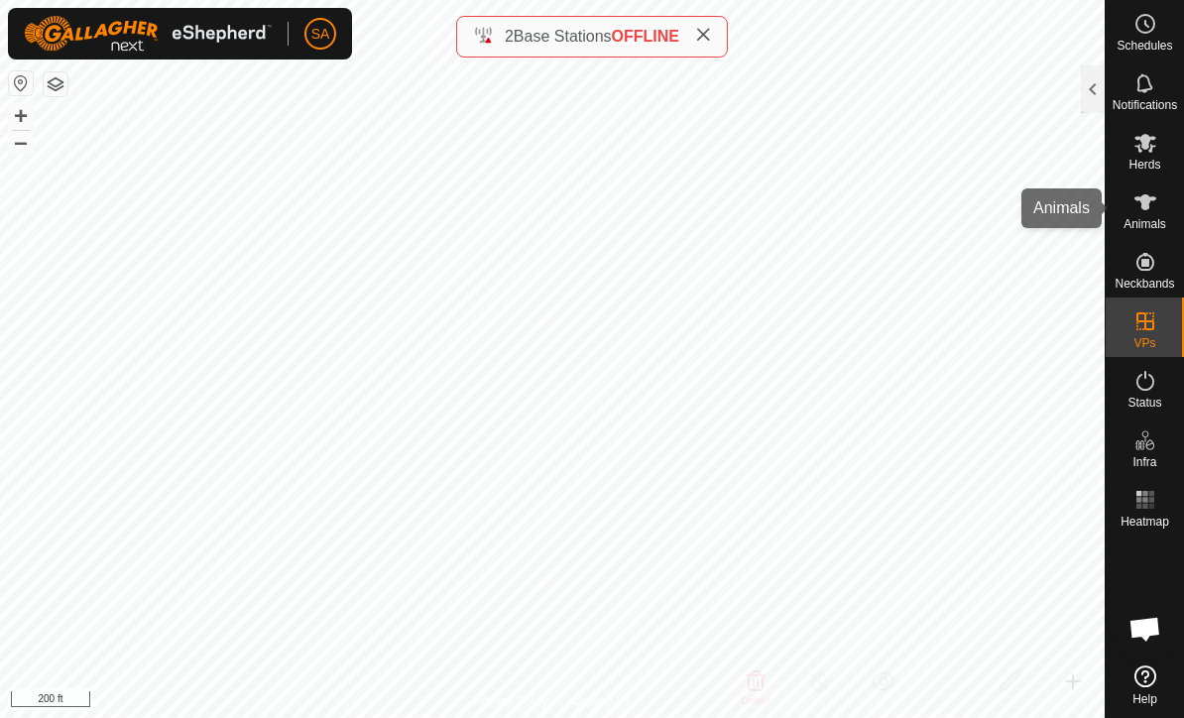
click at [1154, 206] on icon at bounding box center [1145, 202] width 24 height 24
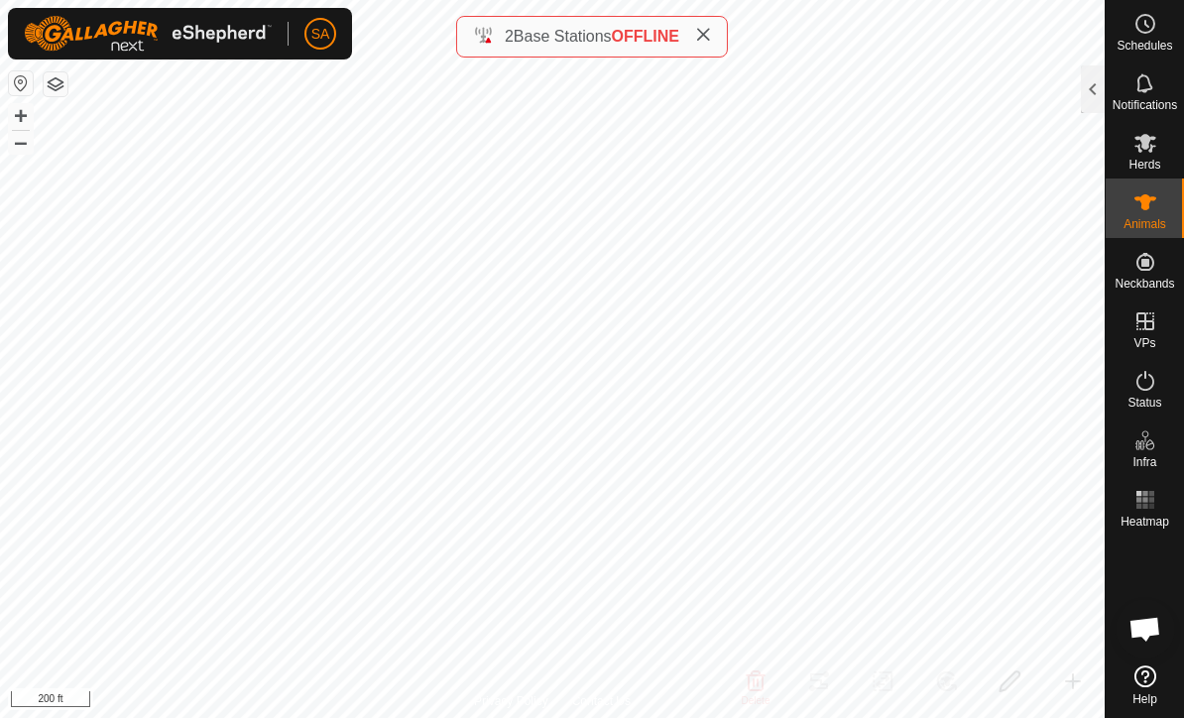
click at [1085, 78] on div at bounding box center [1093, 89] width 24 height 48
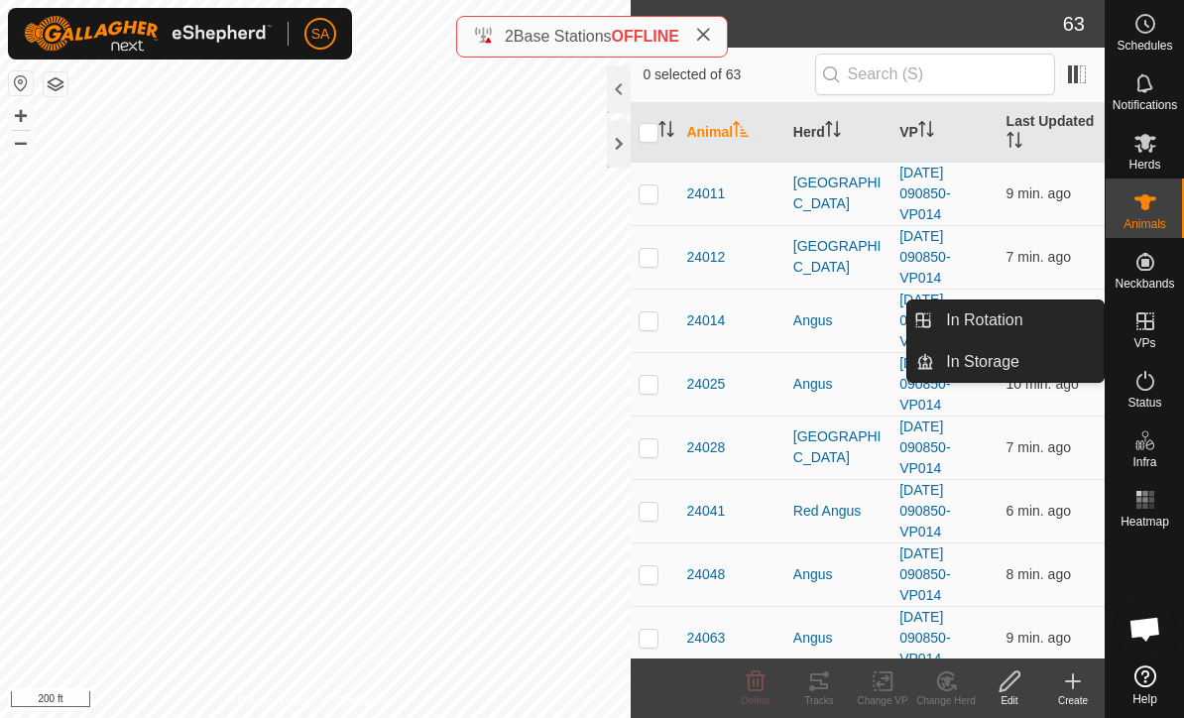
click at [1048, 315] on link "In Rotation" at bounding box center [1019, 320] width 170 height 40
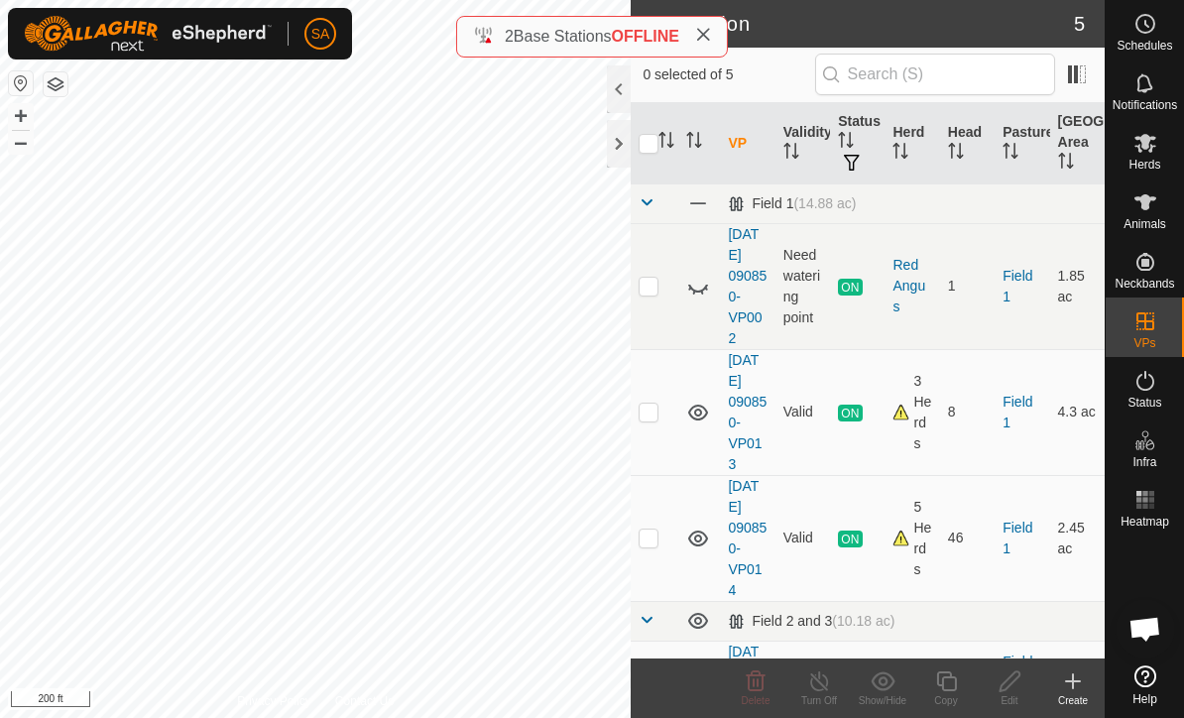
click at [654, 537] on p-checkbox at bounding box center [649, 537] width 20 height 16
click at [668, 537] on td at bounding box center [655, 538] width 48 height 126
checkbox input "false"
click at [647, 409] on p-checkbox at bounding box center [649, 412] width 20 height 16
click at [823, 684] on line at bounding box center [819, 682] width 16 height 16
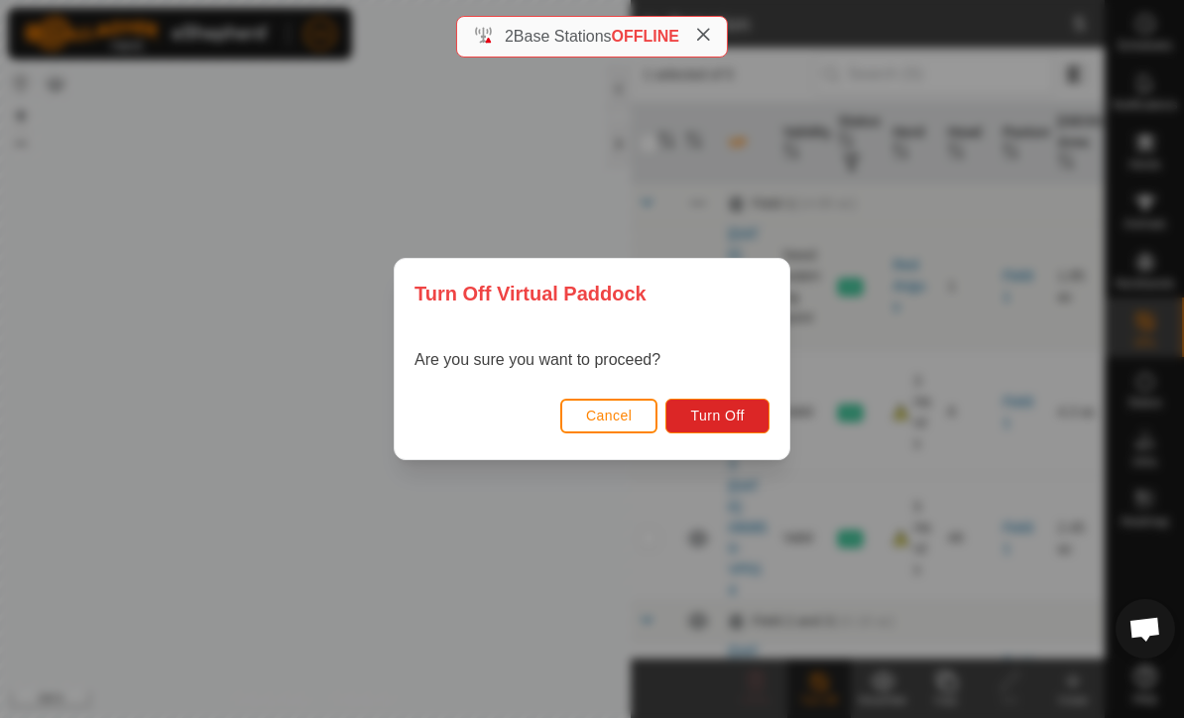
click at [612, 416] on span "Cancel" at bounding box center [609, 416] width 47 height 16
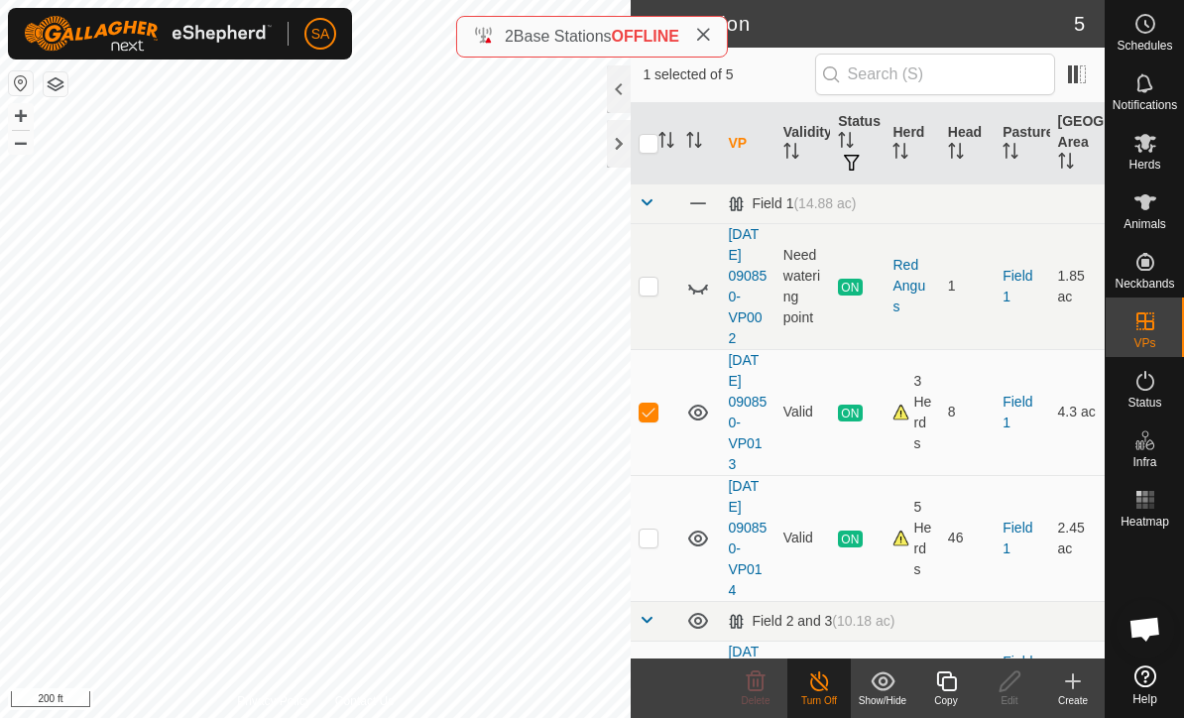
click at [654, 406] on p-checkbox at bounding box center [649, 412] width 20 height 16
checkbox input "false"
click at [643, 291] on p-checkbox at bounding box center [649, 286] width 20 height 16
click at [642, 278] on p-checkbox at bounding box center [649, 286] width 20 height 16
click at [696, 278] on icon at bounding box center [698, 287] width 24 height 24
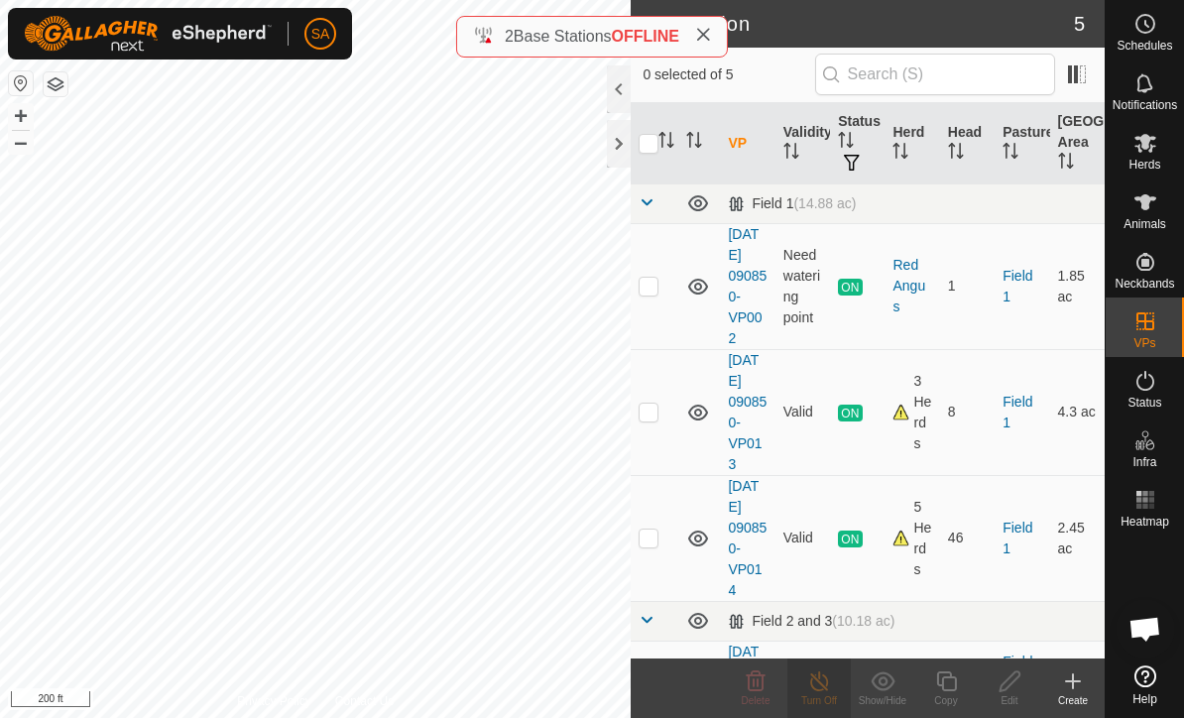
click at [645, 279] on p-checkbox at bounding box center [649, 286] width 20 height 16
checkbox input "true"
click at [828, 690] on icon at bounding box center [819, 681] width 25 height 24
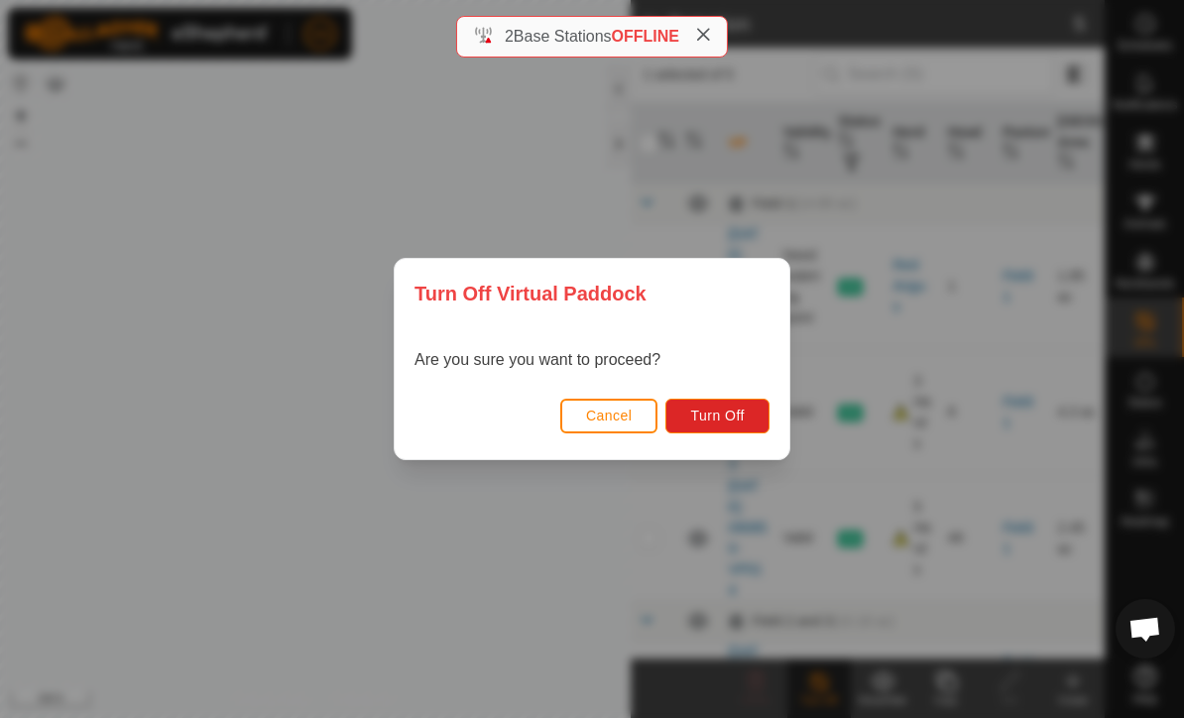
click at [714, 394] on div "Cancel Turn Off" at bounding box center [592, 425] width 395 height 67
click at [726, 404] on button "Turn Off" at bounding box center [717, 416] width 104 height 35
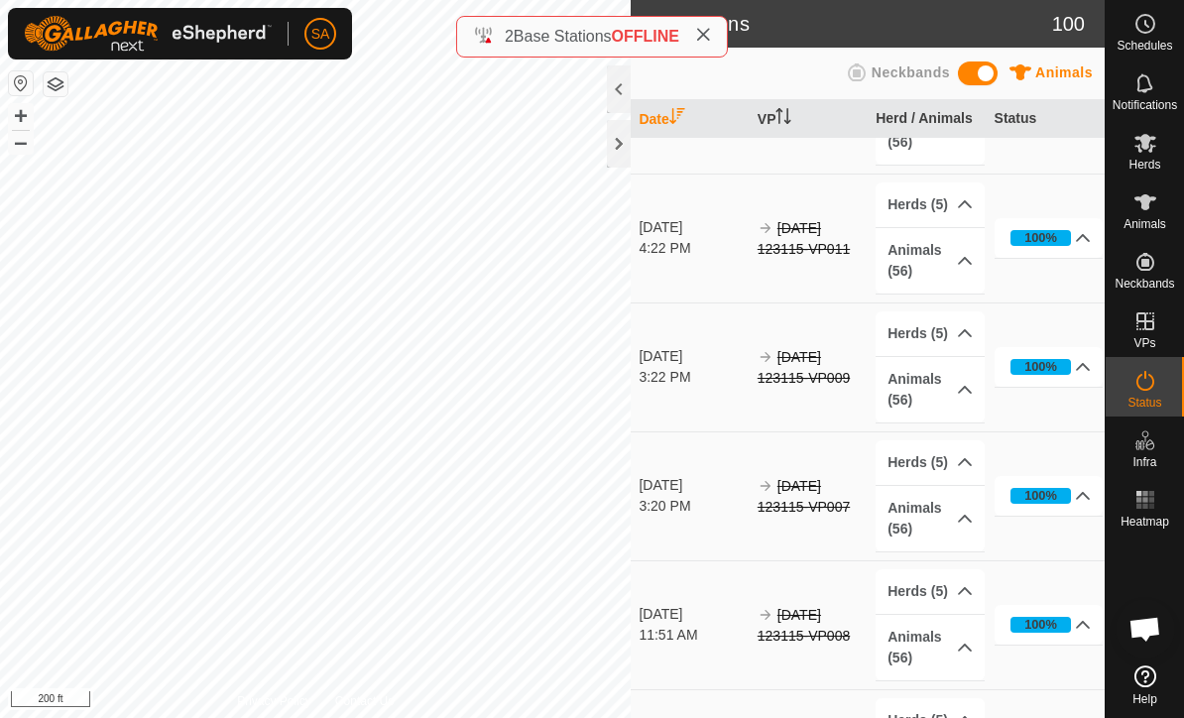
scroll to position [3718, 0]
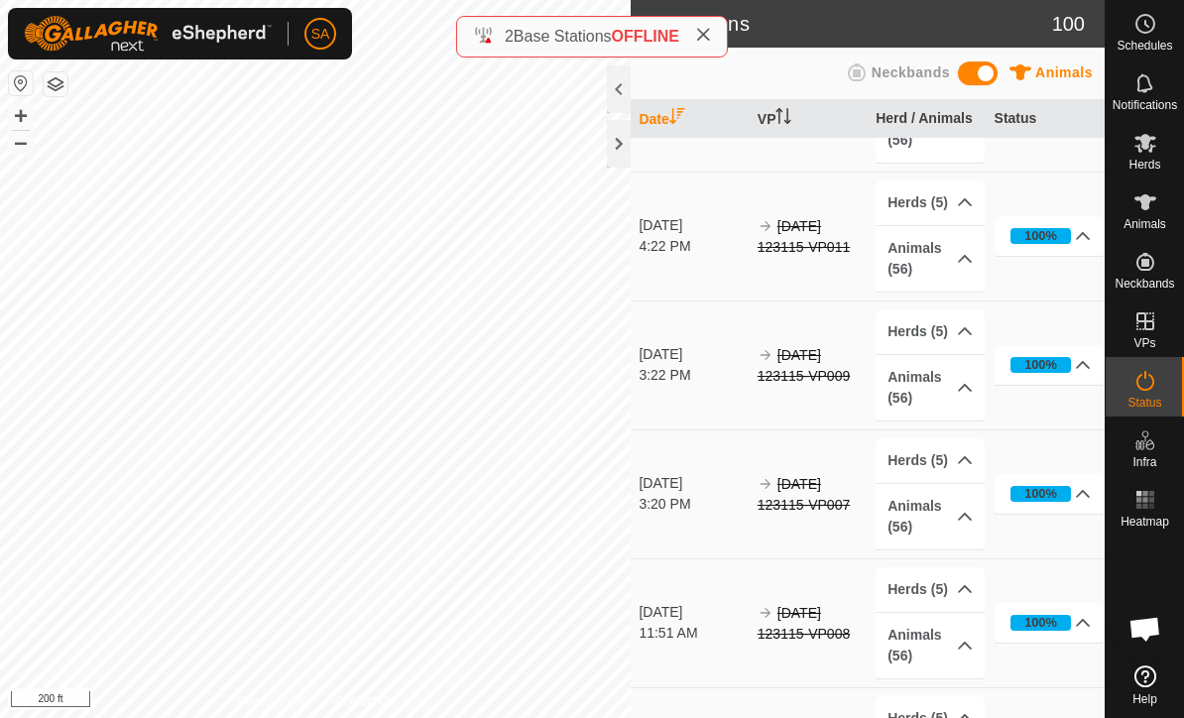
click at [620, 147] on div at bounding box center [619, 144] width 24 height 48
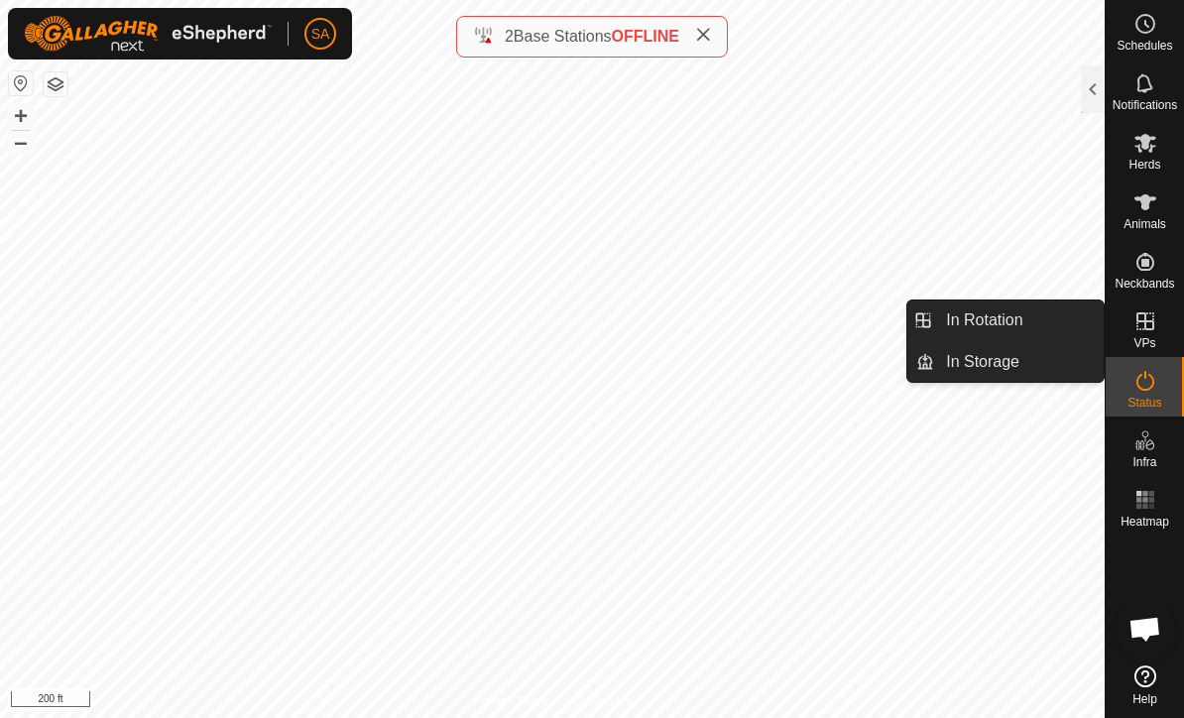
click at [1031, 319] on link "In Rotation" at bounding box center [1019, 320] width 170 height 40
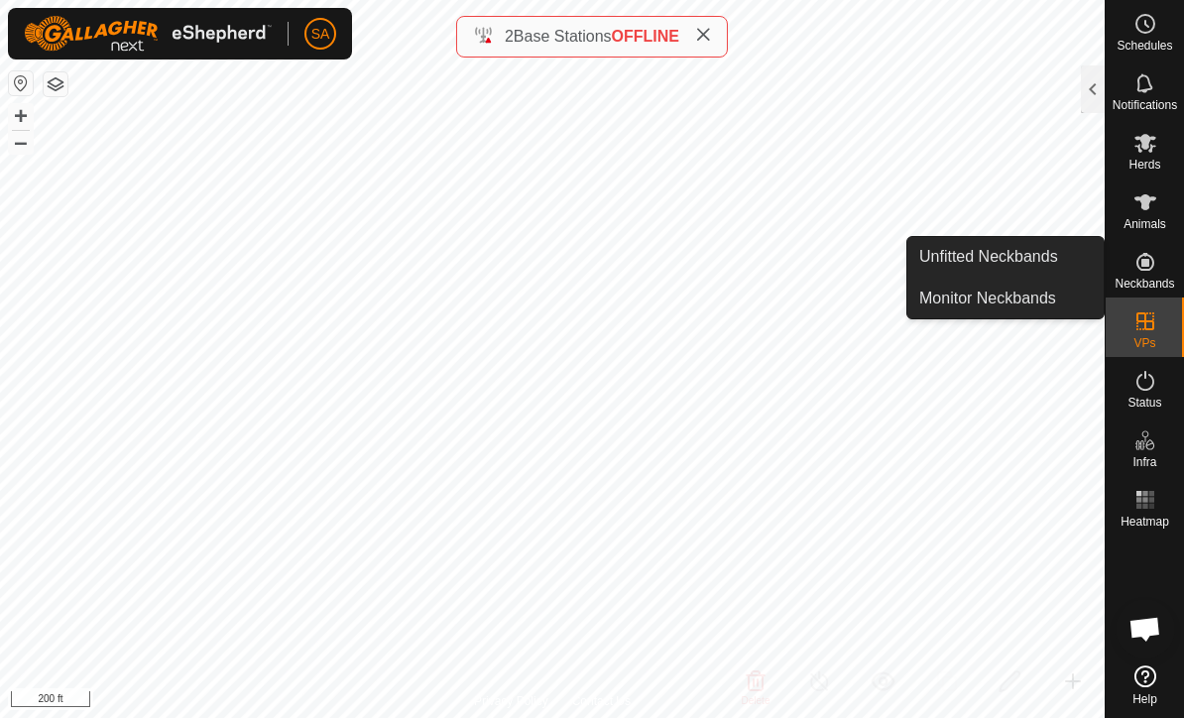
click at [1054, 259] on span "Unfitted Neckbands" at bounding box center [988, 257] width 139 height 24
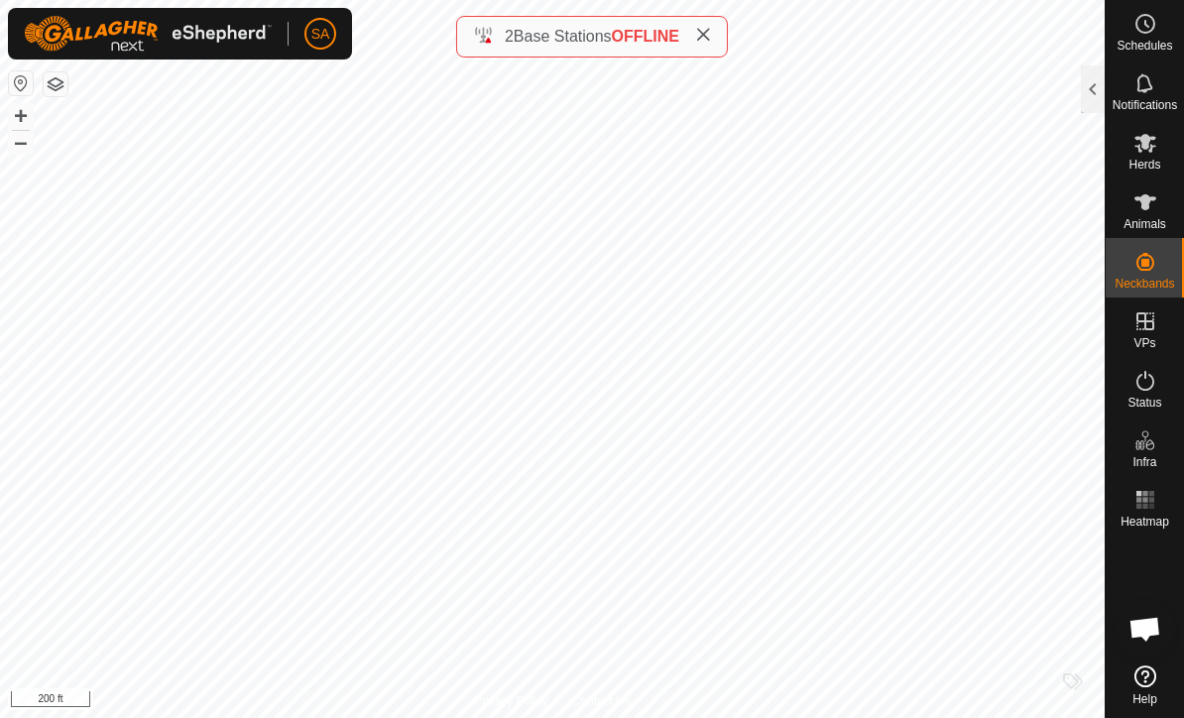
click at [1090, 82] on div at bounding box center [1093, 89] width 24 height 48
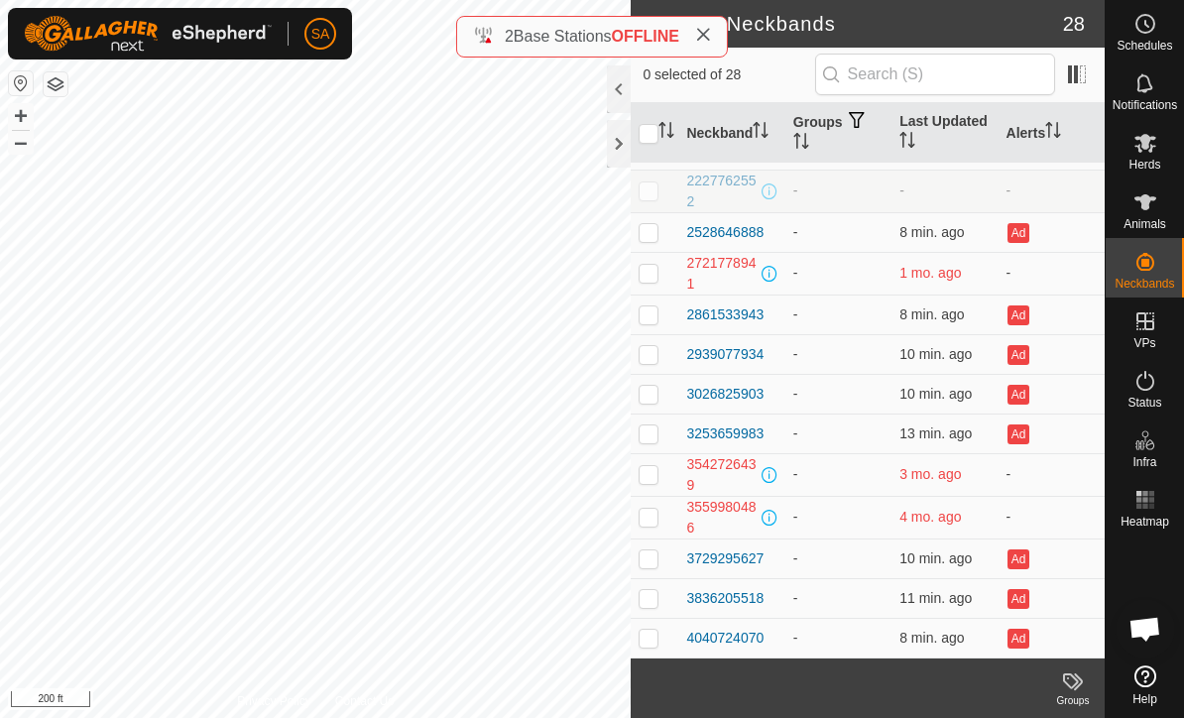
scroll to position [636, 0]
click at [617, 137] on div at bounding box center [619, 144] width 24 height 48
